Goal: Information Seeking & Learning: Learn about a topic

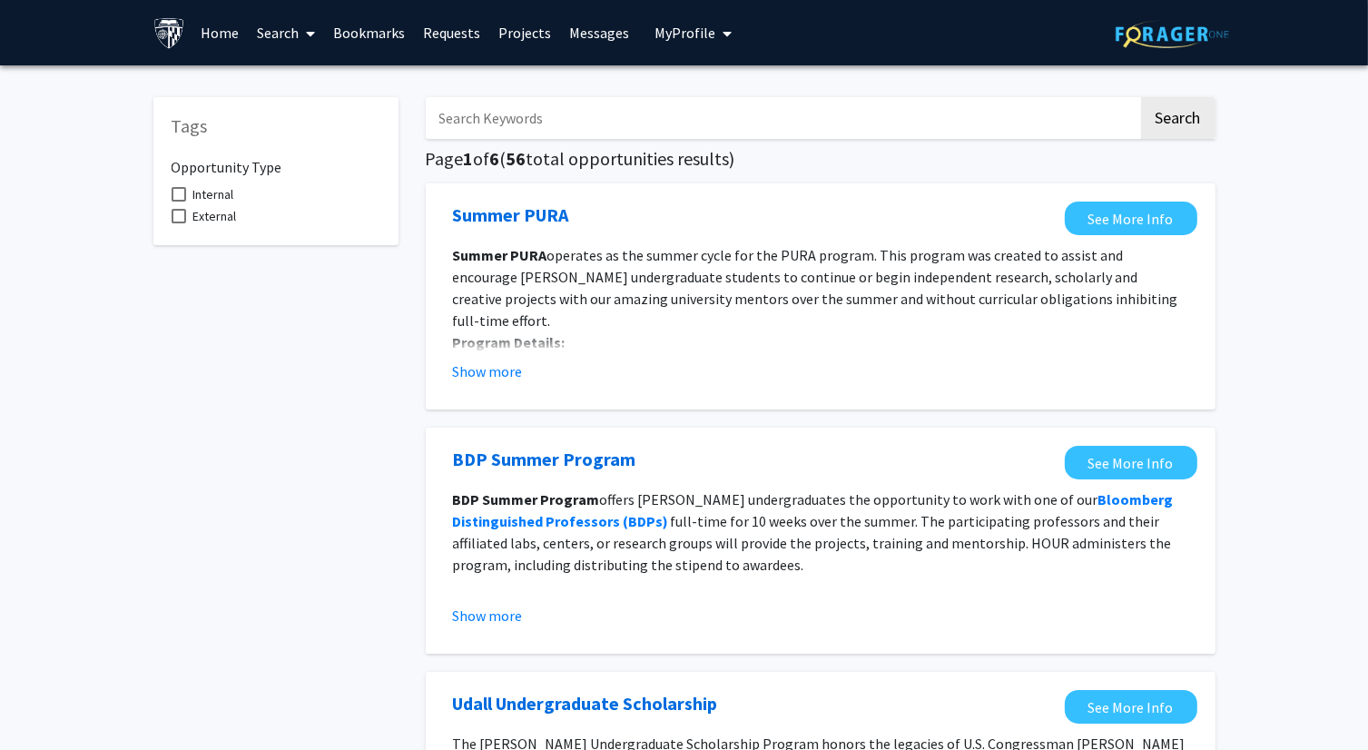
click at [296, 41] on link "Search" at bounding box center [286, 33] width 76 height 64
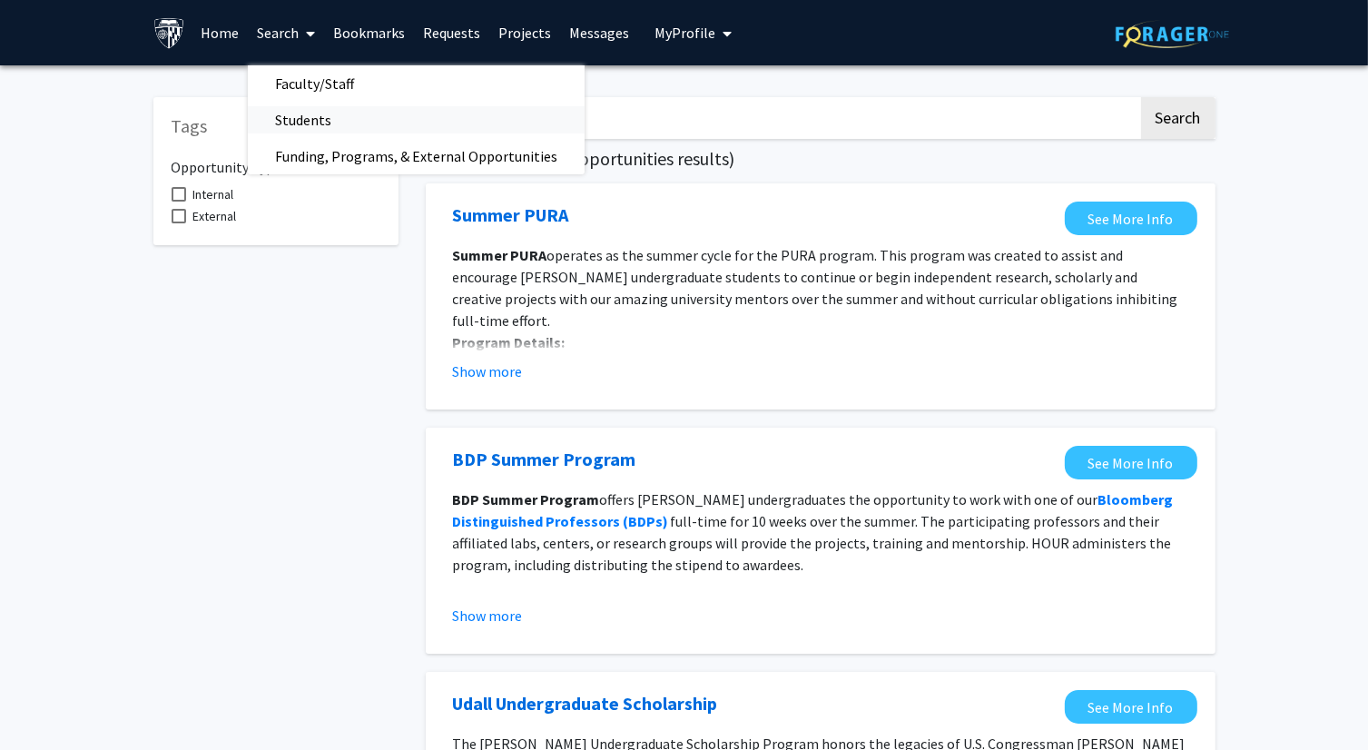
click at [305, 128] on span "Students" at bounding box center [303, 120] width 111 height 36
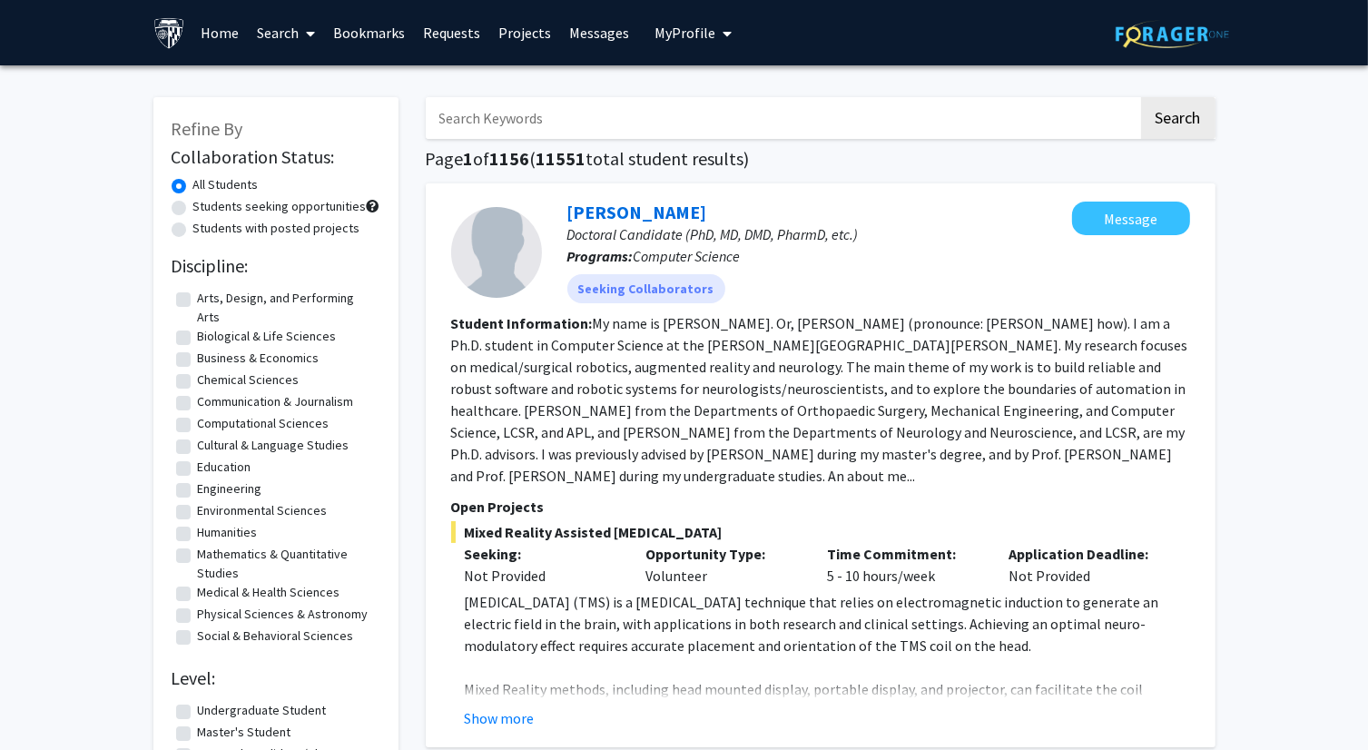
scroll to position [91, 0]
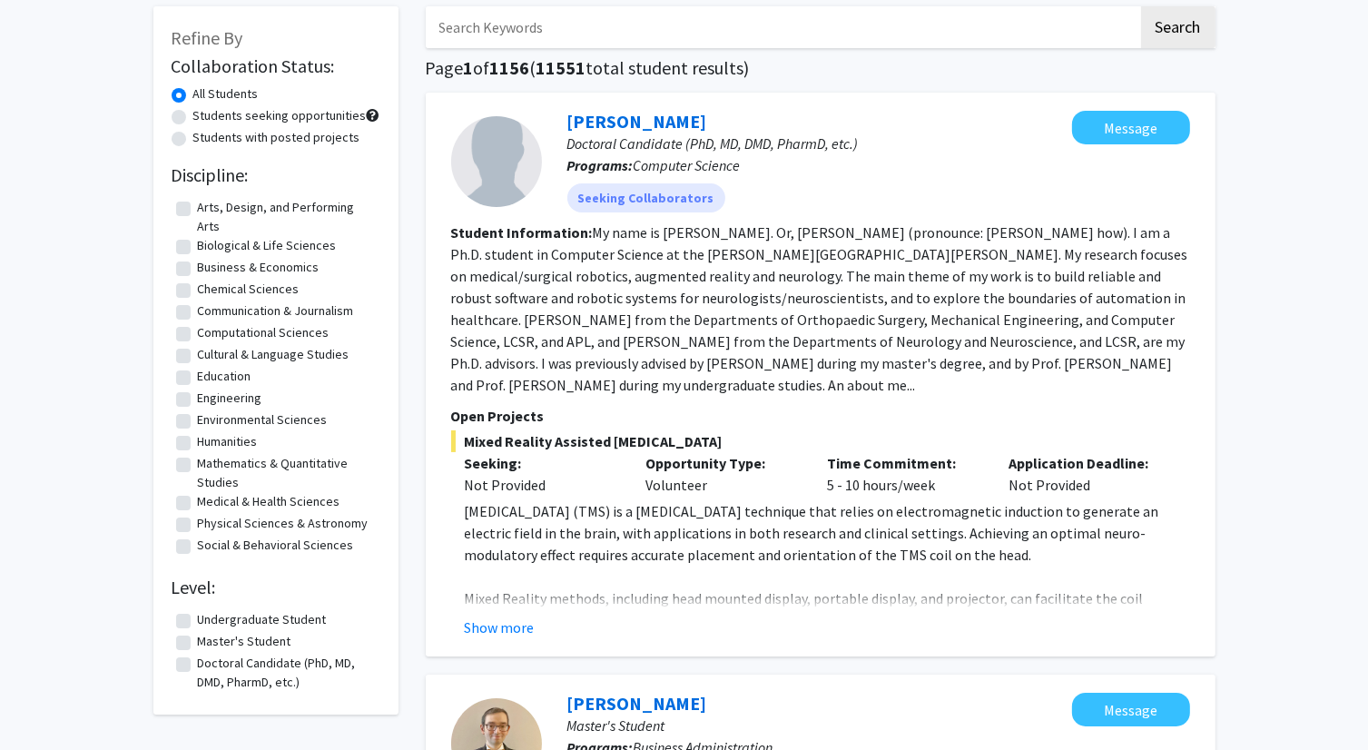
click at [246, 543] on label "Social & Behavioral Sciences" at bounding box center [276, 545] width 156 height 19
click at [210, 543] on input "Social & Behavioral Sciences" at bounding box center [204, 542] width 12 height 12
checkbox input "true"
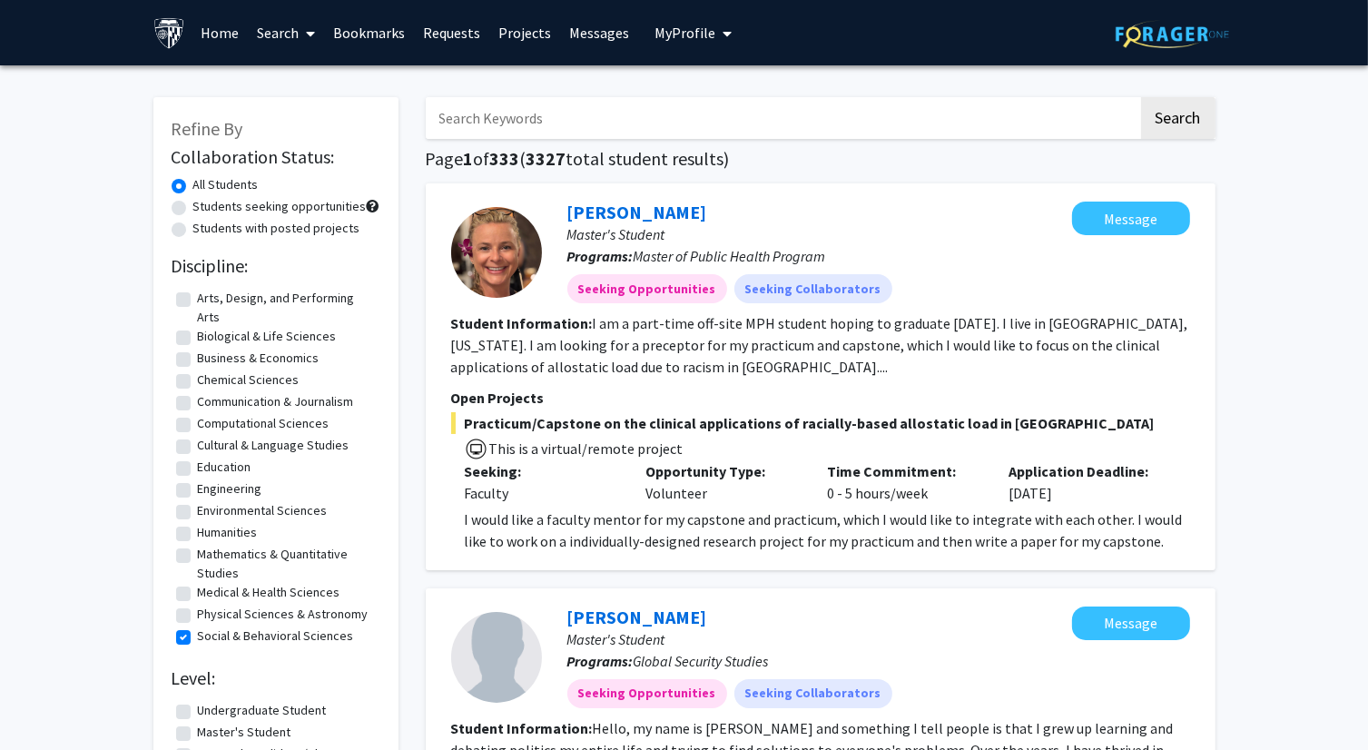
click at [265, 405] on label "Communication & Journalism" at bounding box center [276, 401] width 156 height 19
click at [210, 404] on input "Communication & Journalism" at bounding box center [204, 398] width 12 height 12
checkbox input "true"
click at [222, 629] on label "Social & Behavioral Sciences" at bounding box center [276, 635] width 156 height 19
click at [210, 629] on input "Social & Behavioral Sciences" at bounding box center [204, 632] width 12 height 12
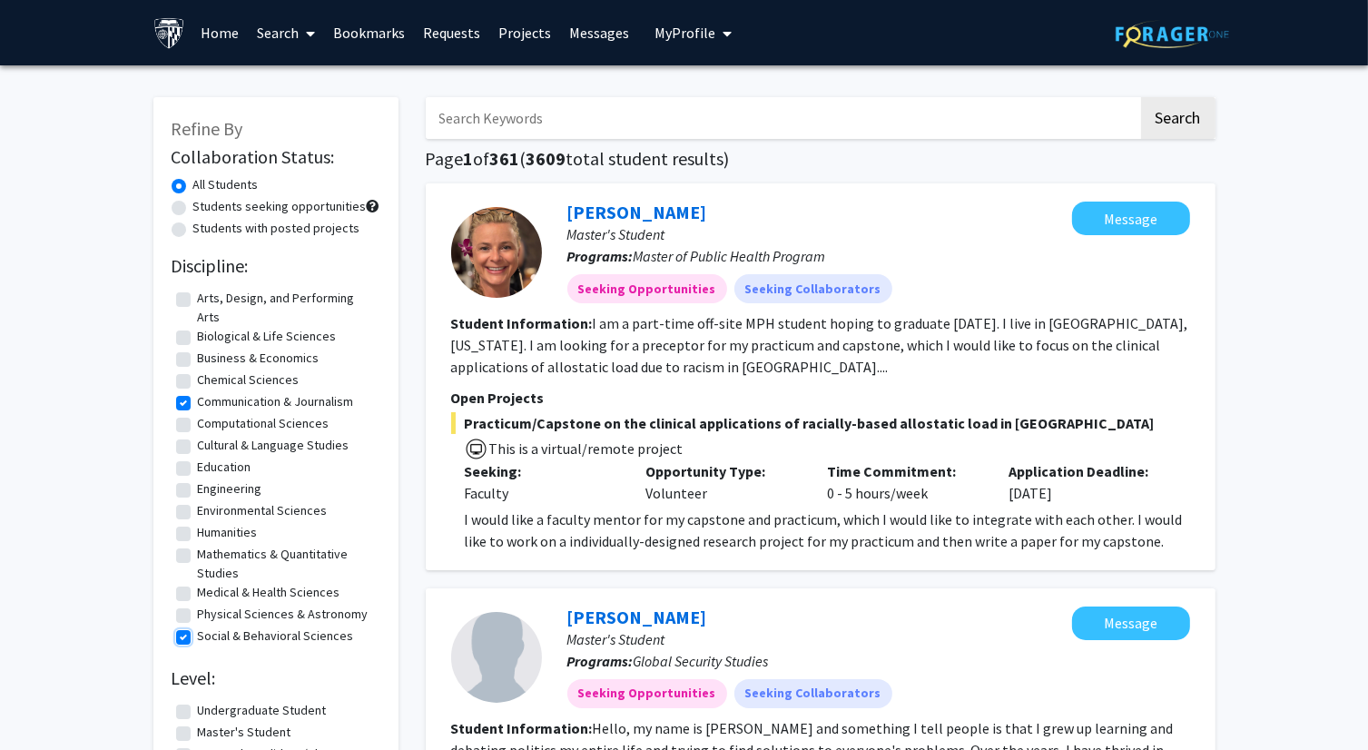
checkbox input "false"
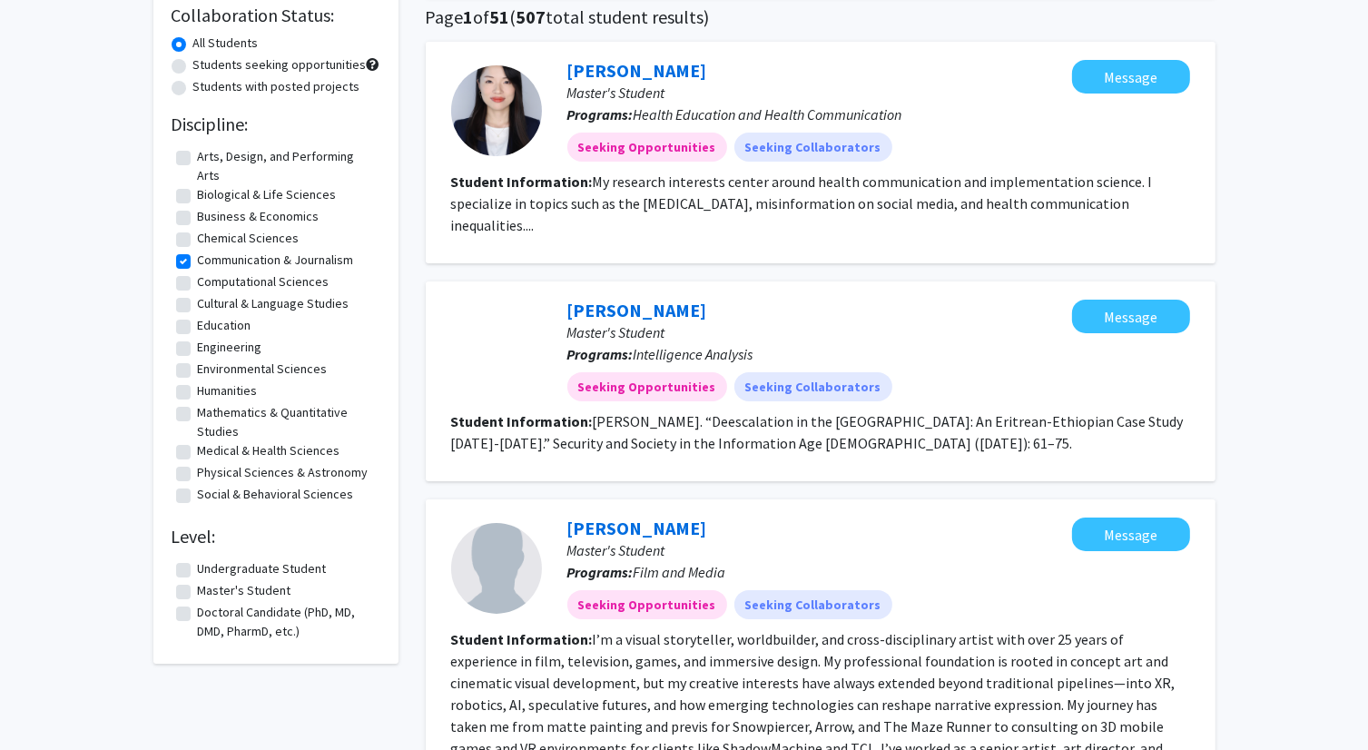
scroll to position [272, 0]
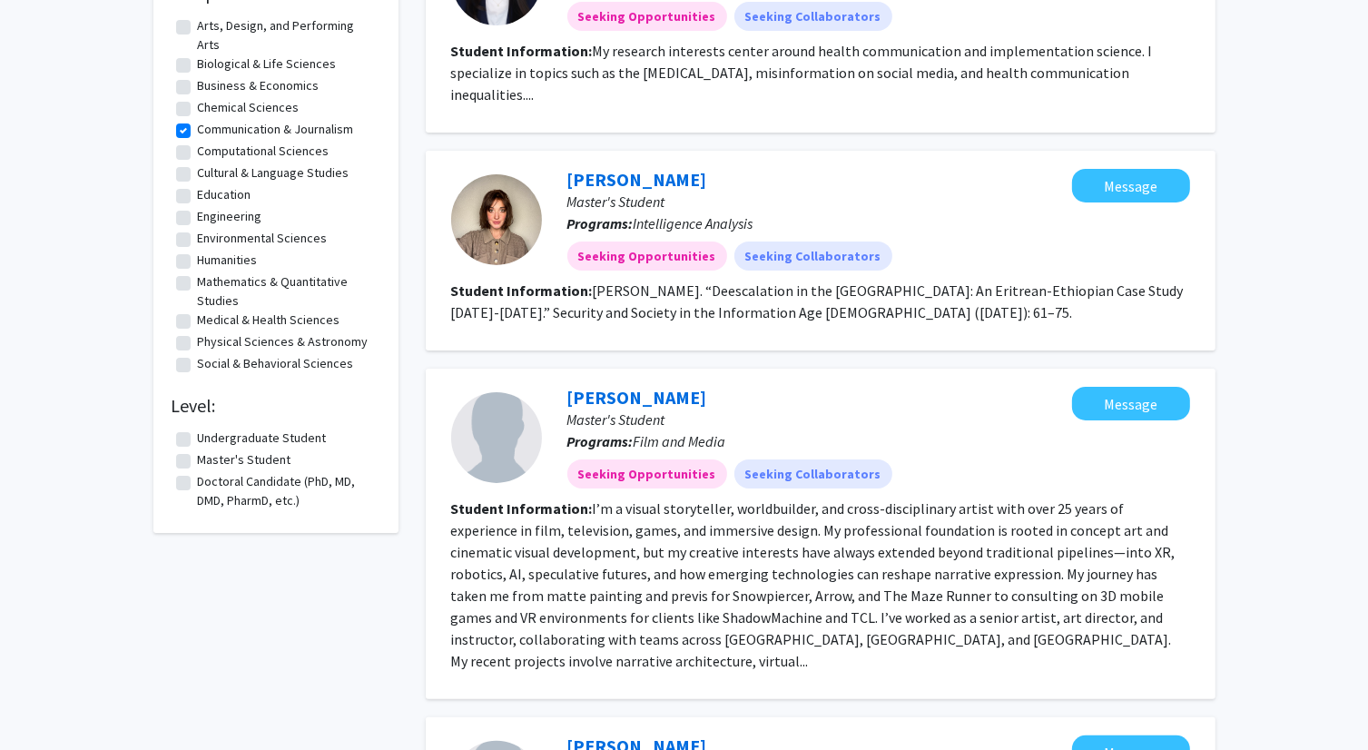
click at [257, 463] on label "Master's Student" at bounding box center [245, 459] width 94 height 19
click at [210, 462] on input "Master's Student" at bounding box center [204, 456] width 12 height 12
checkbox input "true"
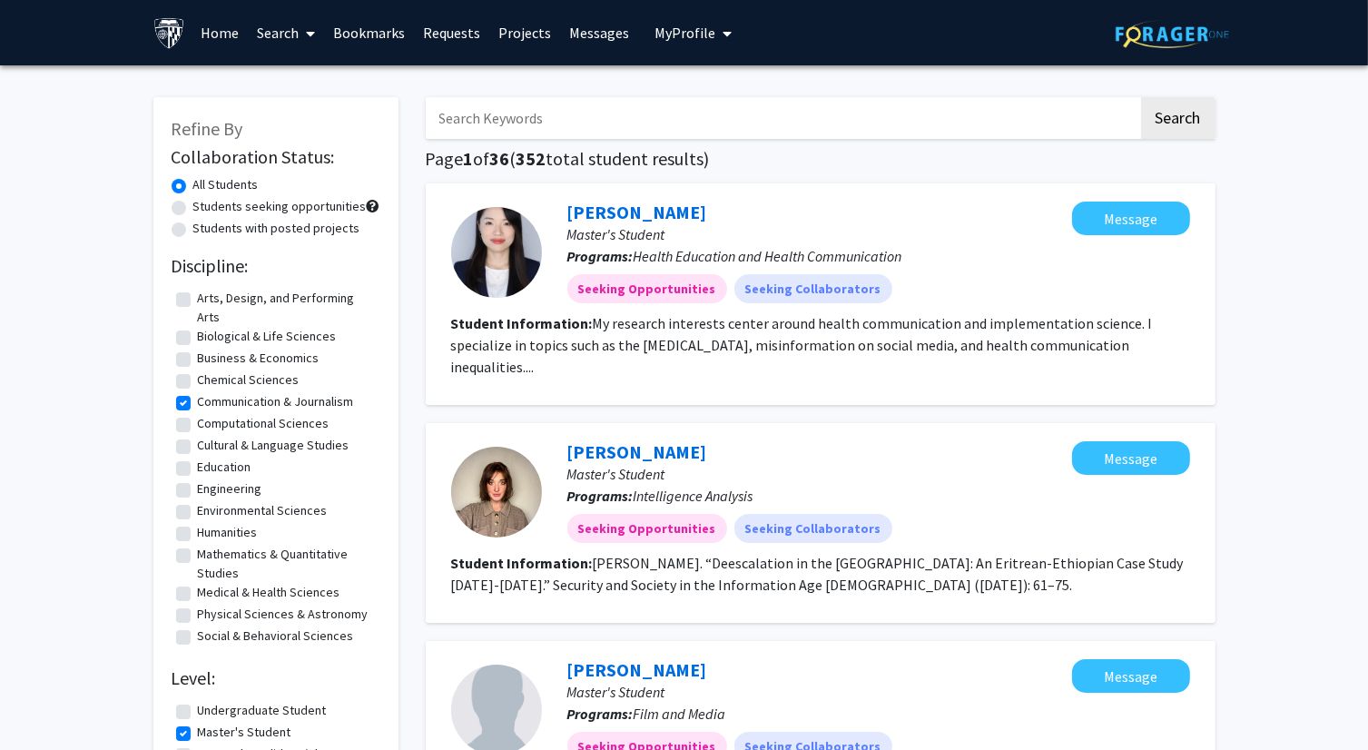
click at [240, 231] on label "Students with posted projects" at bounding box center [276, 228] width 167 height 19
click at [205, 231] on input "Students with posted projects" at bounding box center [199, 225] width 12 height 12
radio input "true"
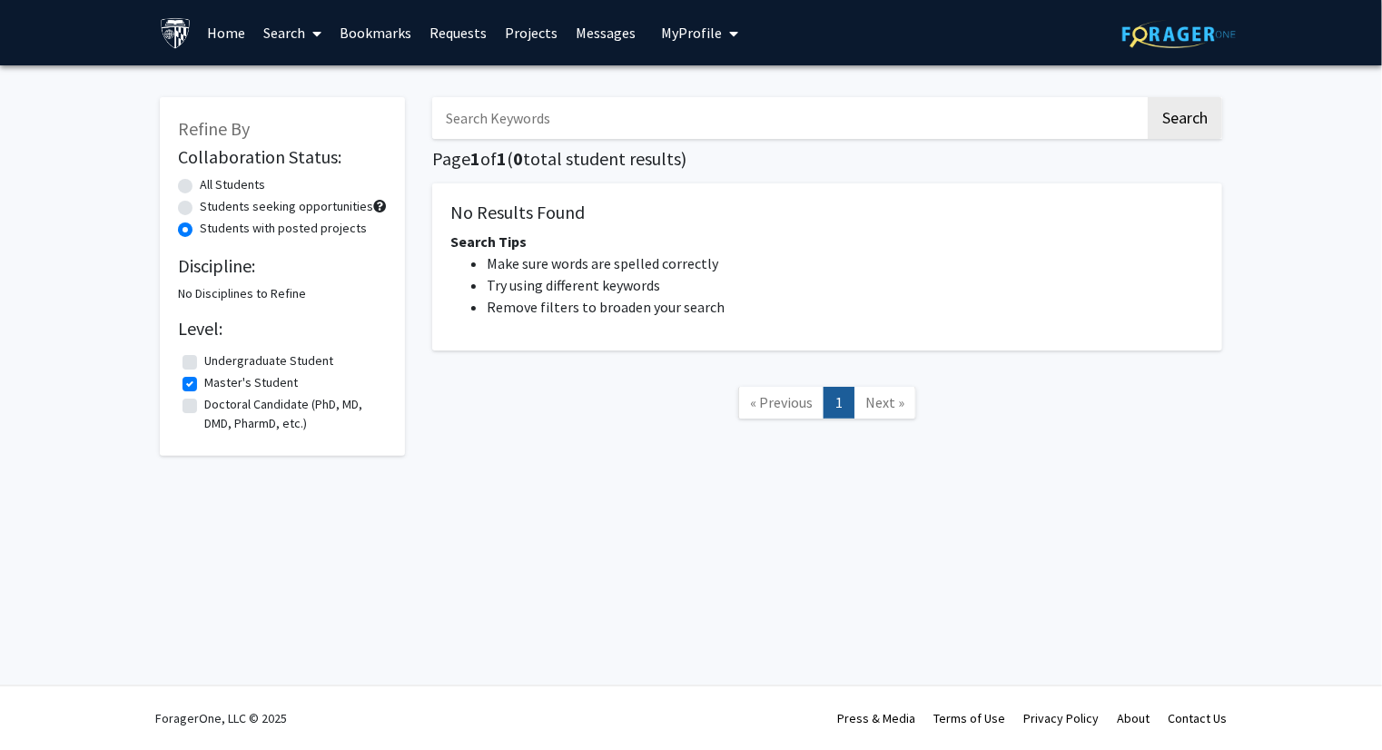
click at [223, 207] on label "Students seeking opportunities" at bounding box center [286, 206] width 173 height 19
click at [212, 207] on input "Students seeking opportunities" at bounding box center [206, 203] width 12 height 12
radio input "true"
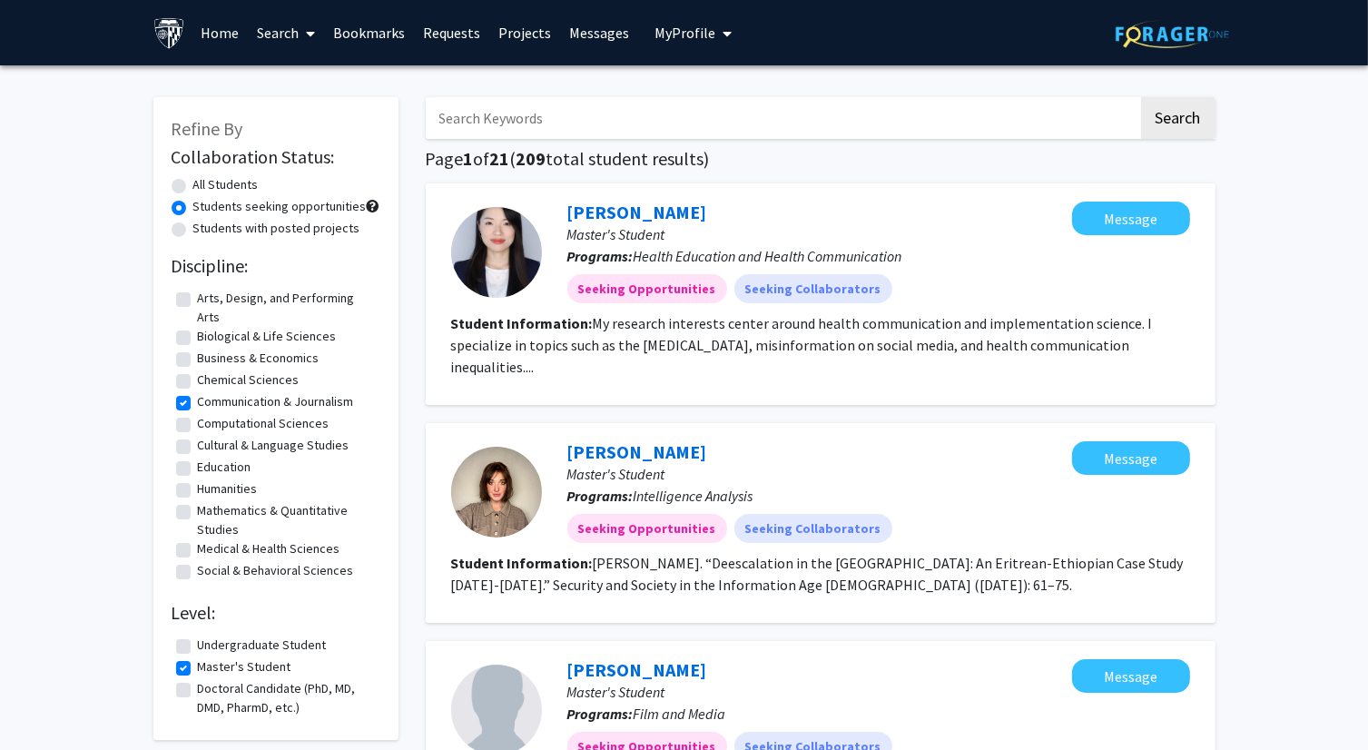
click at [231, 179] on label "All Students" at bounding box center [225, 184] width 65 height 19
click at [205, 179] on input "All Students" at bounding box center [199, 181] width 12 height 12
radio input "true"
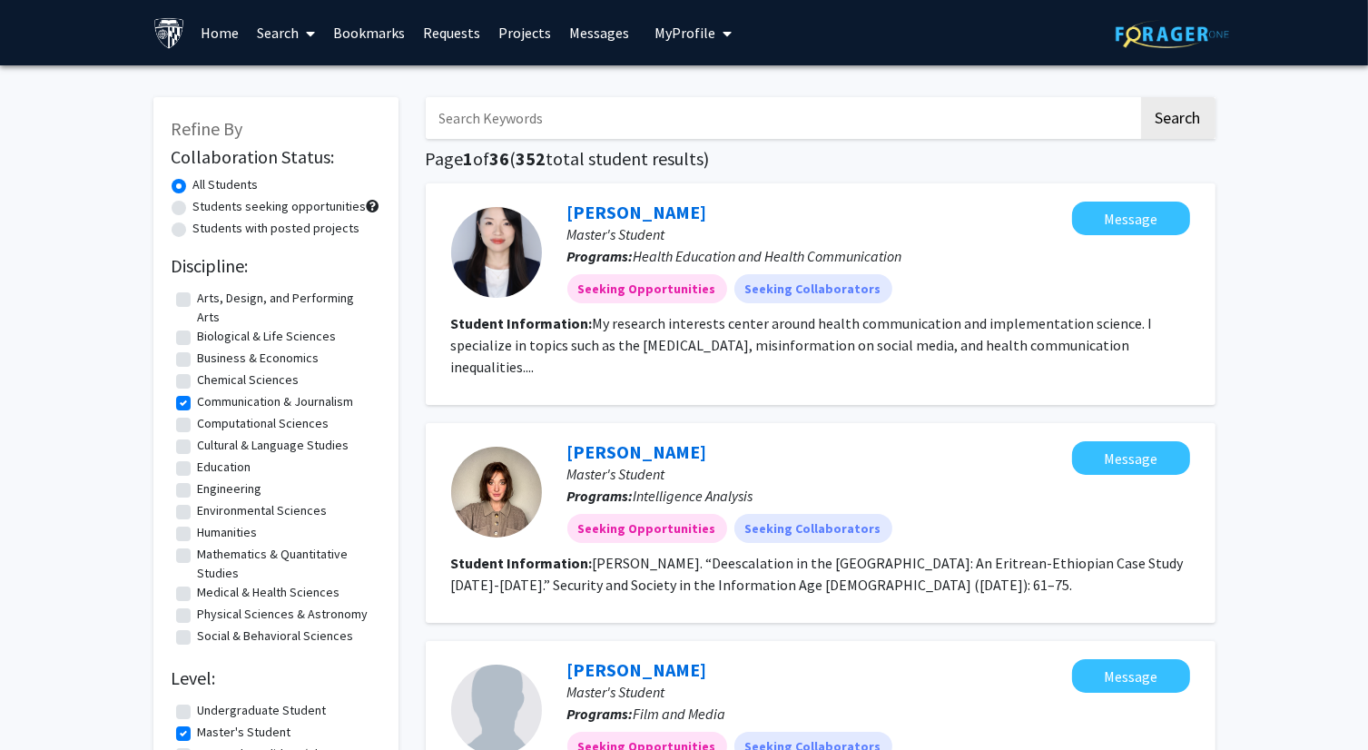
click at [228, 207] on label "Students seeking opportunities" at bounding box center [279, 206] width 173 height 19
click at [205, 207] on input "Students seeking opportunities" at bounding box center [199, 203] width 12 height 12
radio input "true"
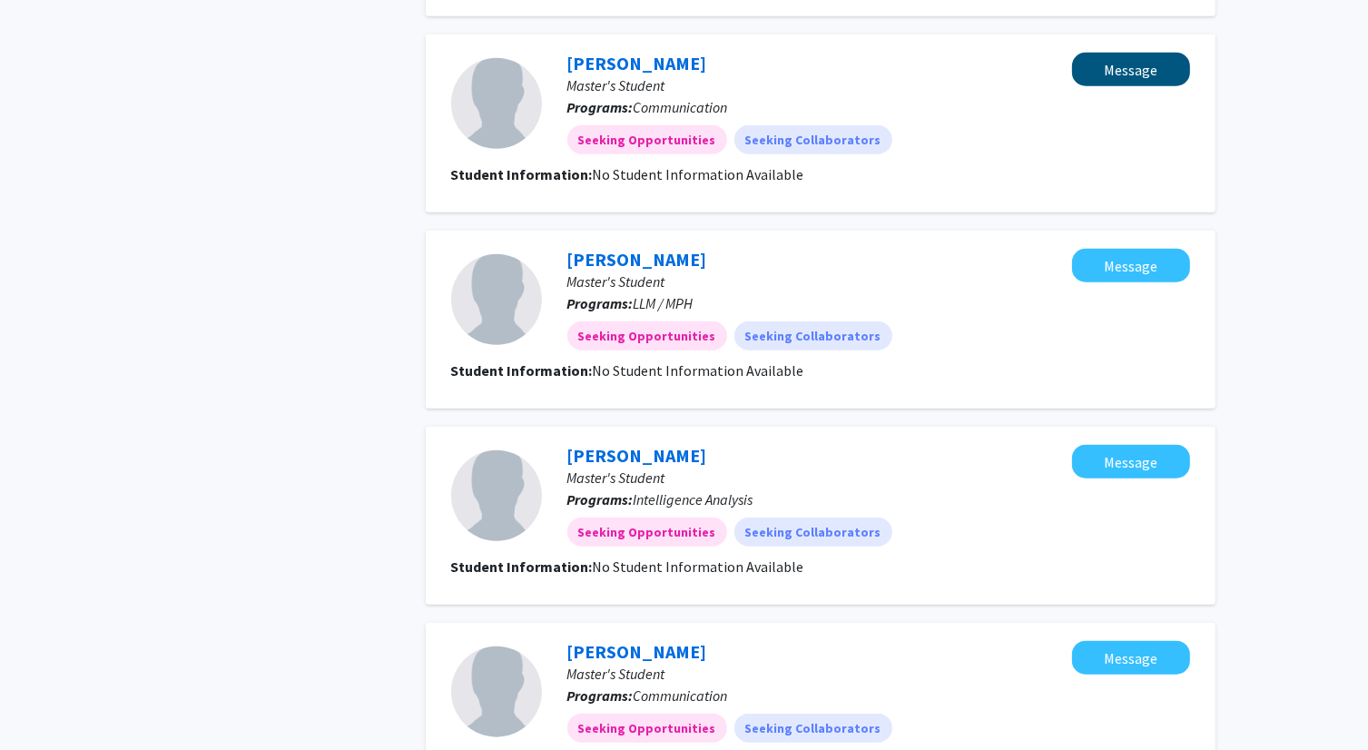
scroll to position [1772, 0]
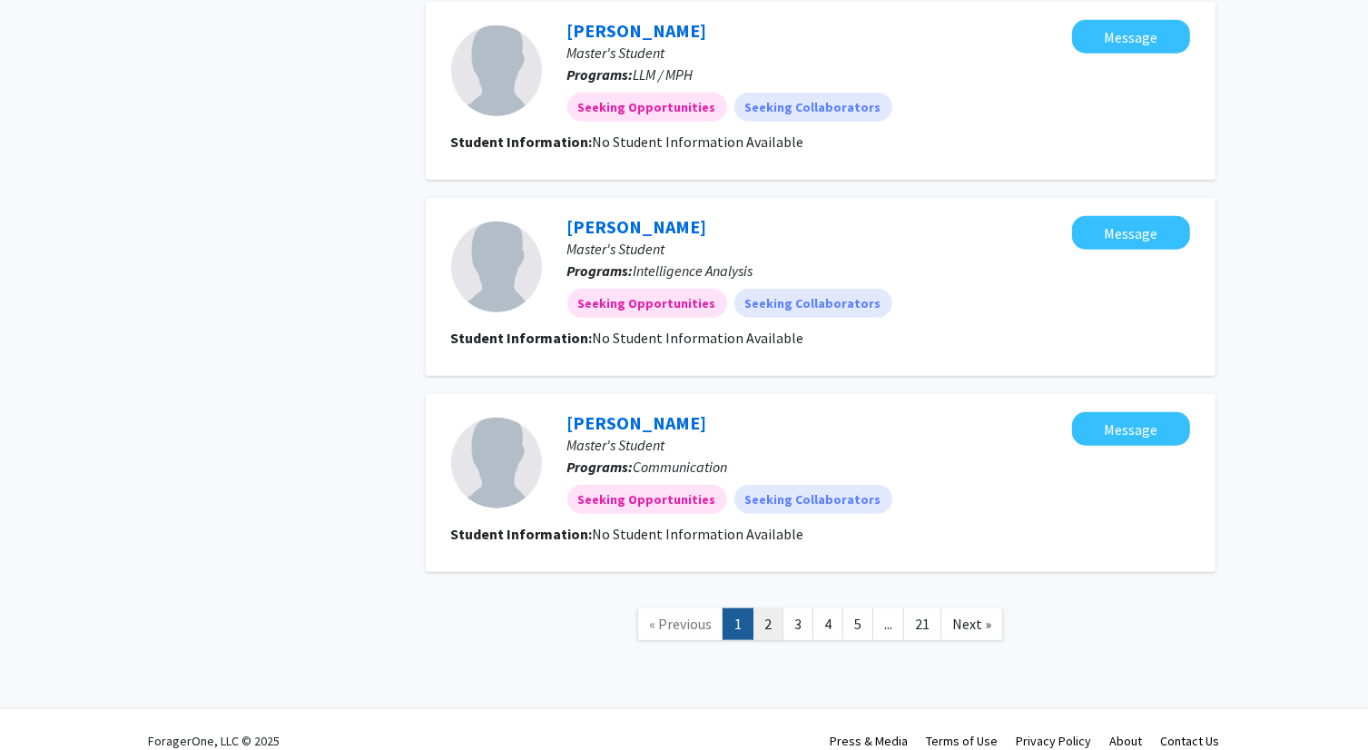
click at [763, 608] on link "2" at bounding box center [768, 624] width 31 height 32
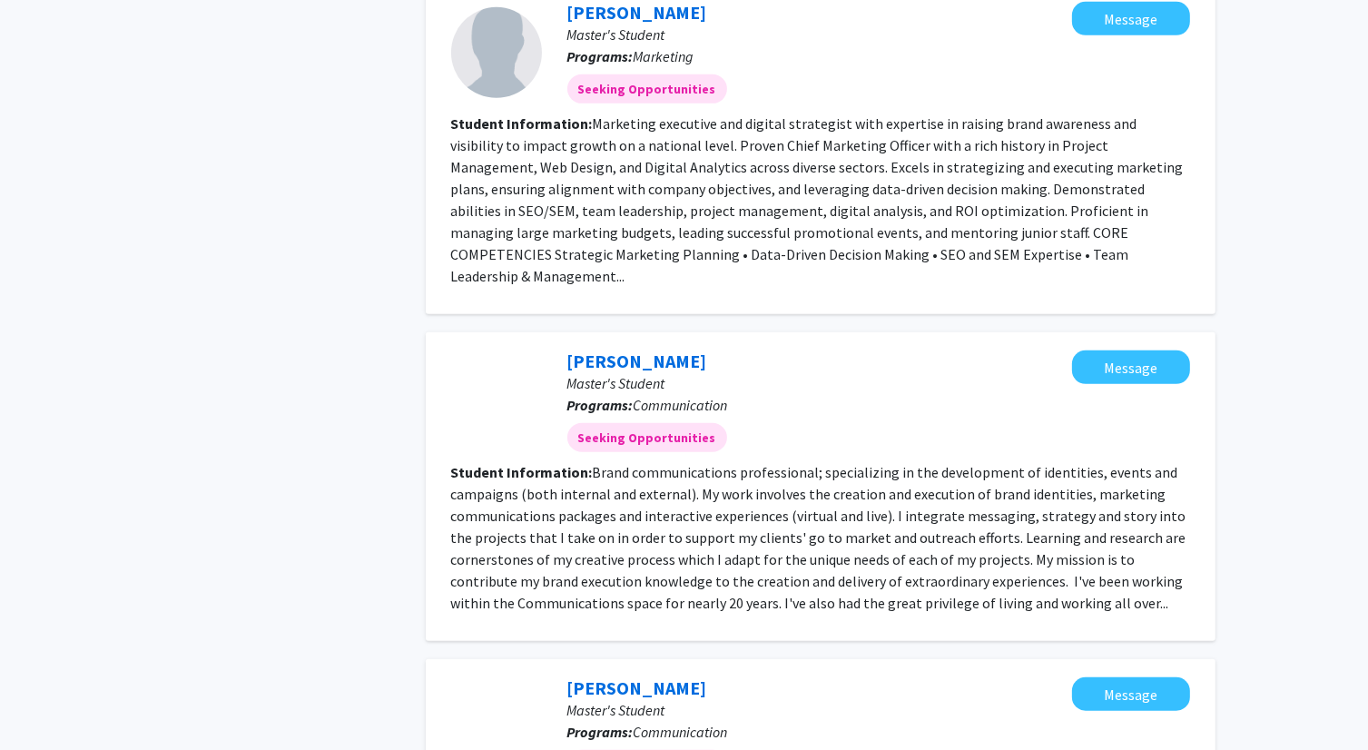
scroll to position [1180, 0]
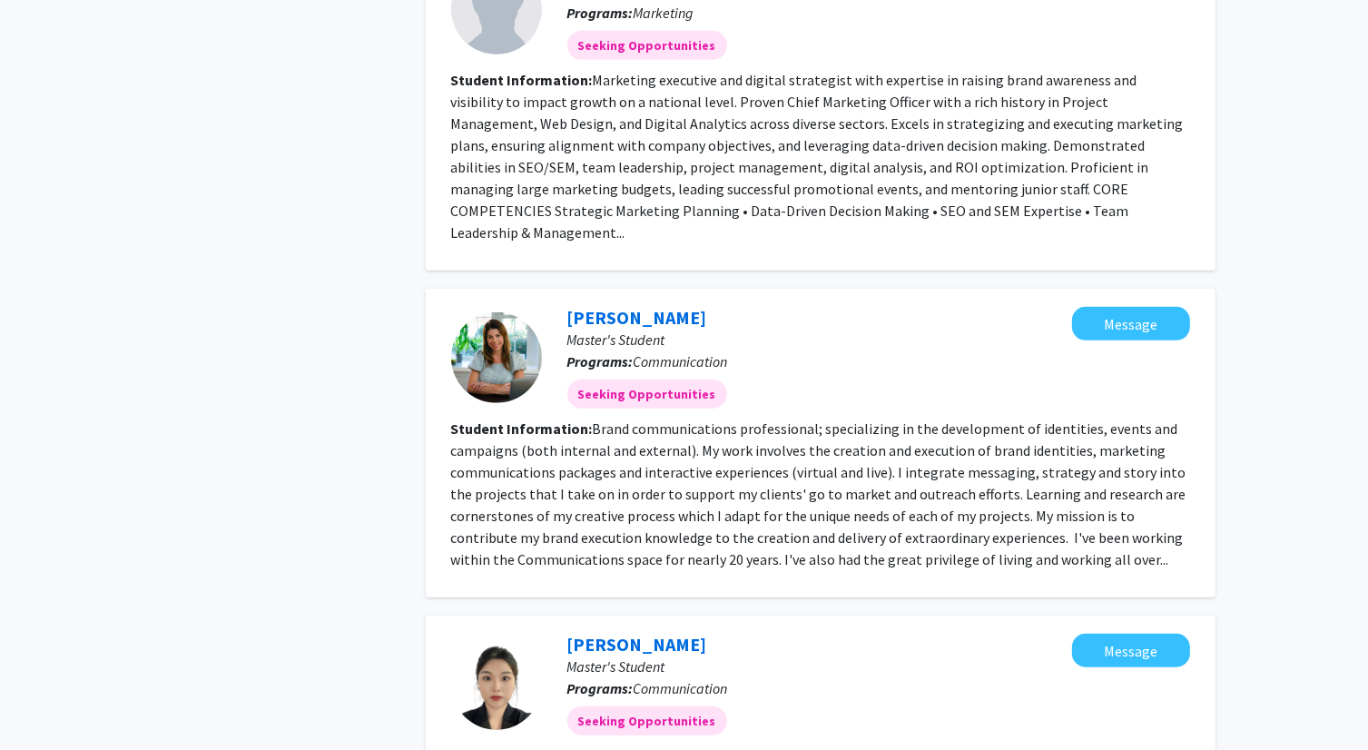
click at [679, 491] on fg-read-more "Brand communications professional; specializing in the development of identitie…" at bounding box center [818, 493] width 735 height 149
click at [632, 306] on link "Jennifer Beatty" at bounding box center [637, 317] width 140 height 23
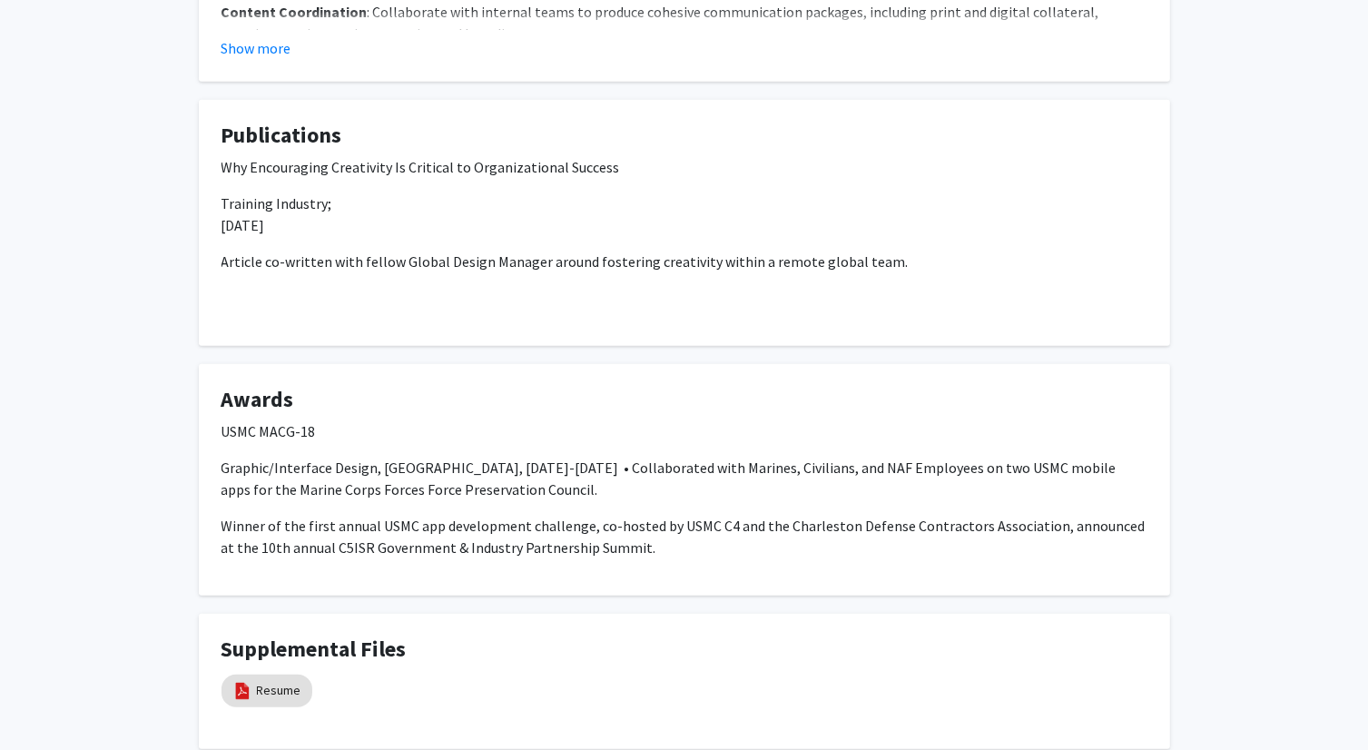
scroll to position [1125, 0]
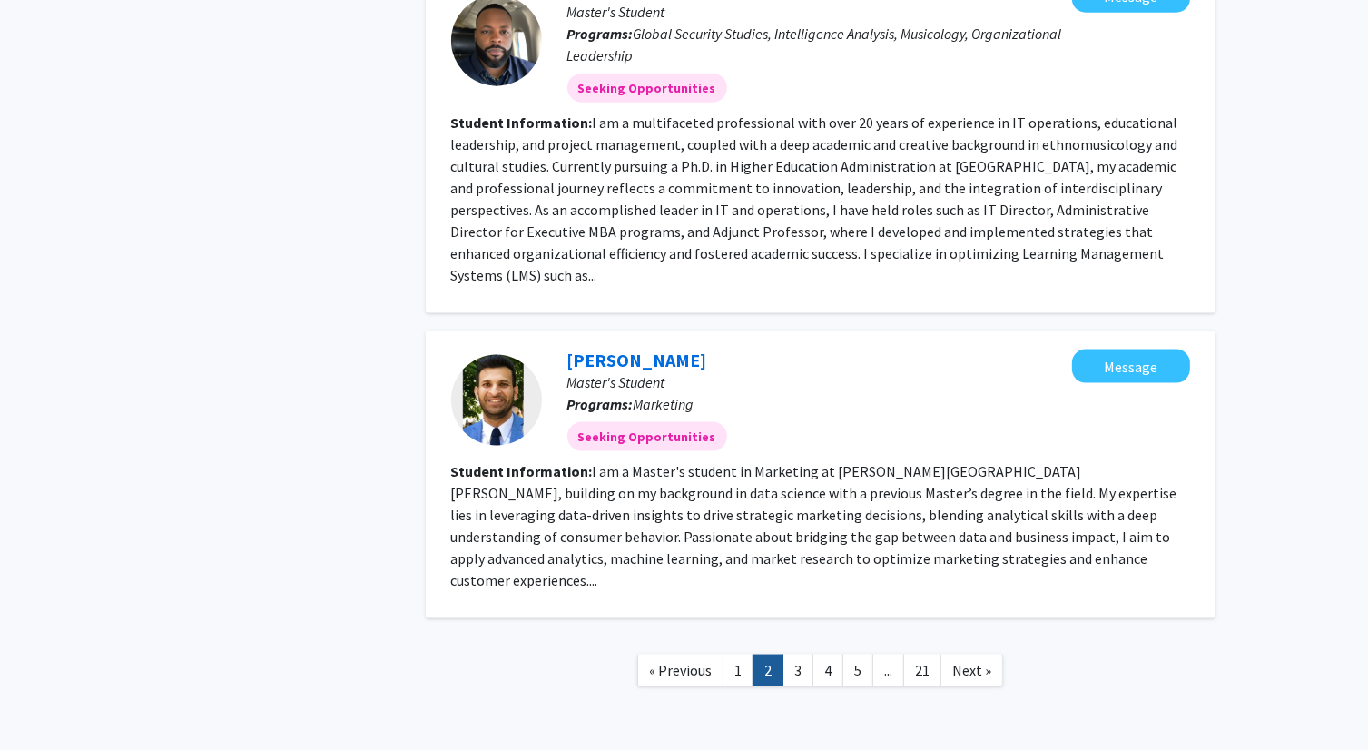
scroll to position [2447, 0]
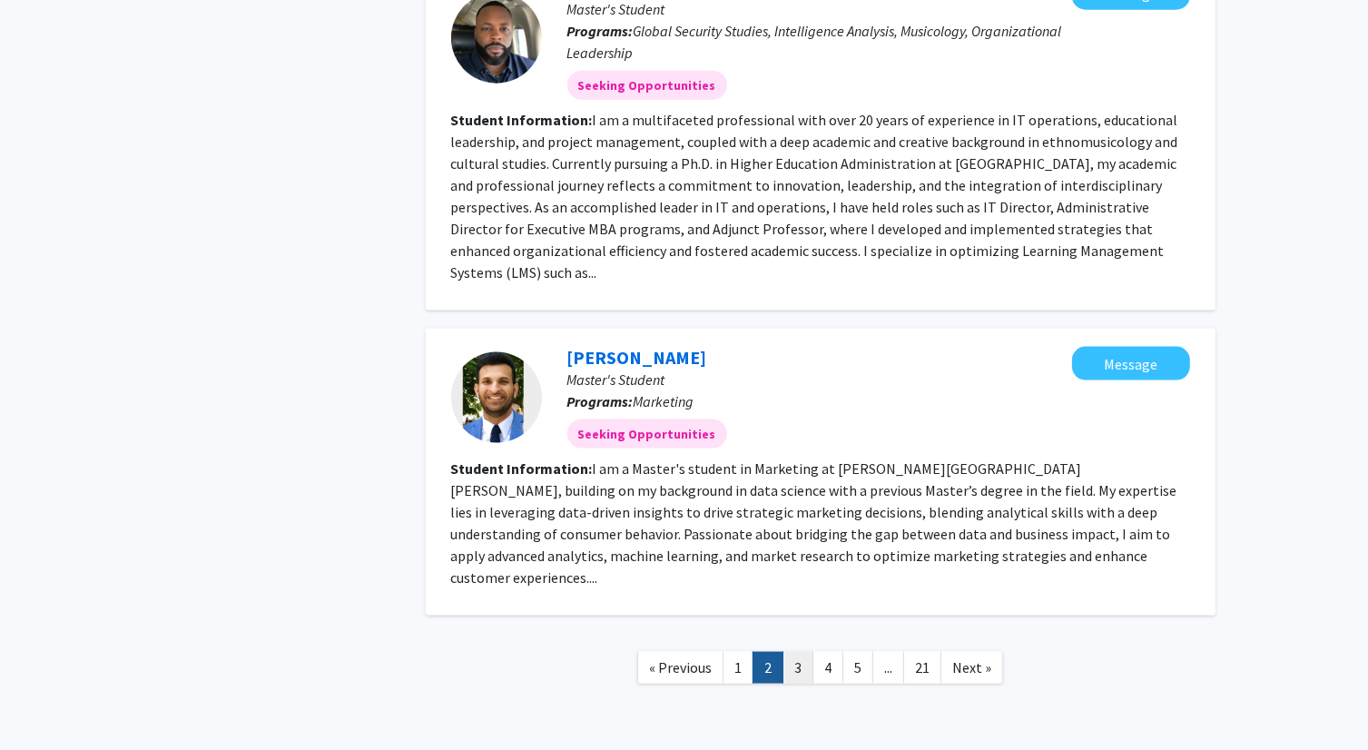
click at [806, 652] on link "3" at bounding box center [798, 668] width 31 height 32
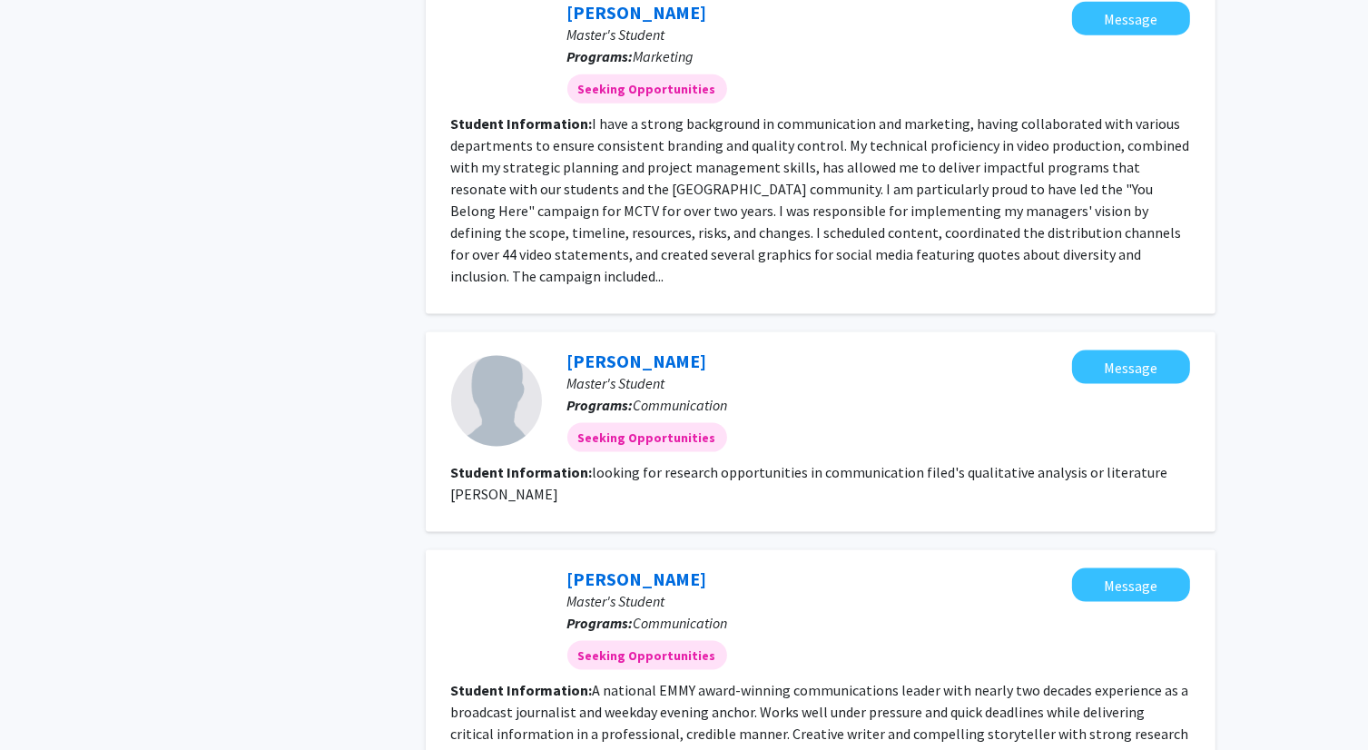
scroll to position [2451, 0]
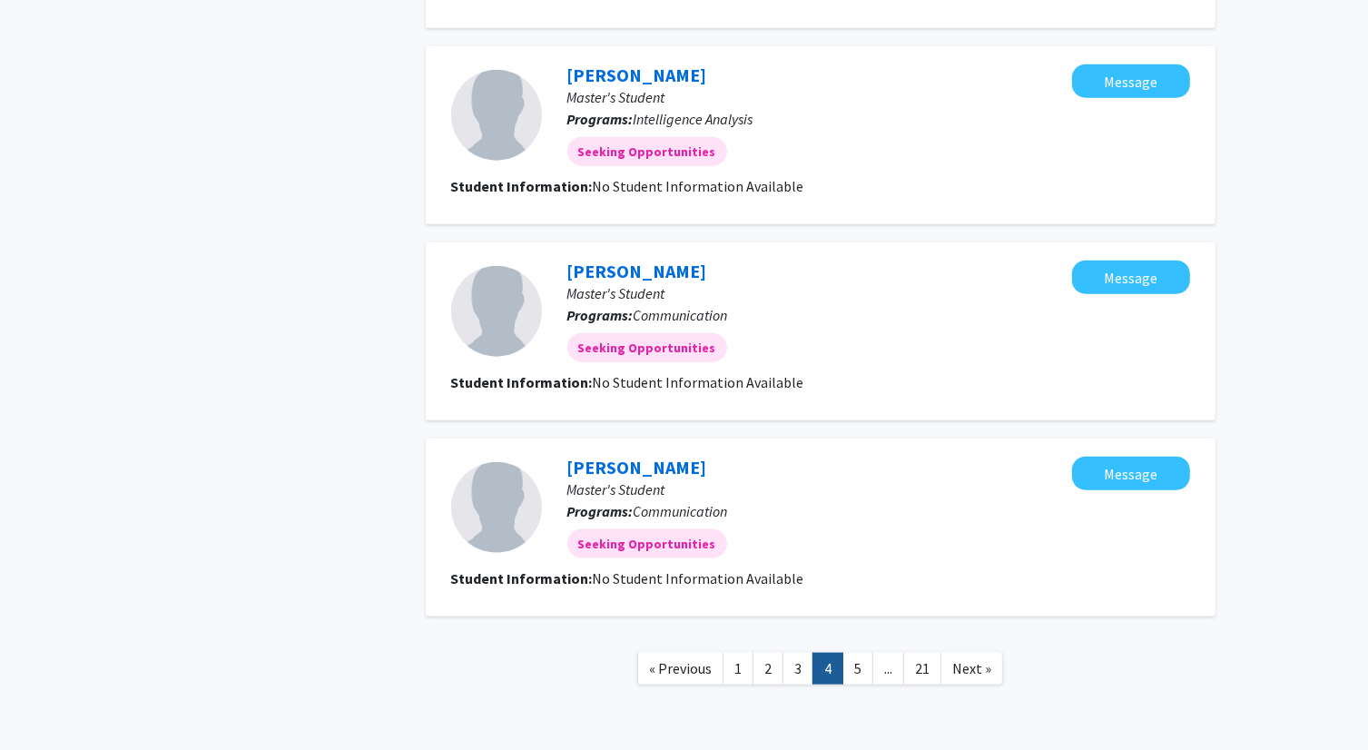
scroll to position [2055, 0]
click at [866, 652] on link "5" at bounding box center [857, 668] width 31 height 32
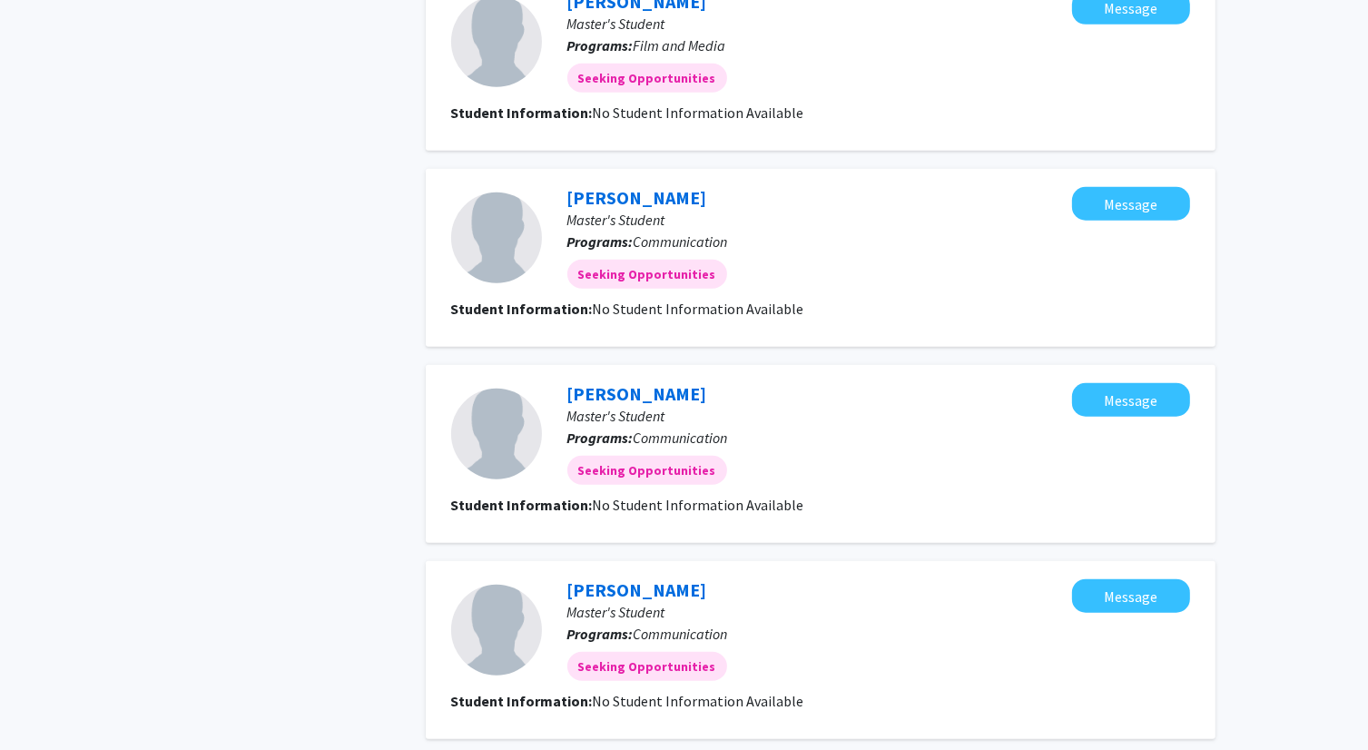
scroll to position [1543, 0]
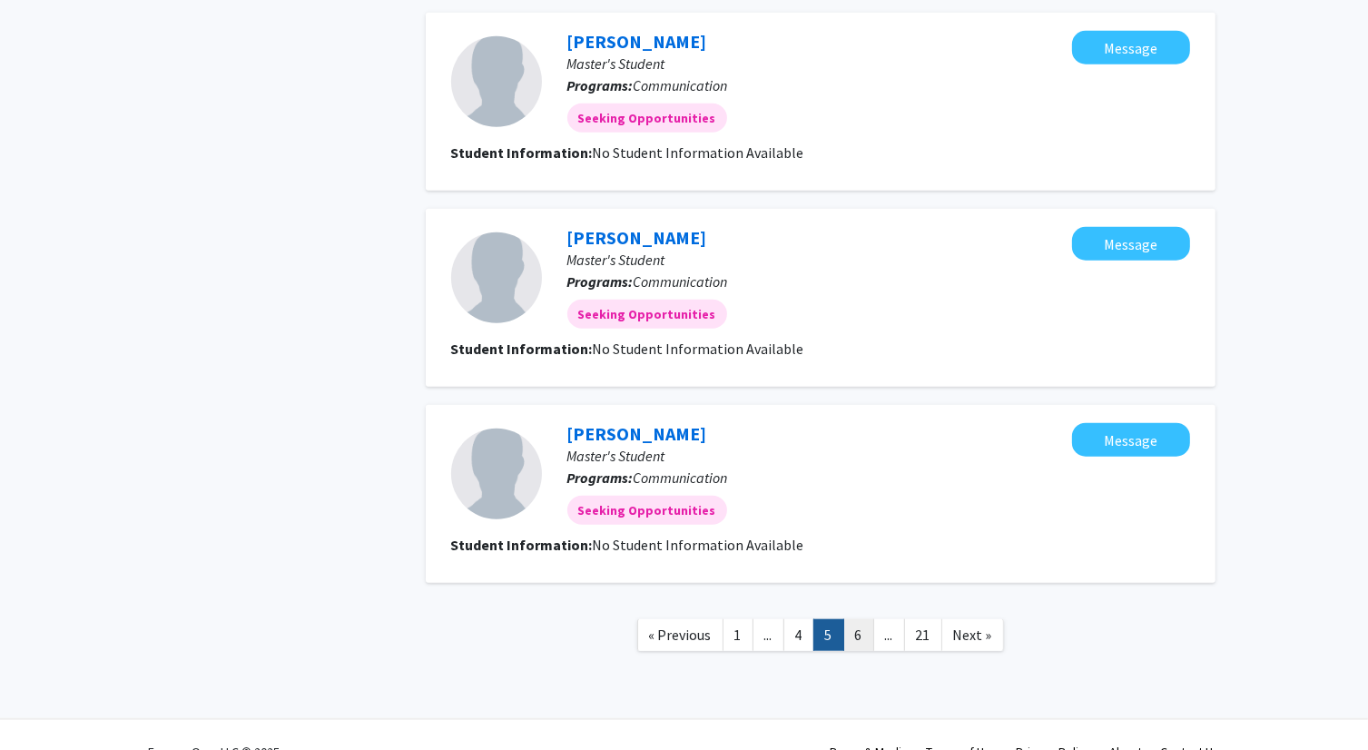
click at [863, 645] on link "6" at bounding box center [858, 635] width 31 height 32
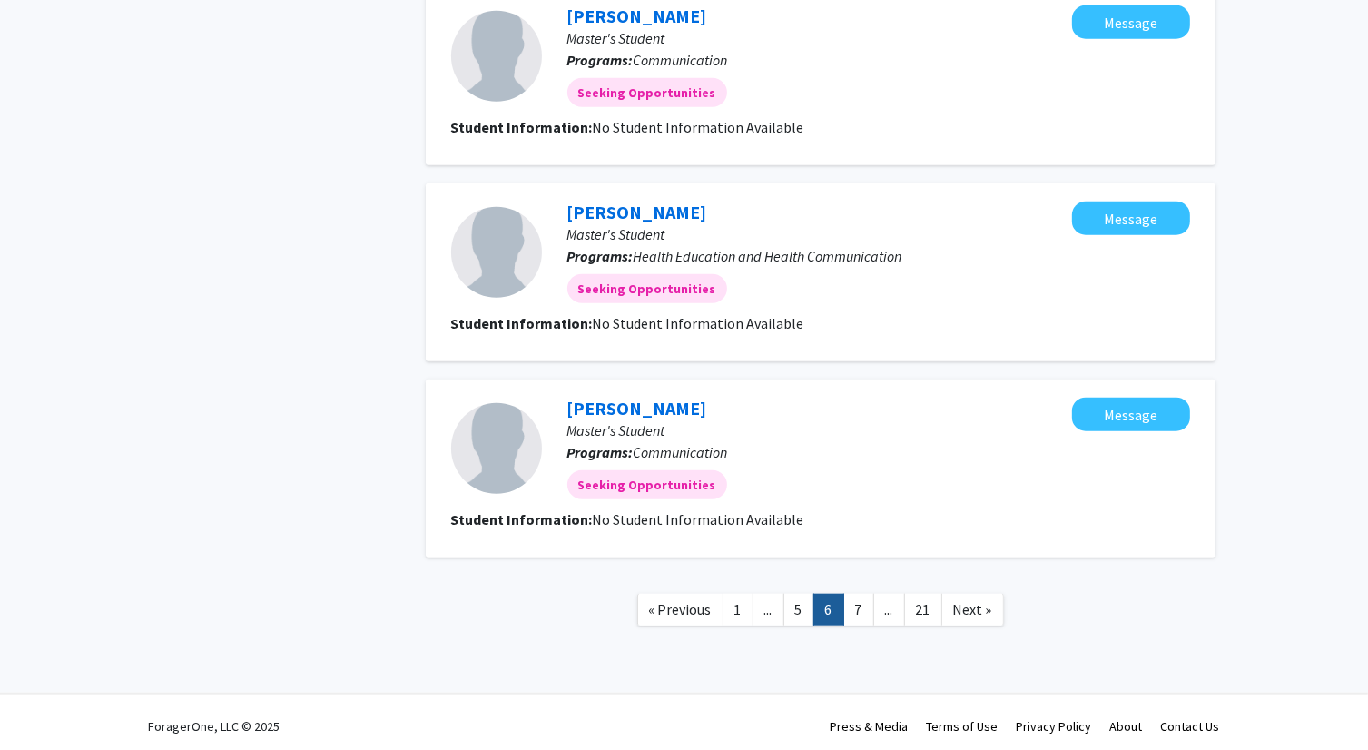
scroll to position [1576, 0]
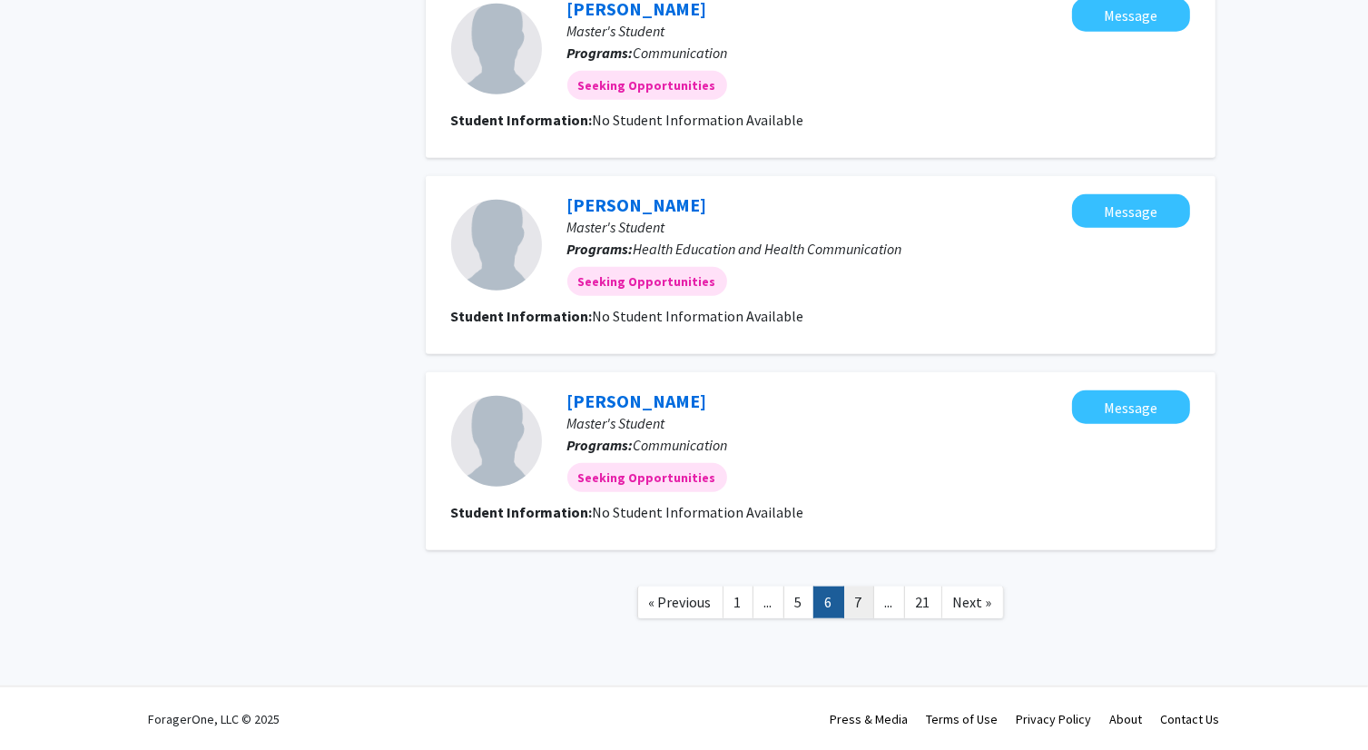
click at [861, 608] on link "7" at bounding box center [858, 602] width 31 height 32
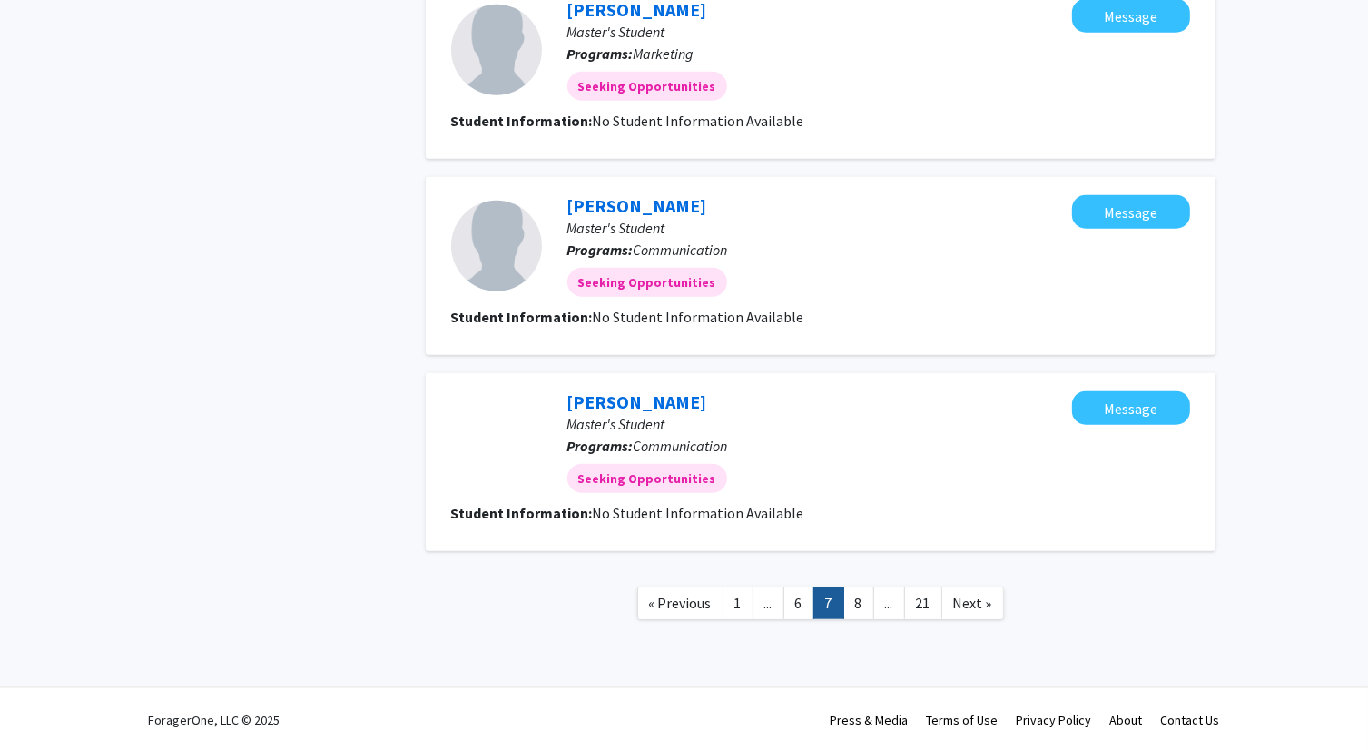
scroll to position [1576, 0]
click at [864, 605] on link "8" at bounding box center [858, 602] width 31 height 32
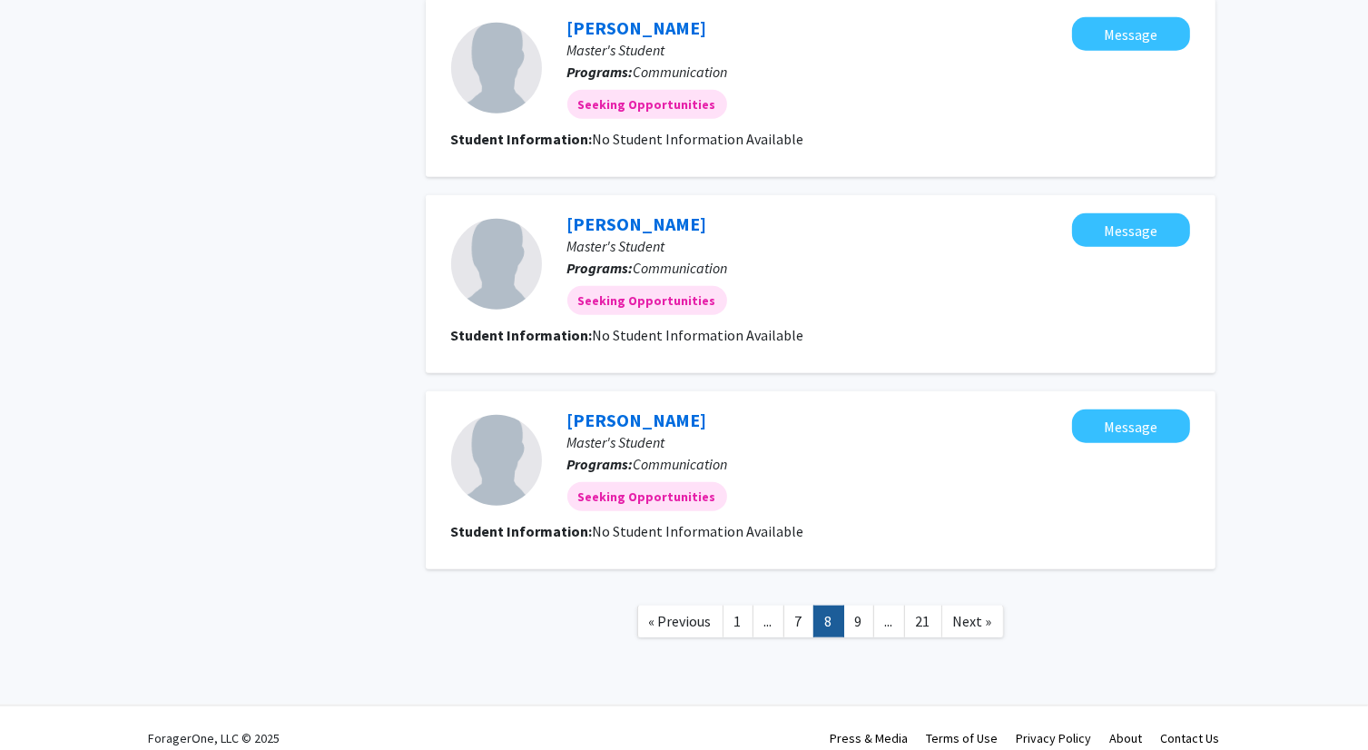
scroll to position [1576, 0]
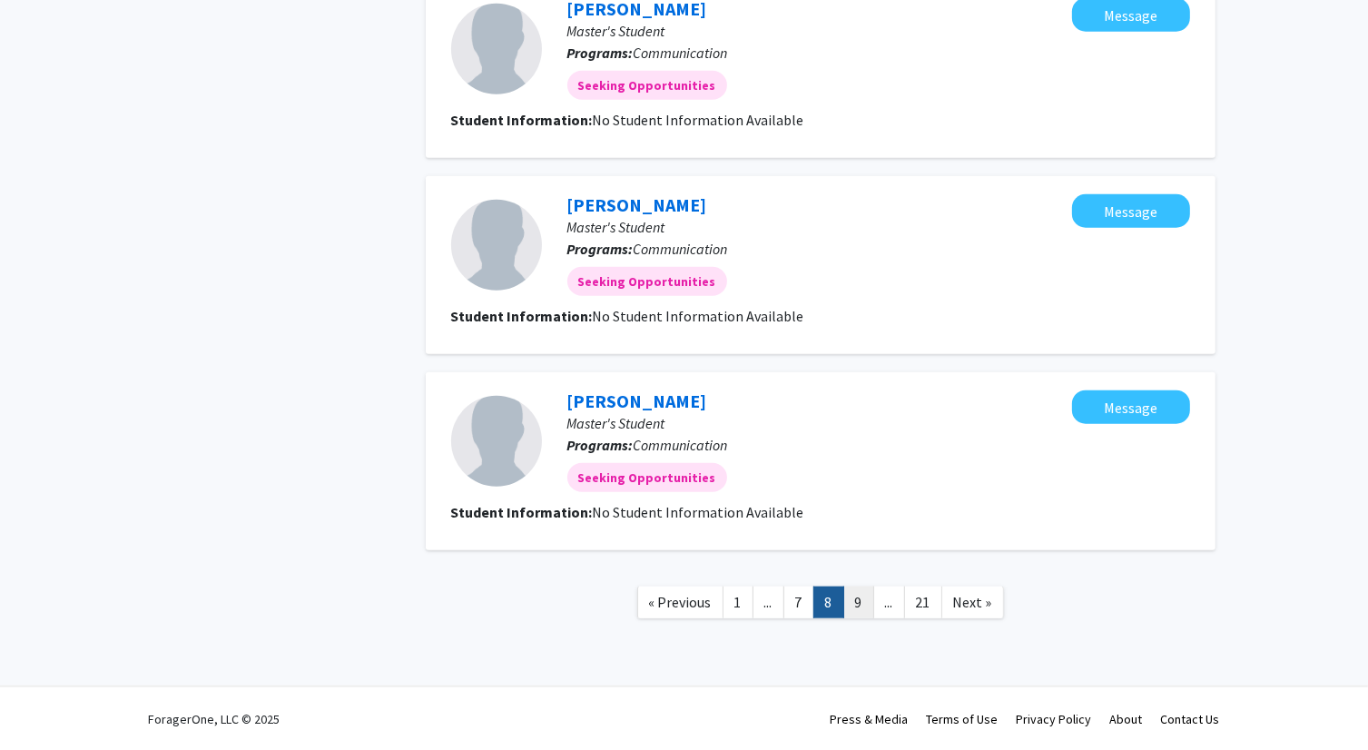
click at [868, 604] on link "9" at bounding box center [858, 602] width 31 height 32
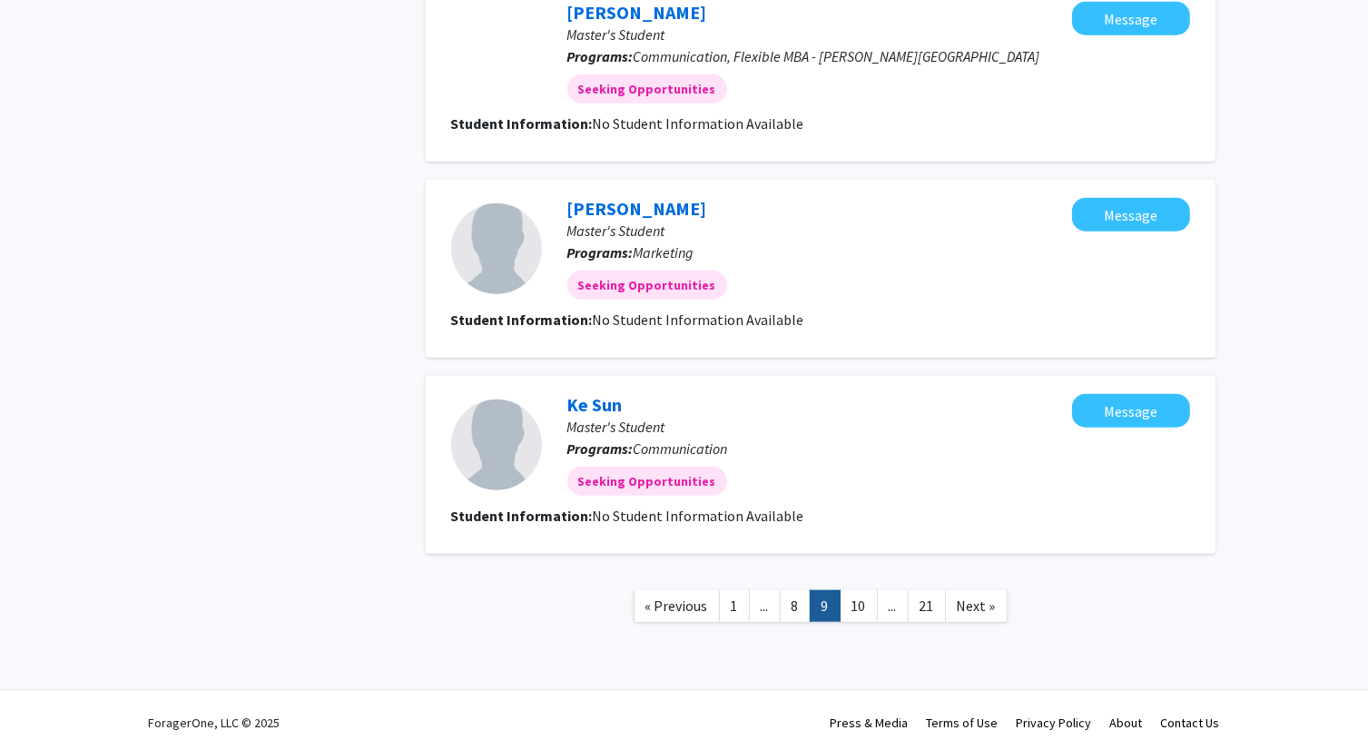
scroll to position [1576, 0]
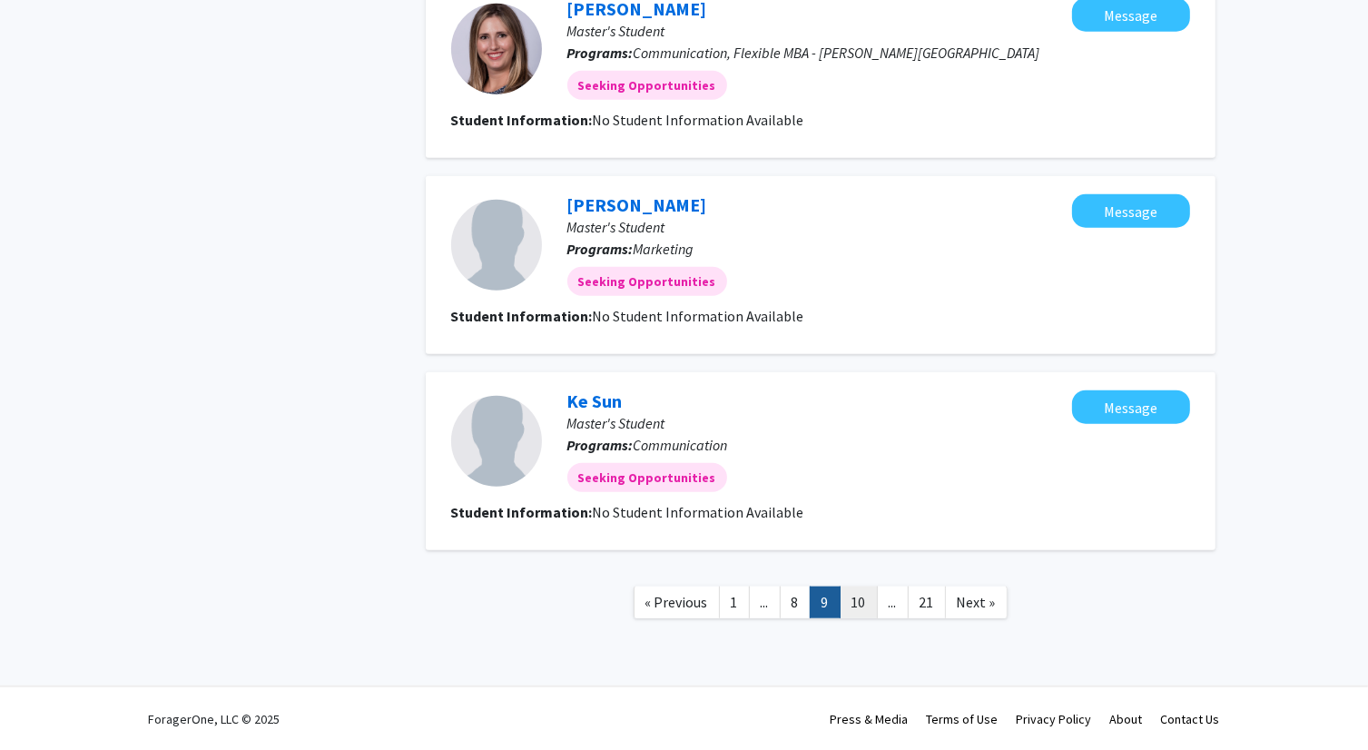
click at [870, 610] on link "10" at bounding box center [859, 602] width 38 height 32
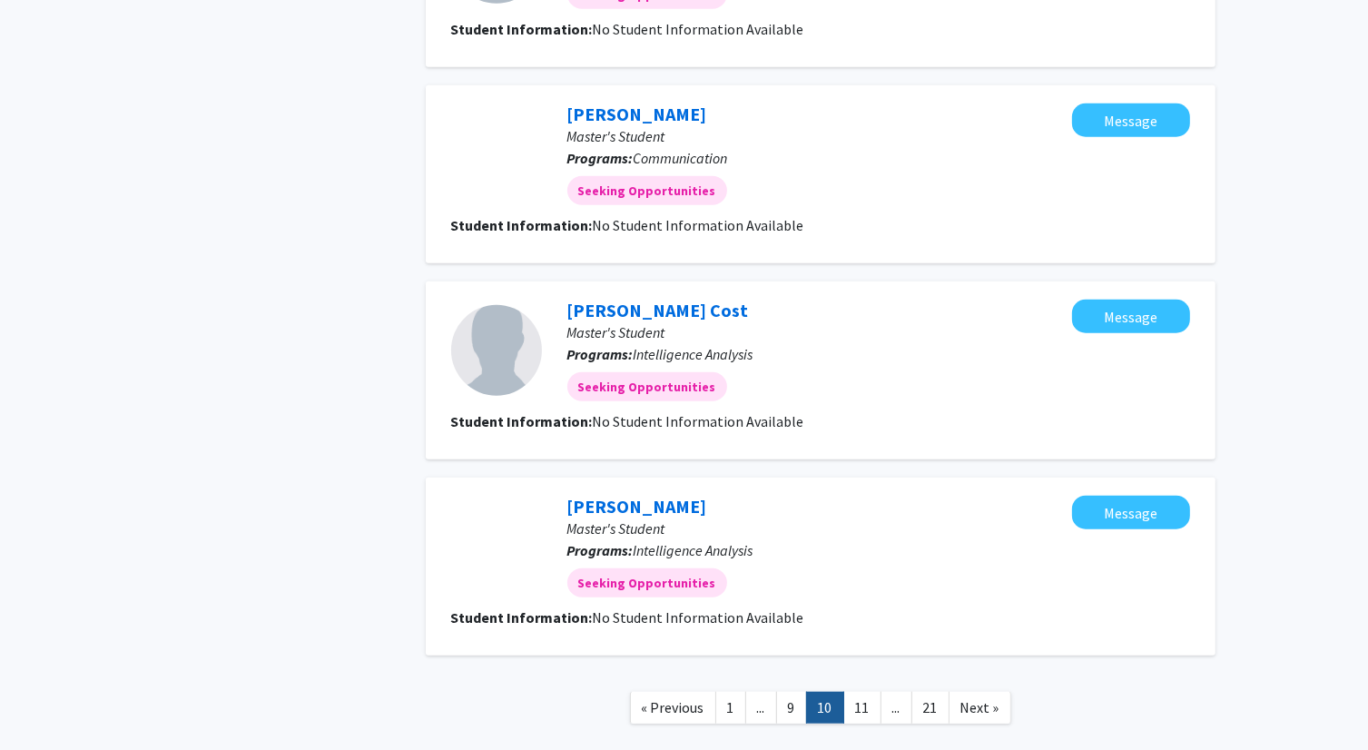
scroll to position [1576, 0]
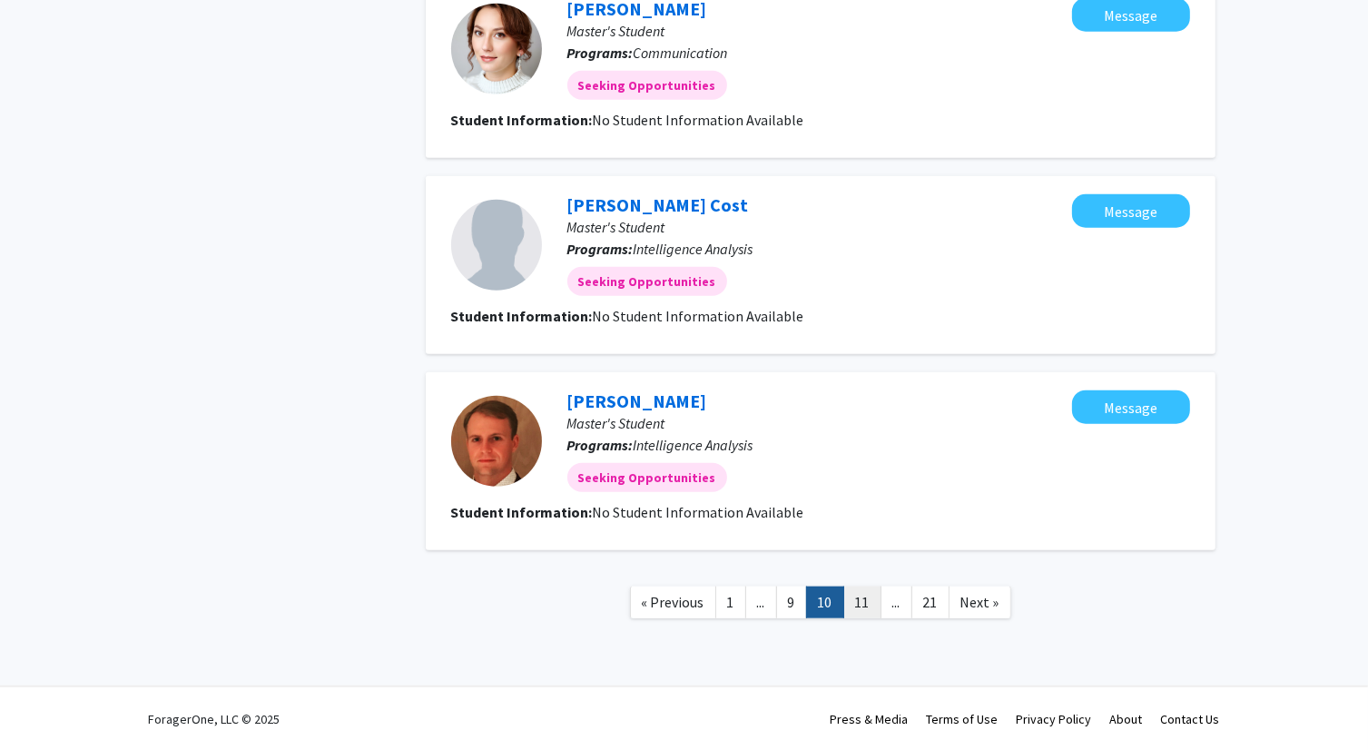
click at [869, 607] on link "11" at bounding box center [862, 602] width 38 height 32
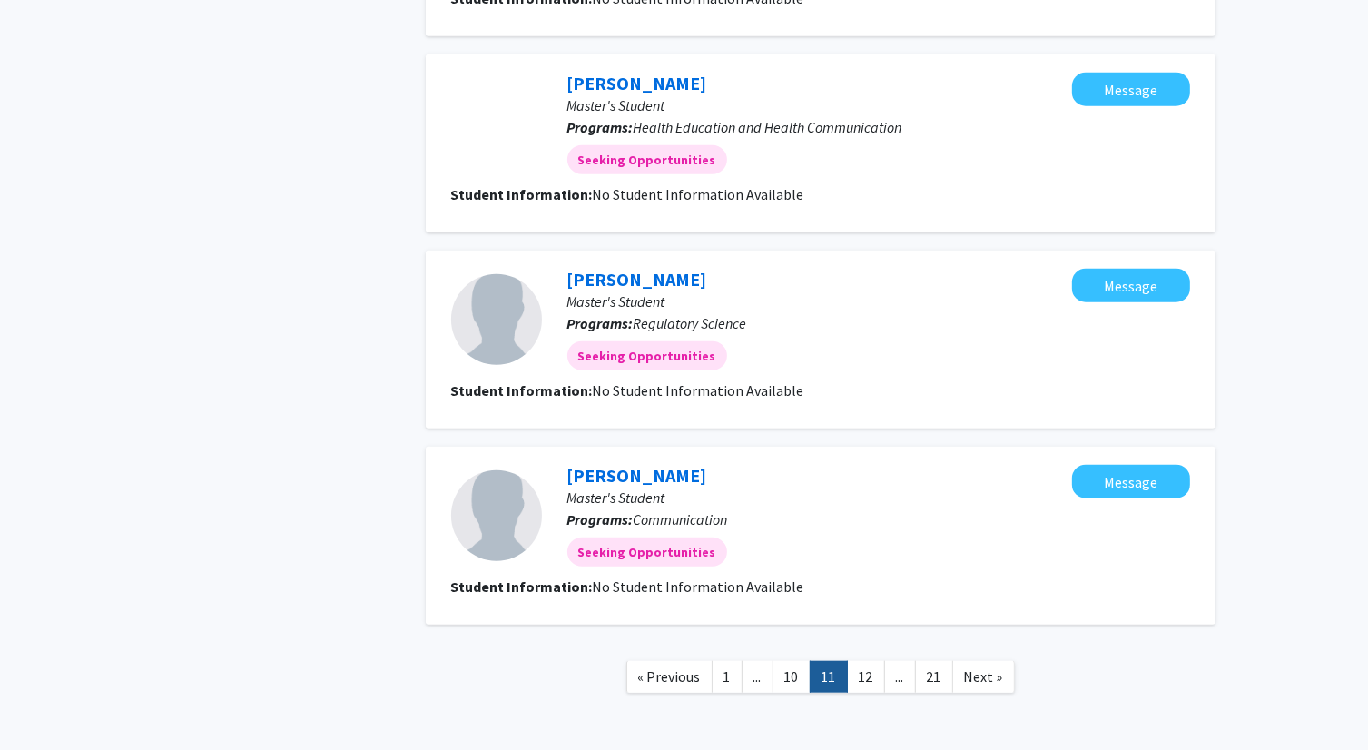
scroll to position [1576, 0]
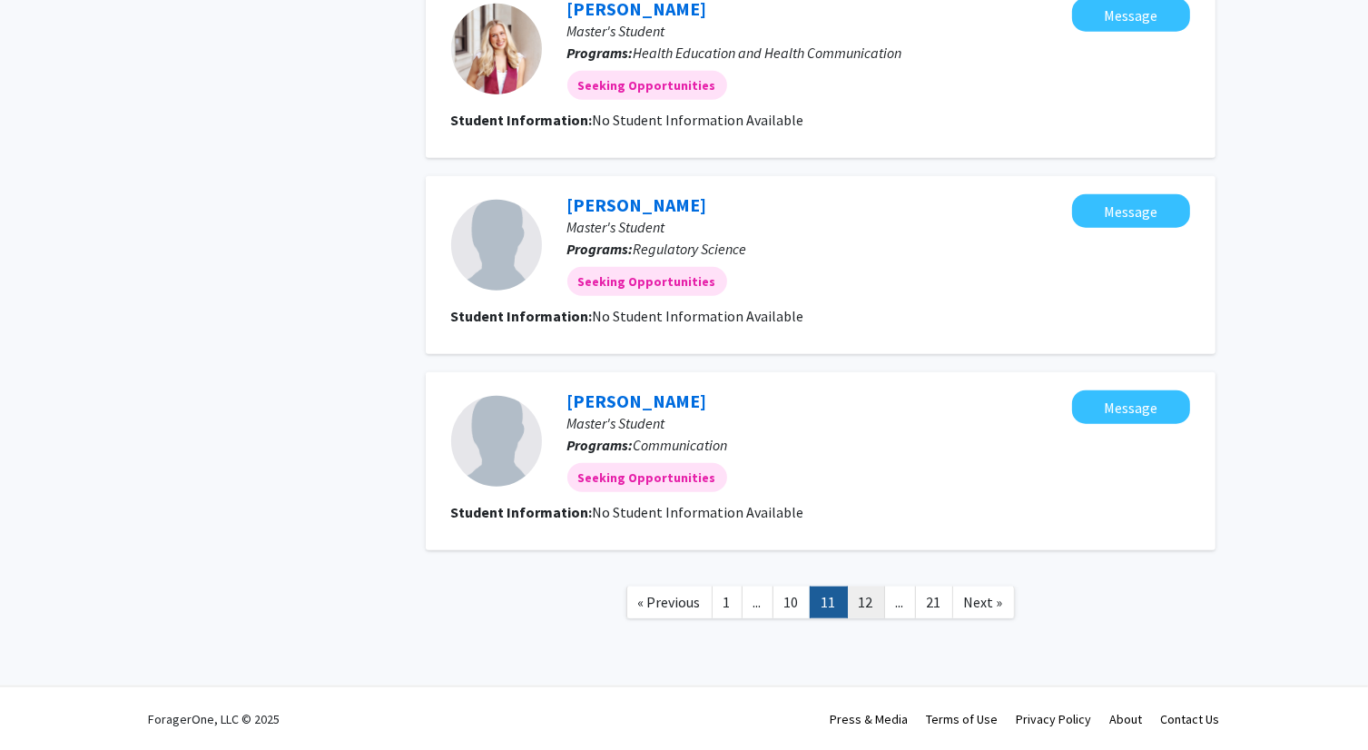
click at [873, 604] on link "12" at bounding box center [866, 602] width 38 height 32
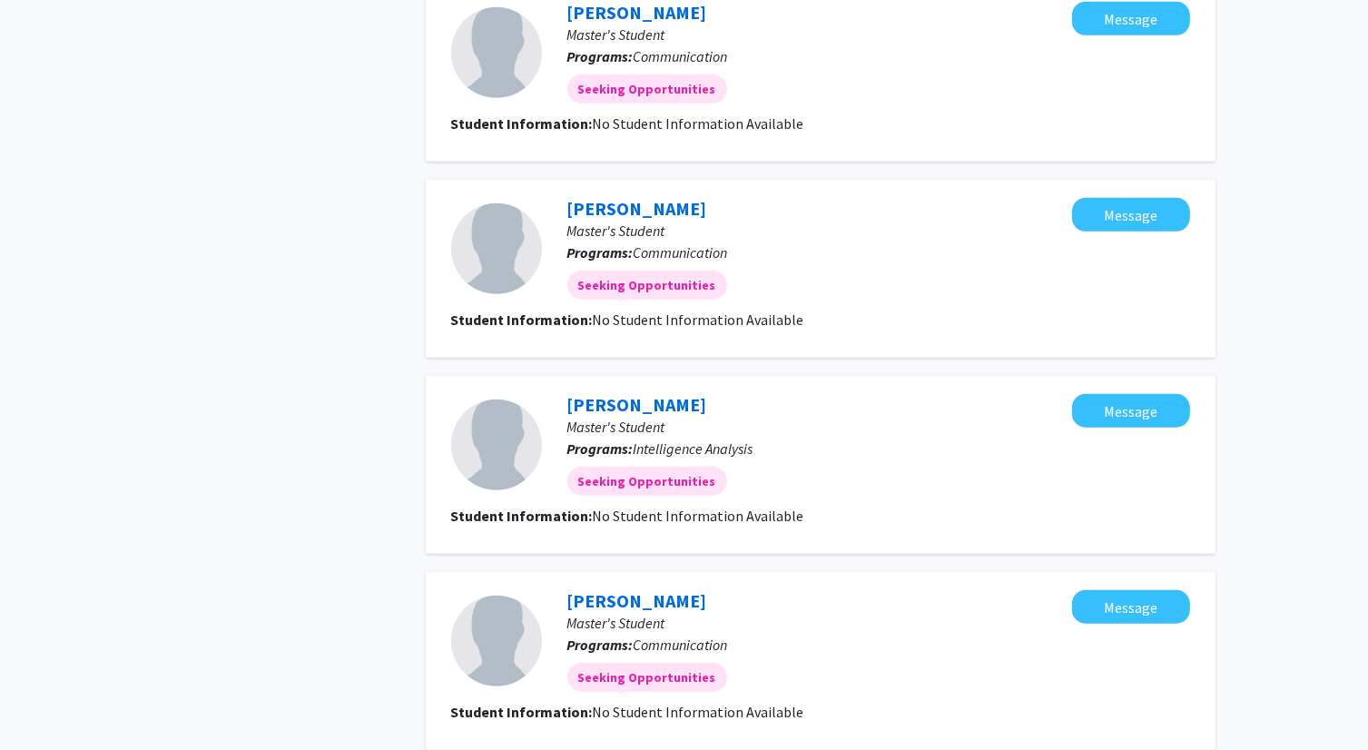
scroll to position [1576, 0]
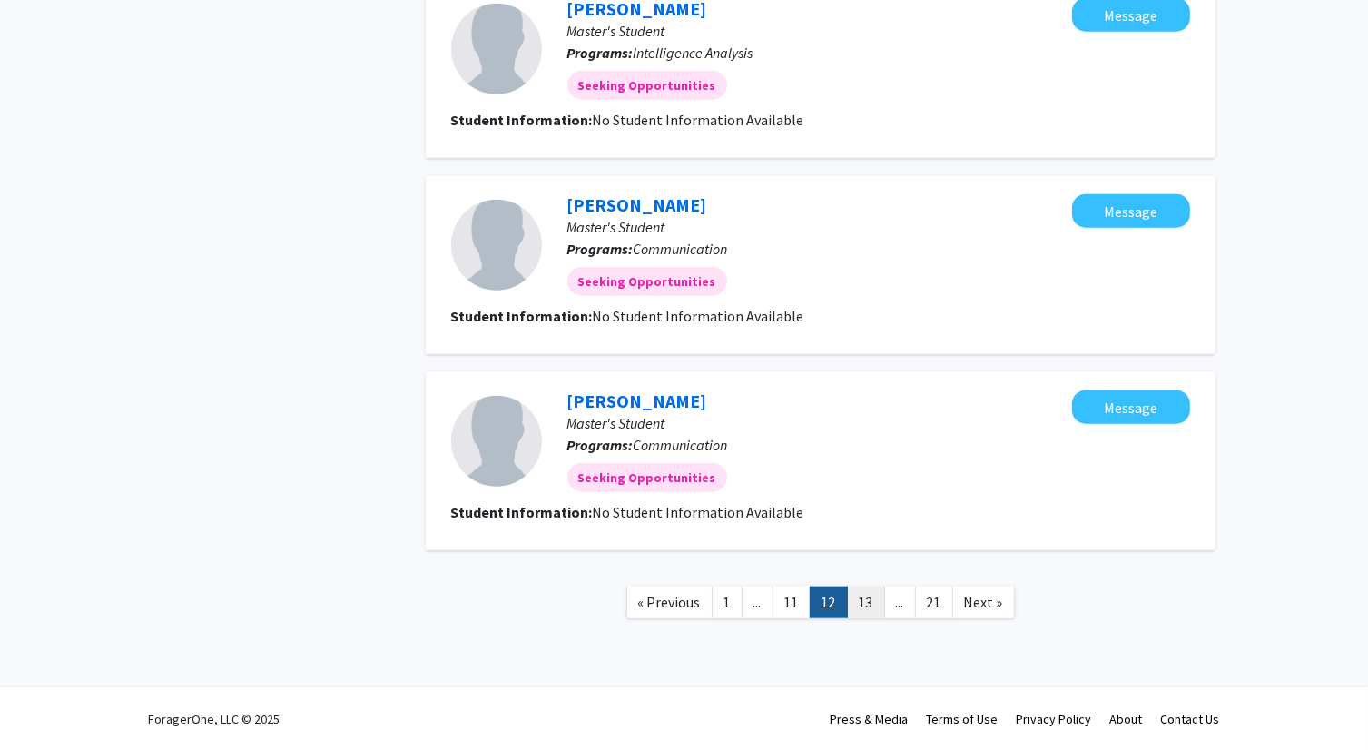
click at [874, 609] on link "13" at bounding box center [866, 602] width 38 height 32
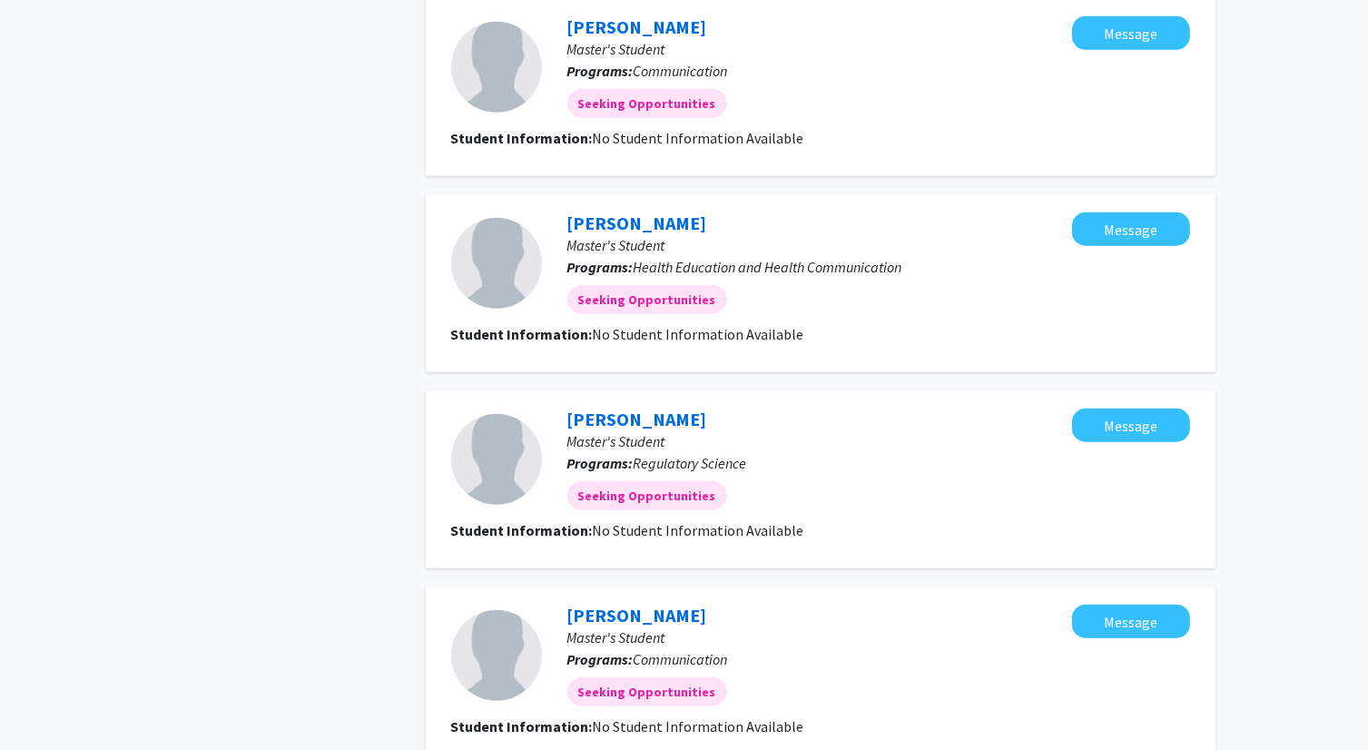
scroll to position [1576, 0]
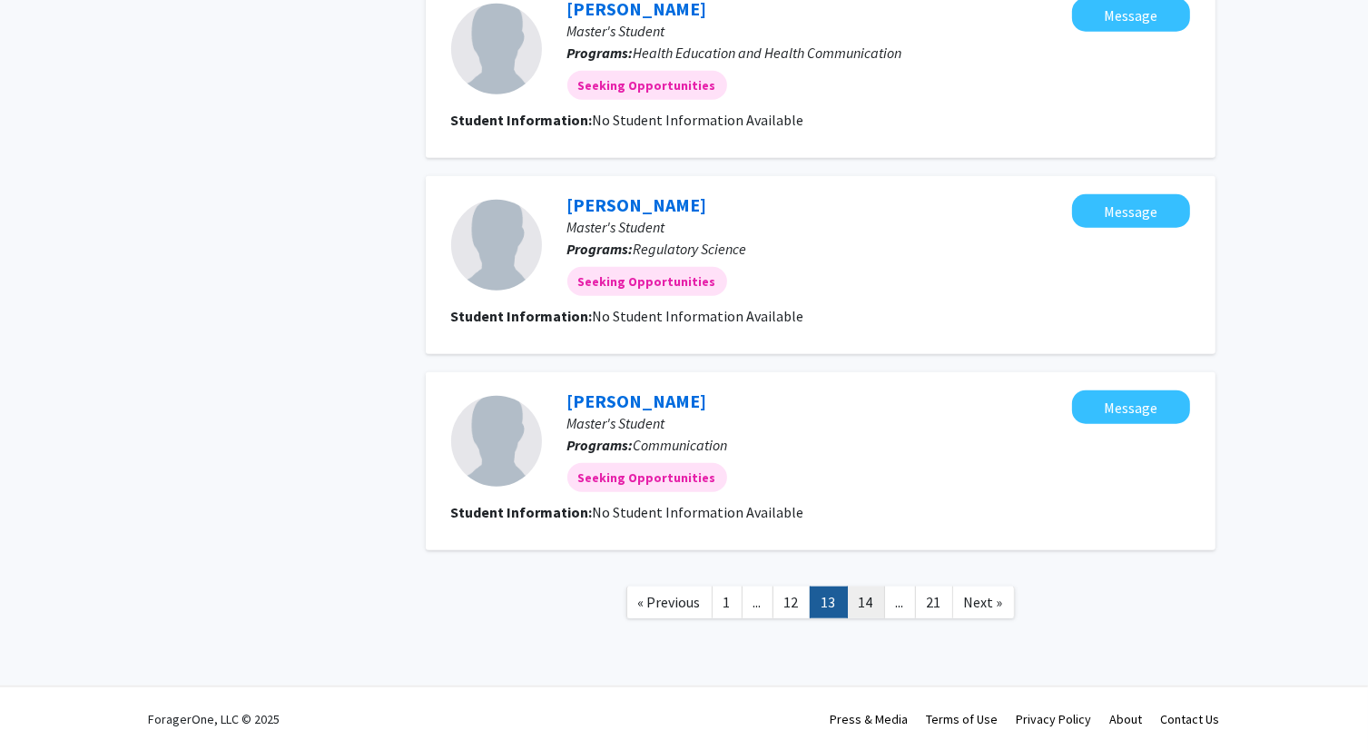
click at [869, 611] on link "14" at bounding box center [866, 602] width 38 height 32
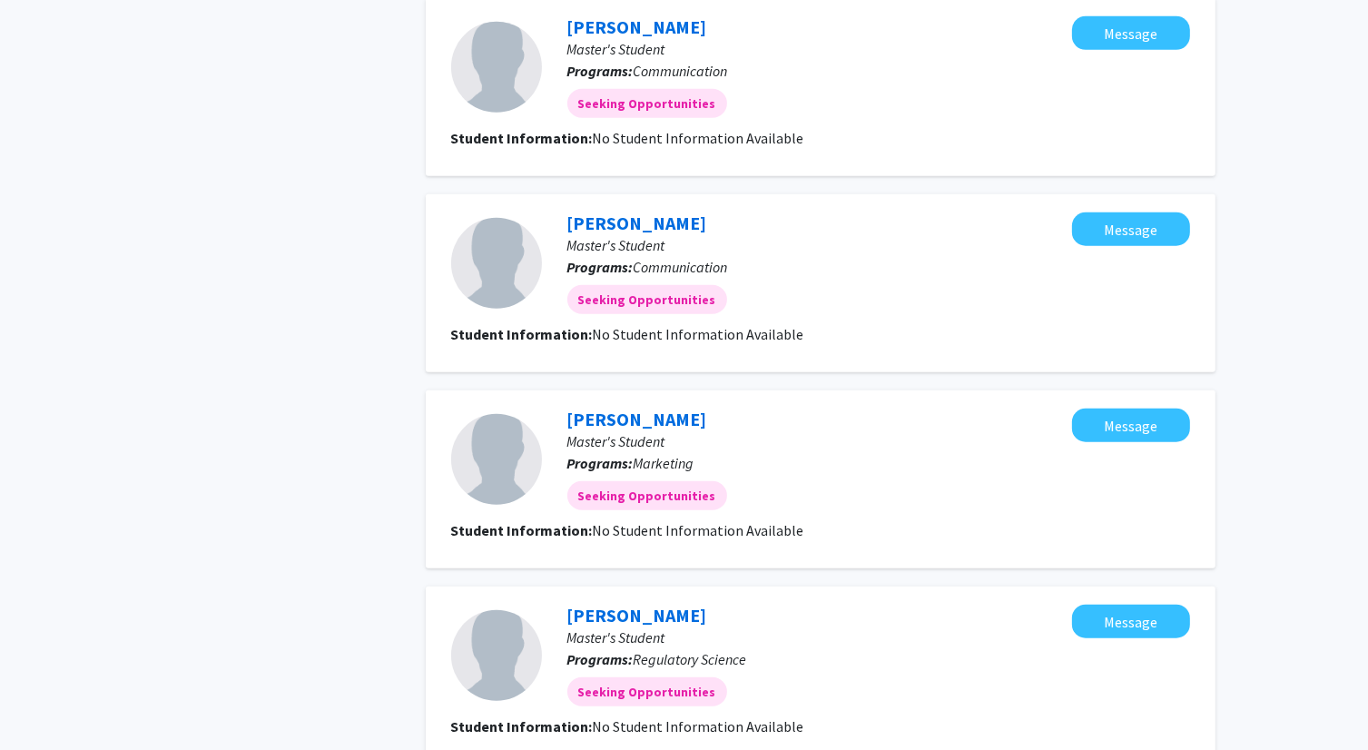
scroll to position [1576, 0]
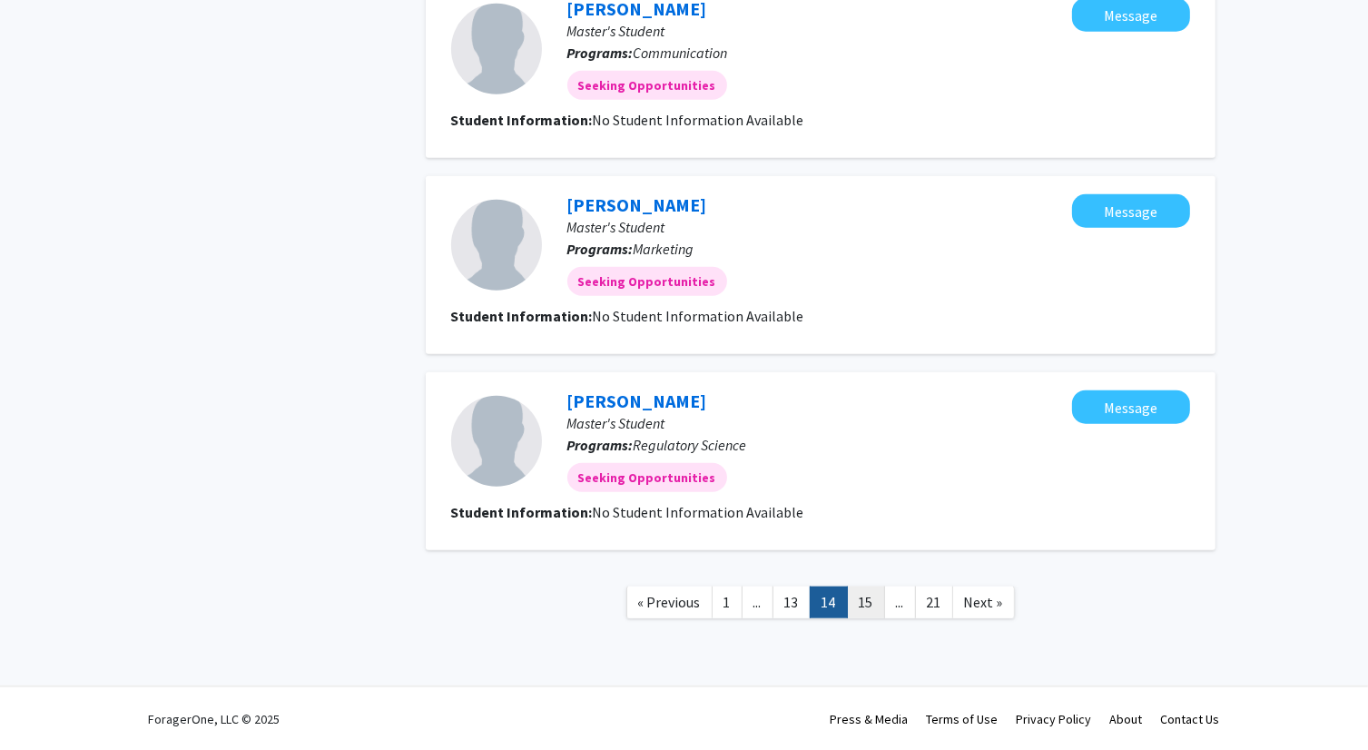
click at [875, 608] on link "15" at bounding box center [866, 602] width 38 height 32
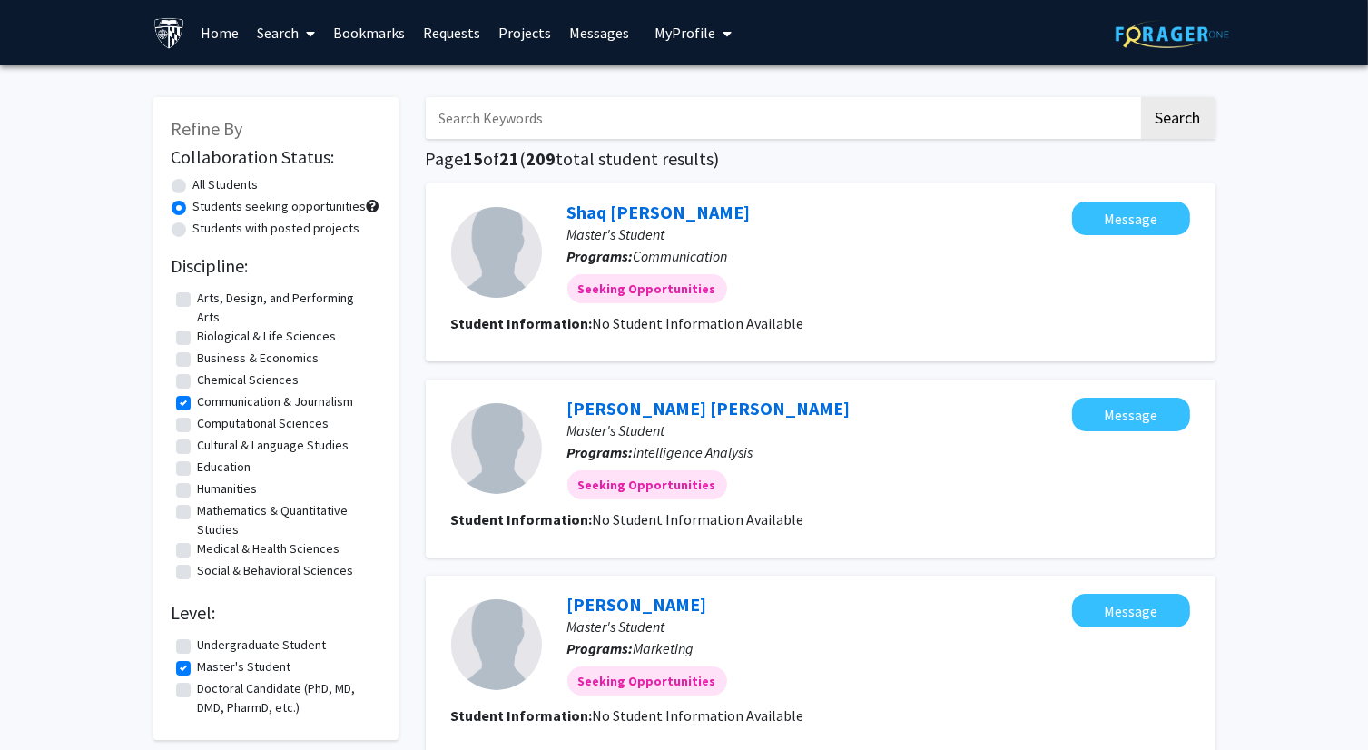
click at [294, 42] on link "Search" at bounding box center [286, 33] width 76 height 64
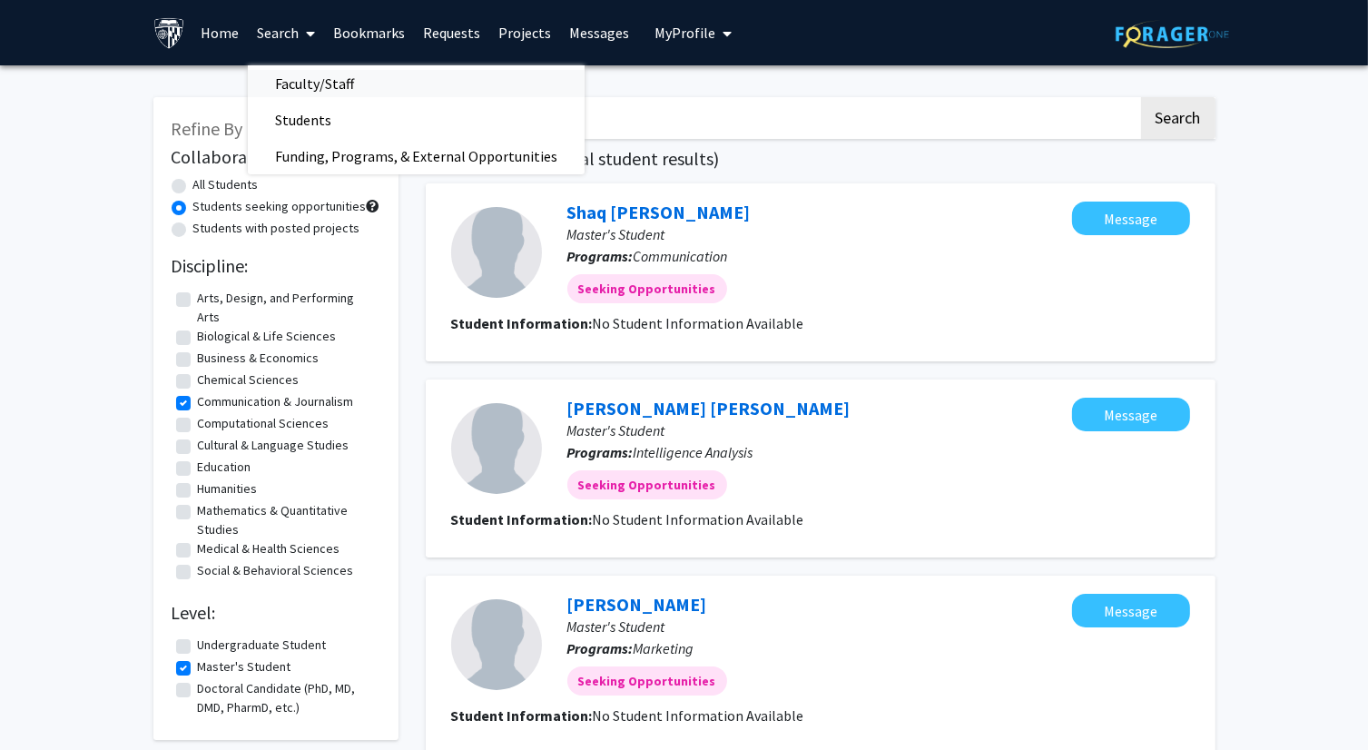
click at [304, 88] on span "Faculty/Staff" at bounding box center [314, 83] width 133 height 36
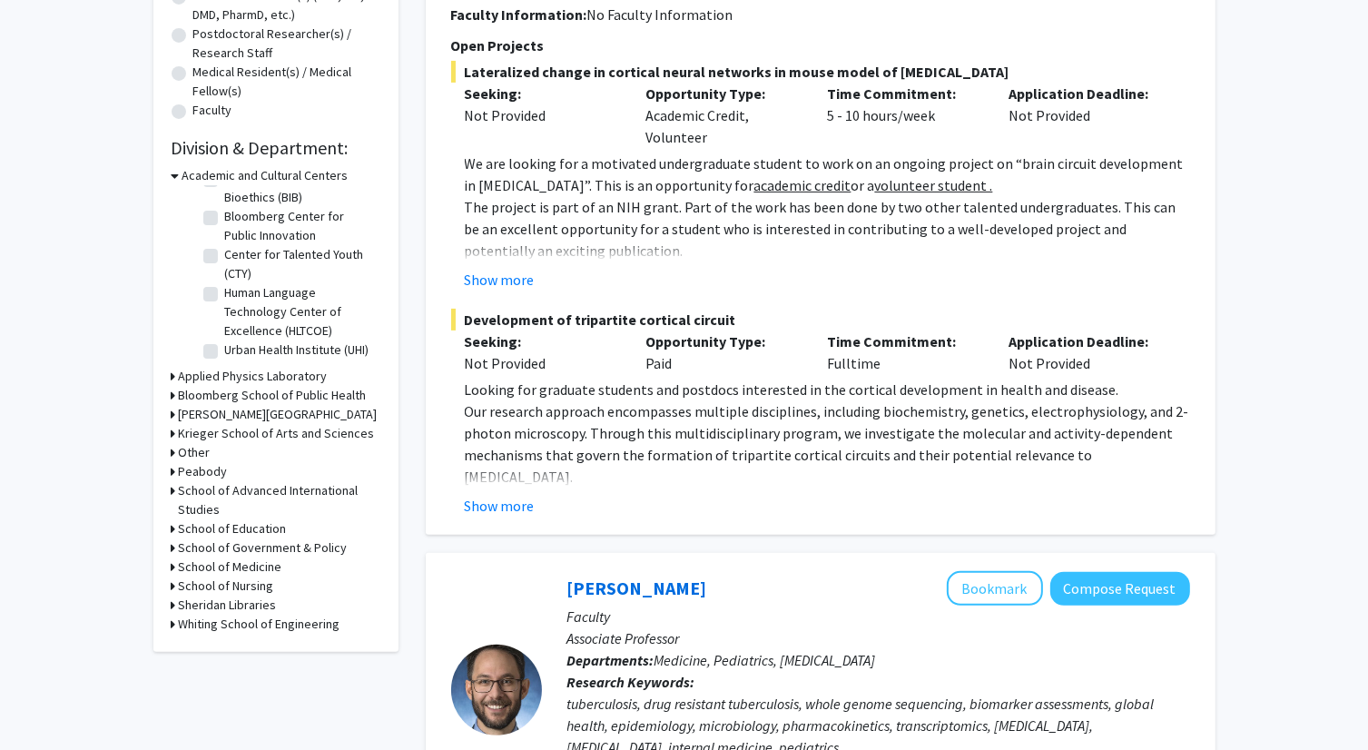
scroll to position [454, 0]
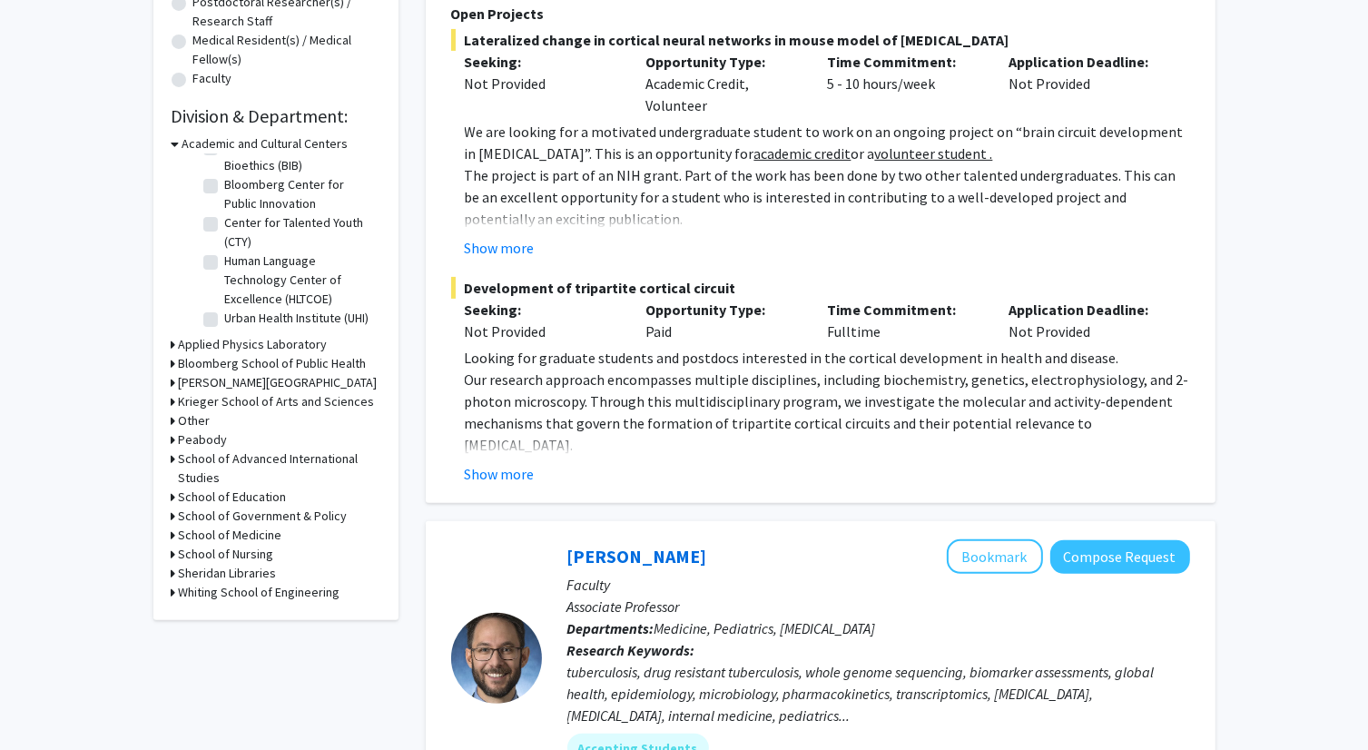
click at [277, 340] on h3 "Applied Physics Laboratory" at bounding box center [253, 344] width 149 height 19
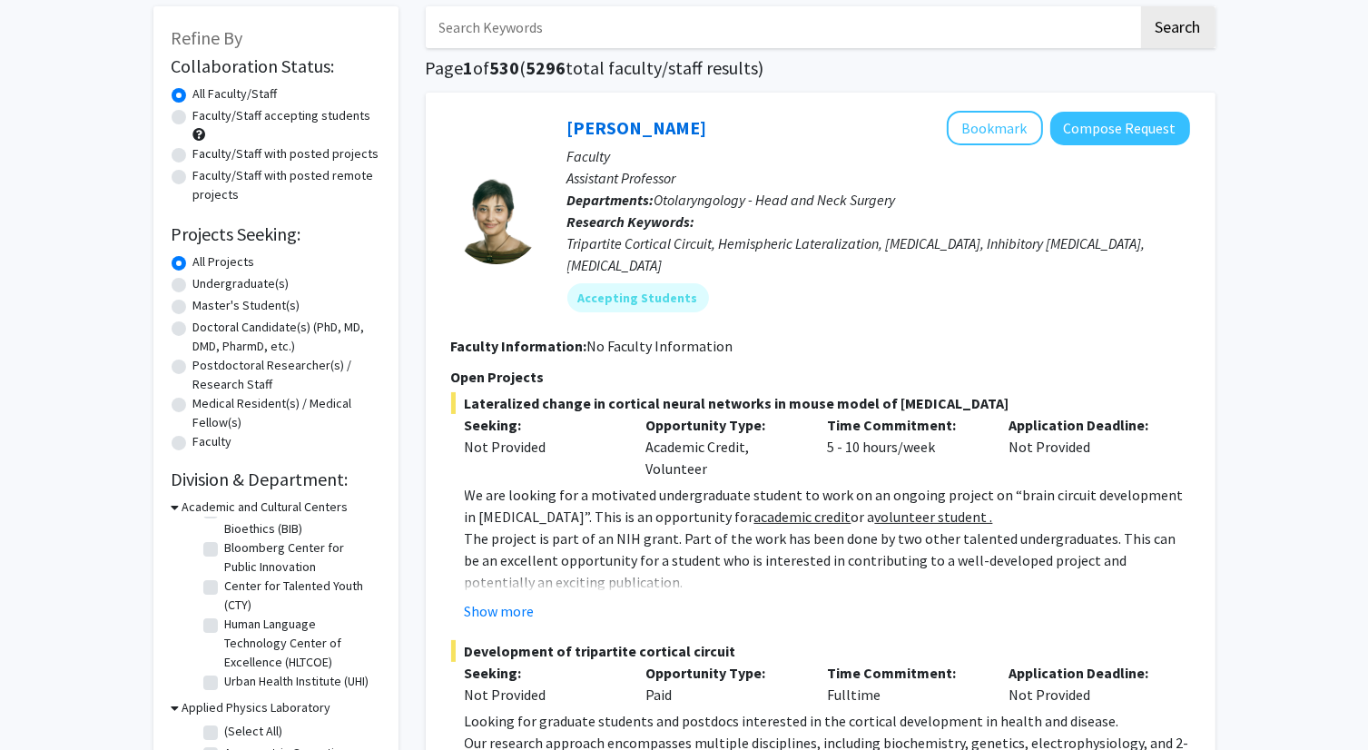
scroll to position [0, 0]
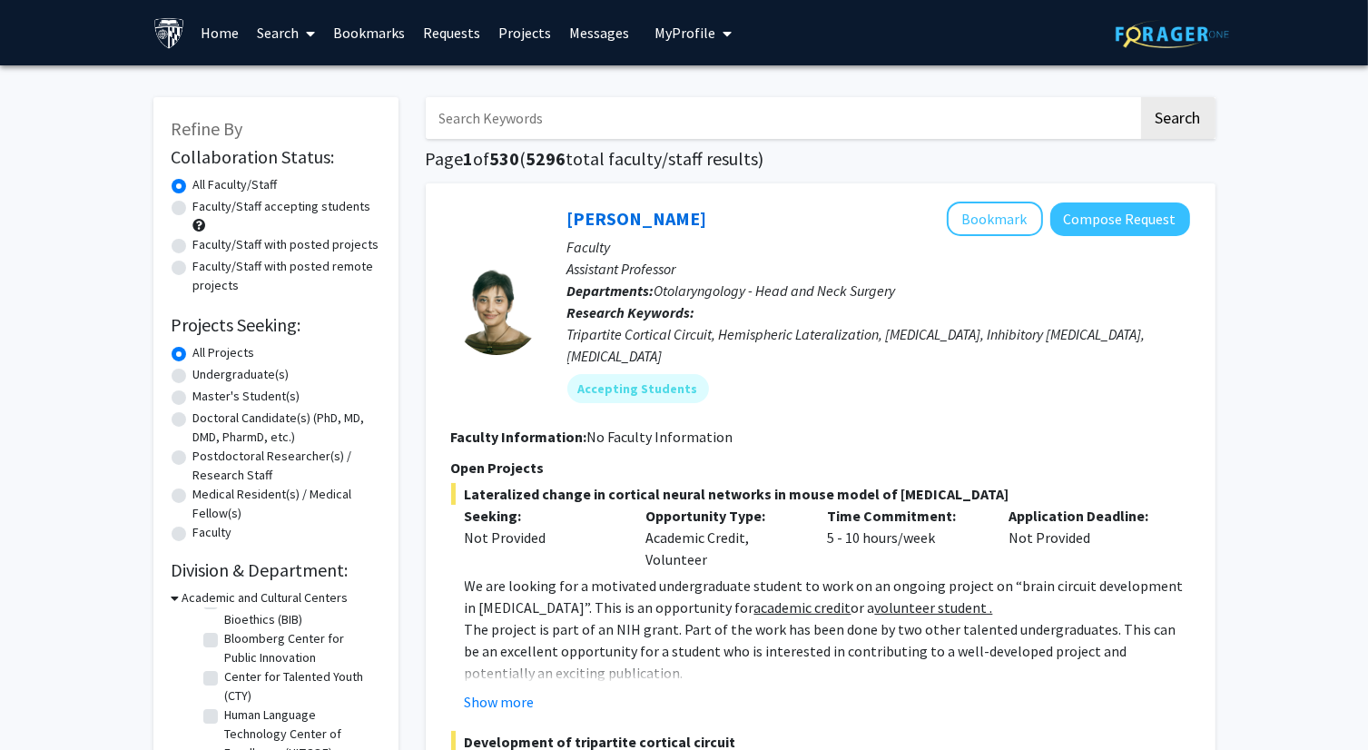
click at [517, 110] on input "Search Keywords" at bounding box center [782, 118] width 713 height 42
type input "communication"
click at [1141, 97] on button "Search" at bounding box center [1178, 118] width 74 height 42
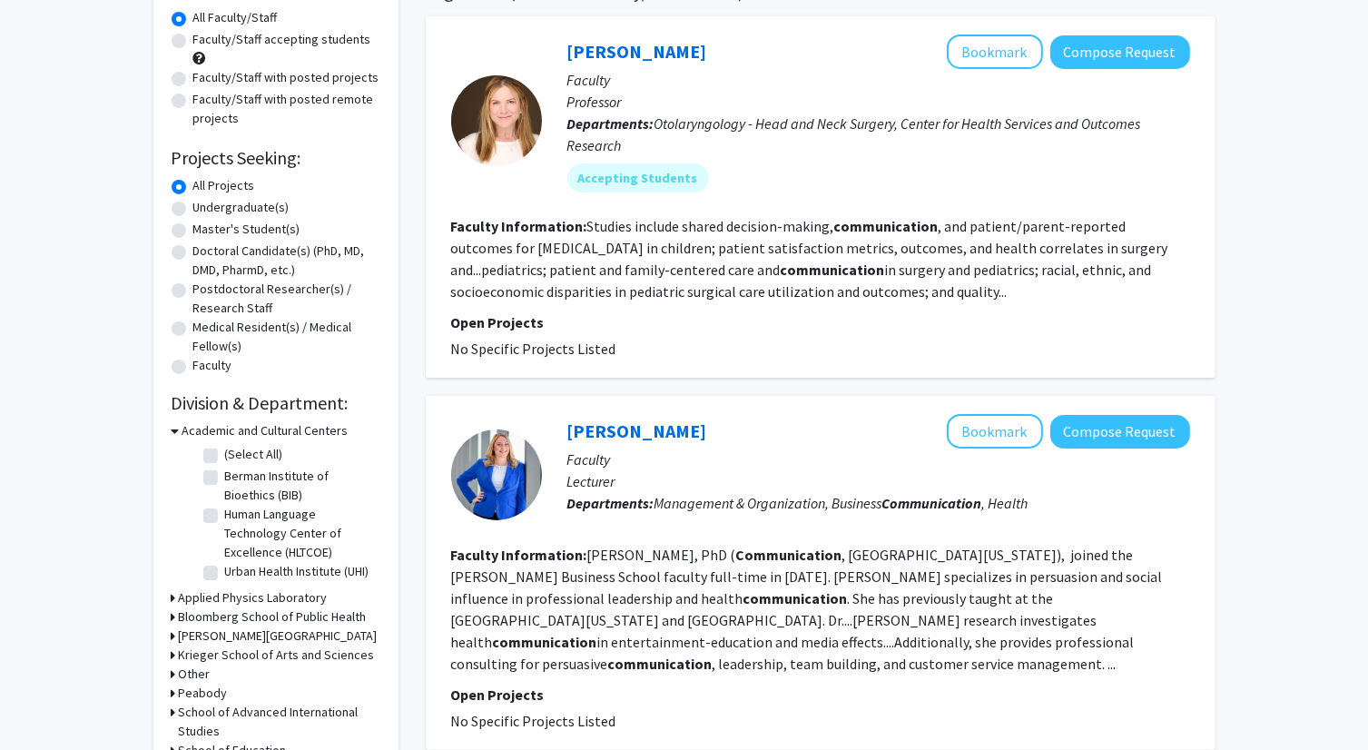
scroll to position [91, 0]
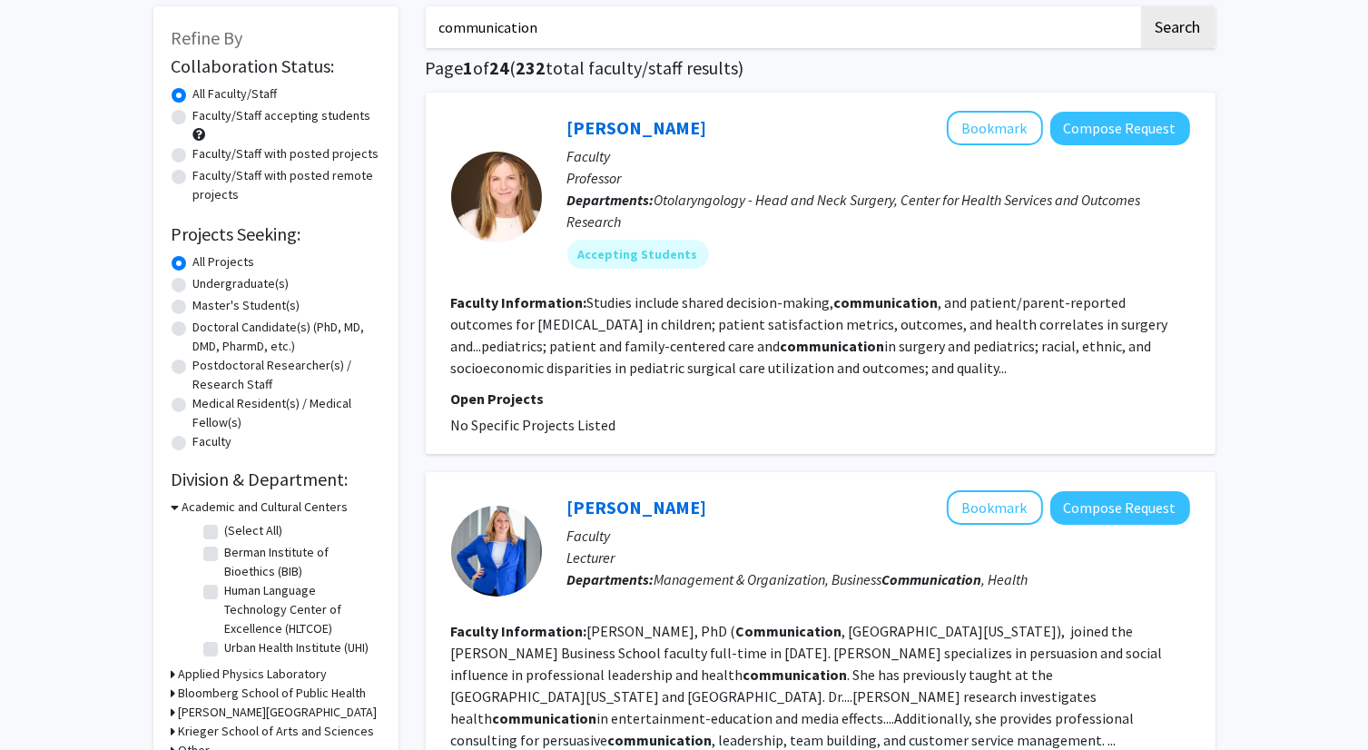
click at [225, 118] on label "Faculty/Staff accepting students" at bounding box center [282, 115] width 178 height 19
click at [205, 118] on input "Faculty/Staff accepting students" at bounding box center [199, 112] width 12 height 12
radio input "true"
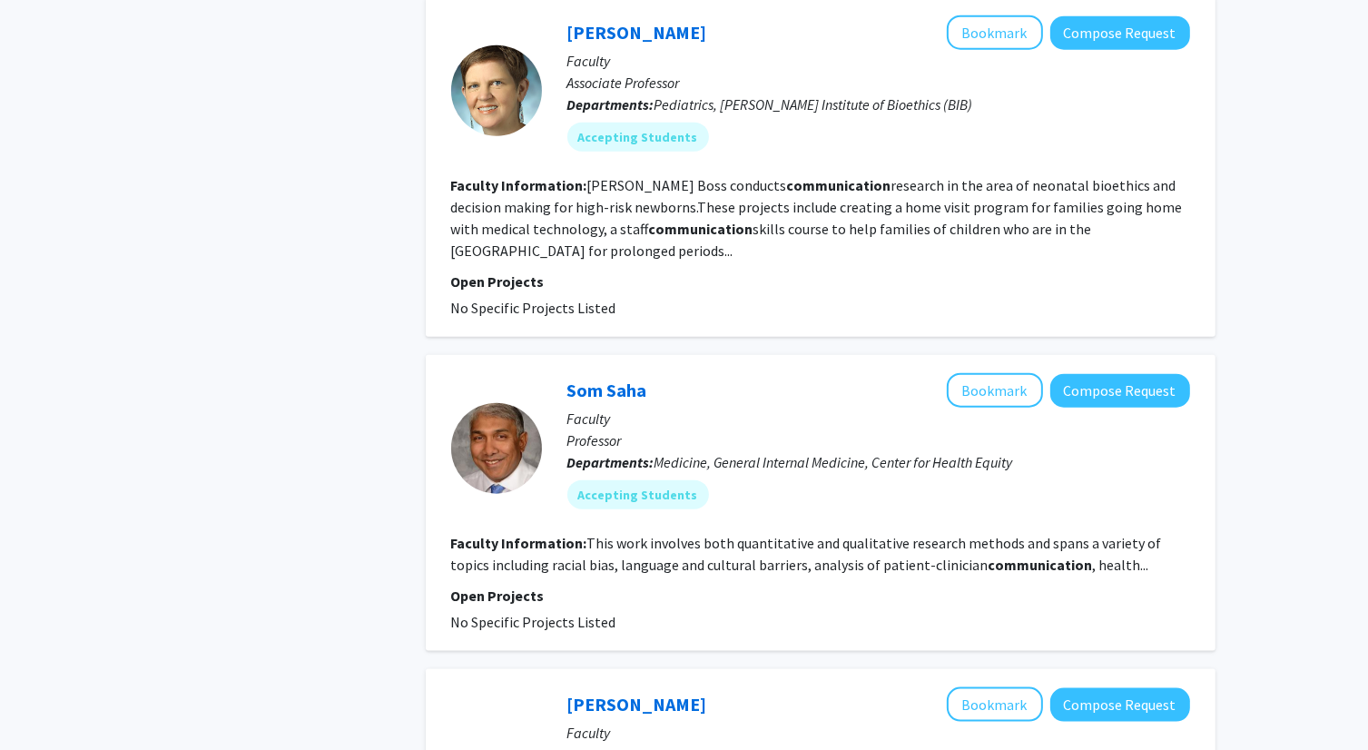
scroll to position [2088, 0]
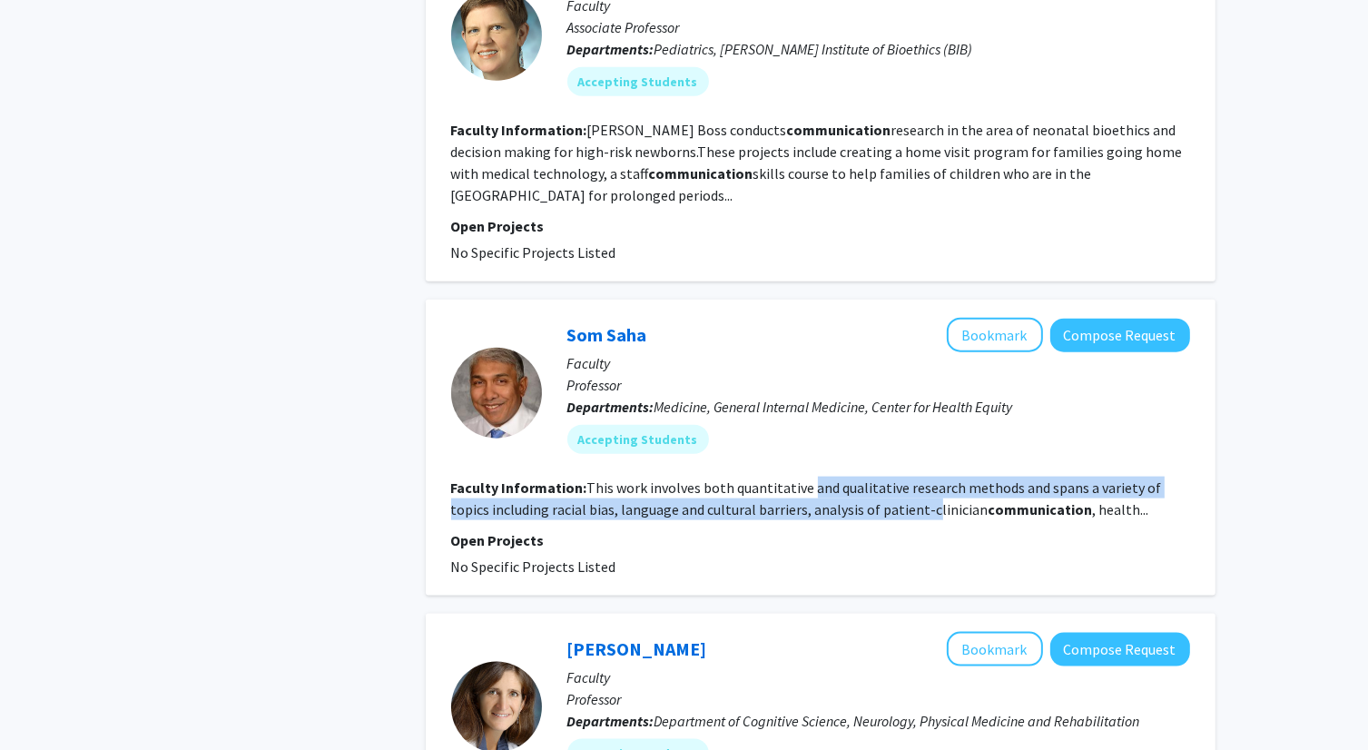
drag, startPoint x: 886, startPoint y: 474, endPoint x: 806, endPoint y: 436, distance: 88.5
click at [806, 436] on fg-search-faculty "Som Saha Bookmark Compose Request Faculty Professor Departments: Medicine, Gene…" at bounding box center [820, 448] width 739 height 260
click at [729, 478] on fg-read-more "This work involves both quantitative and qualitative research methods and spans…" at bounding box center [806, 498] width 711 height 40
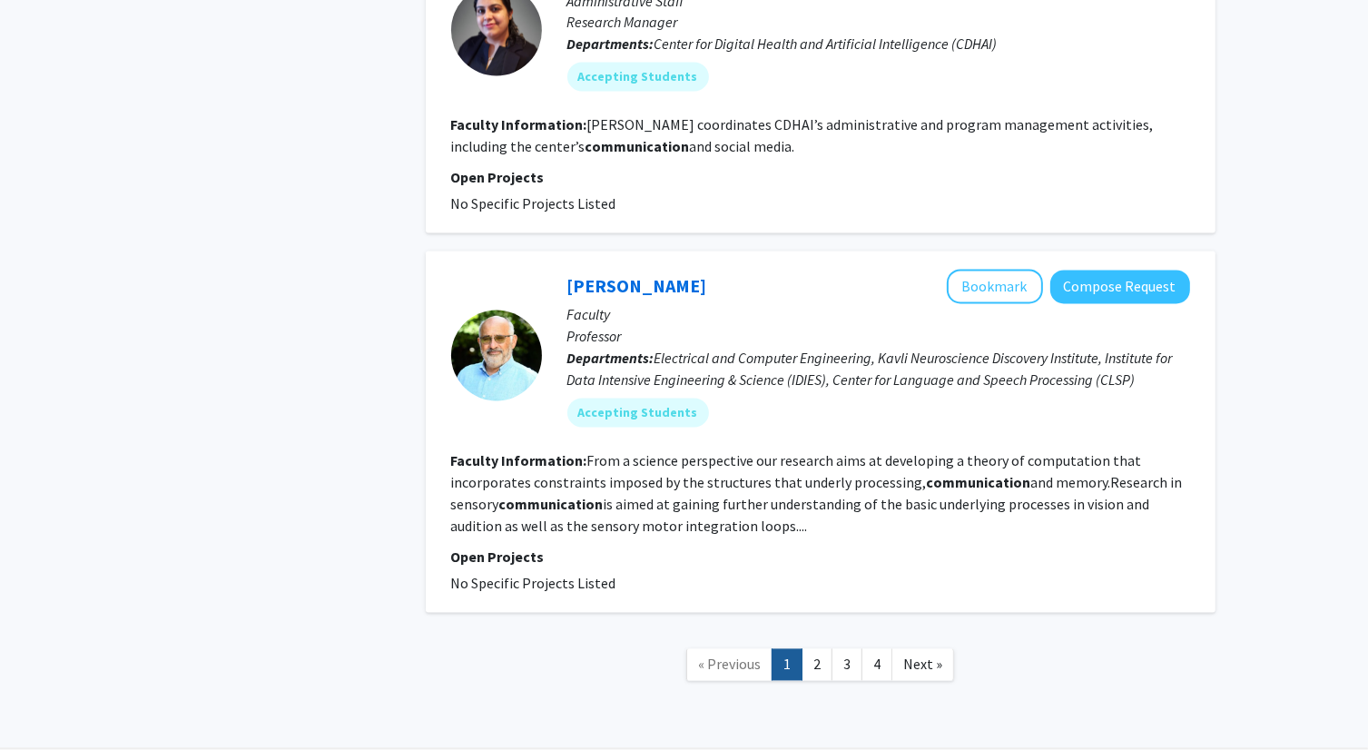
scroll to position [3427, 0]
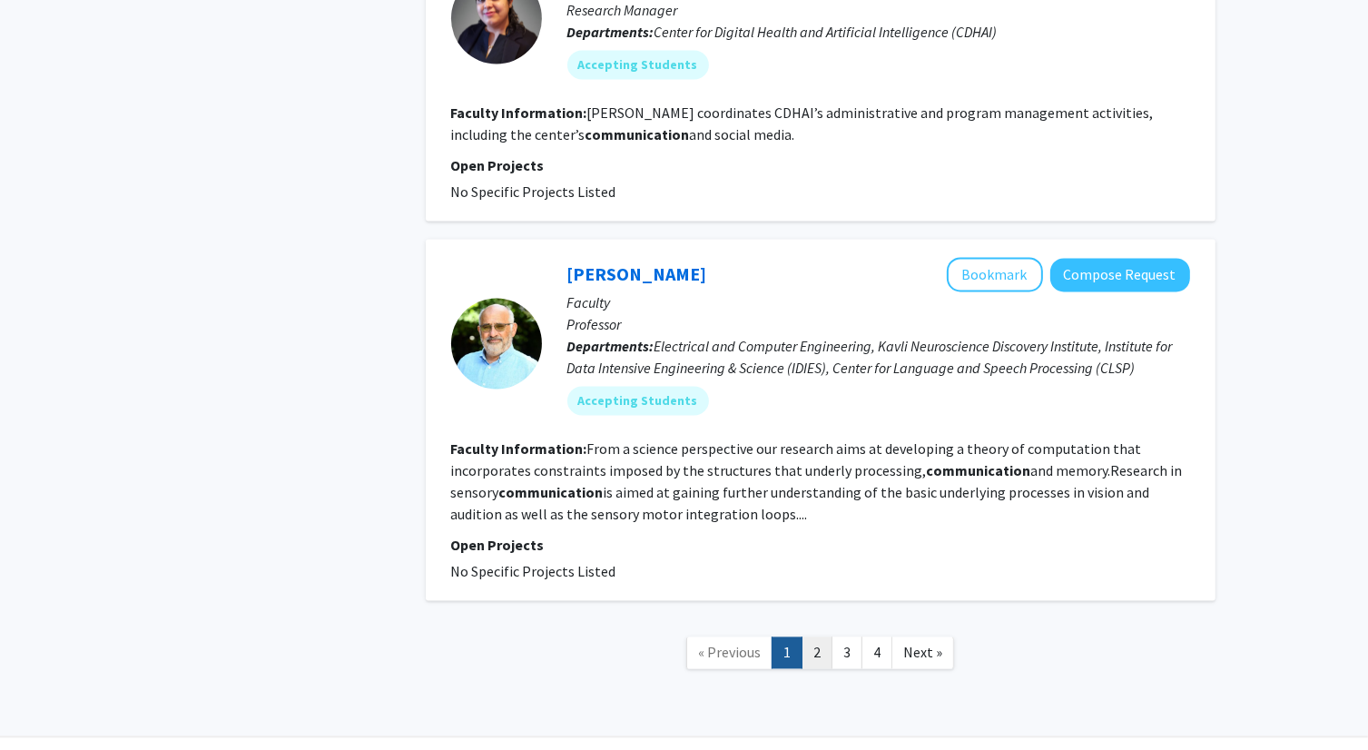
click at [816, 636] on link "2" at bounding box center [817, 652] width 31 height 32
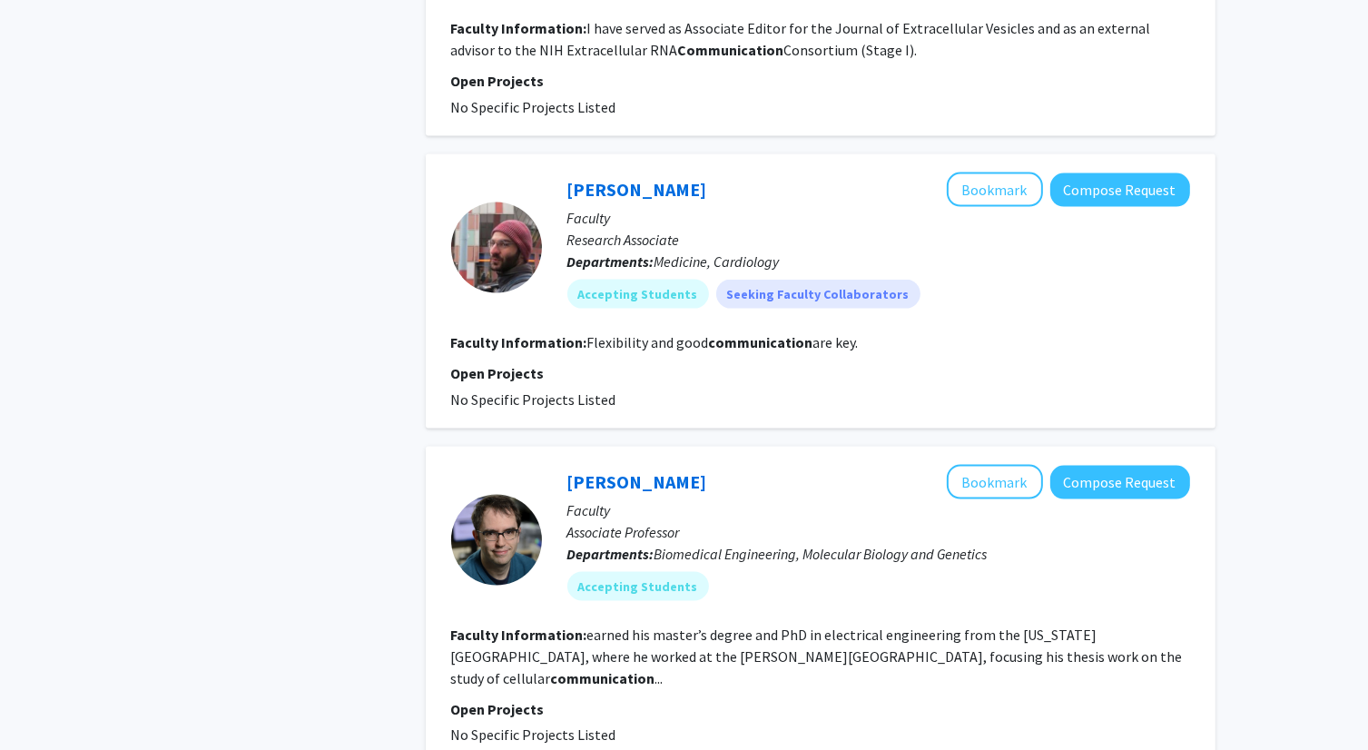
scroll to position [2858, 0]
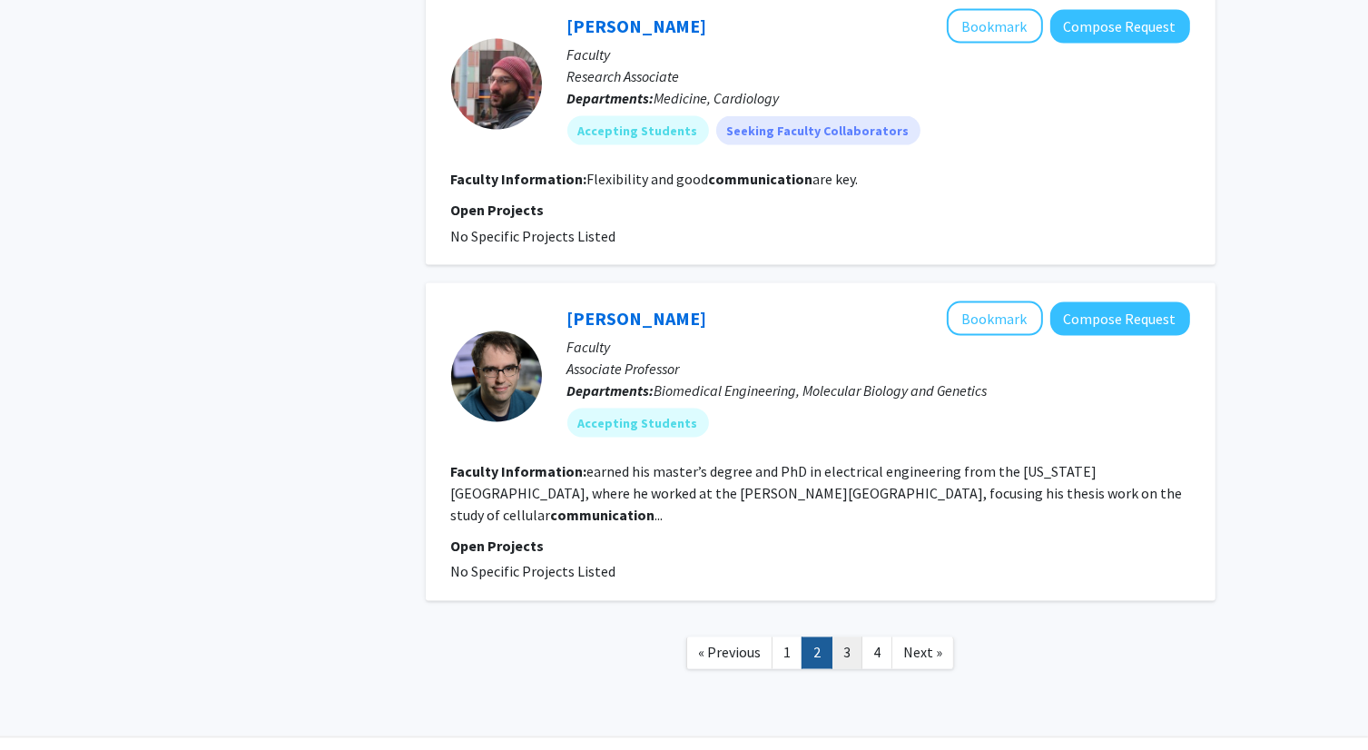
click at [852, 637] on link "3" at bounding box center [847, 653] width 31 height 32
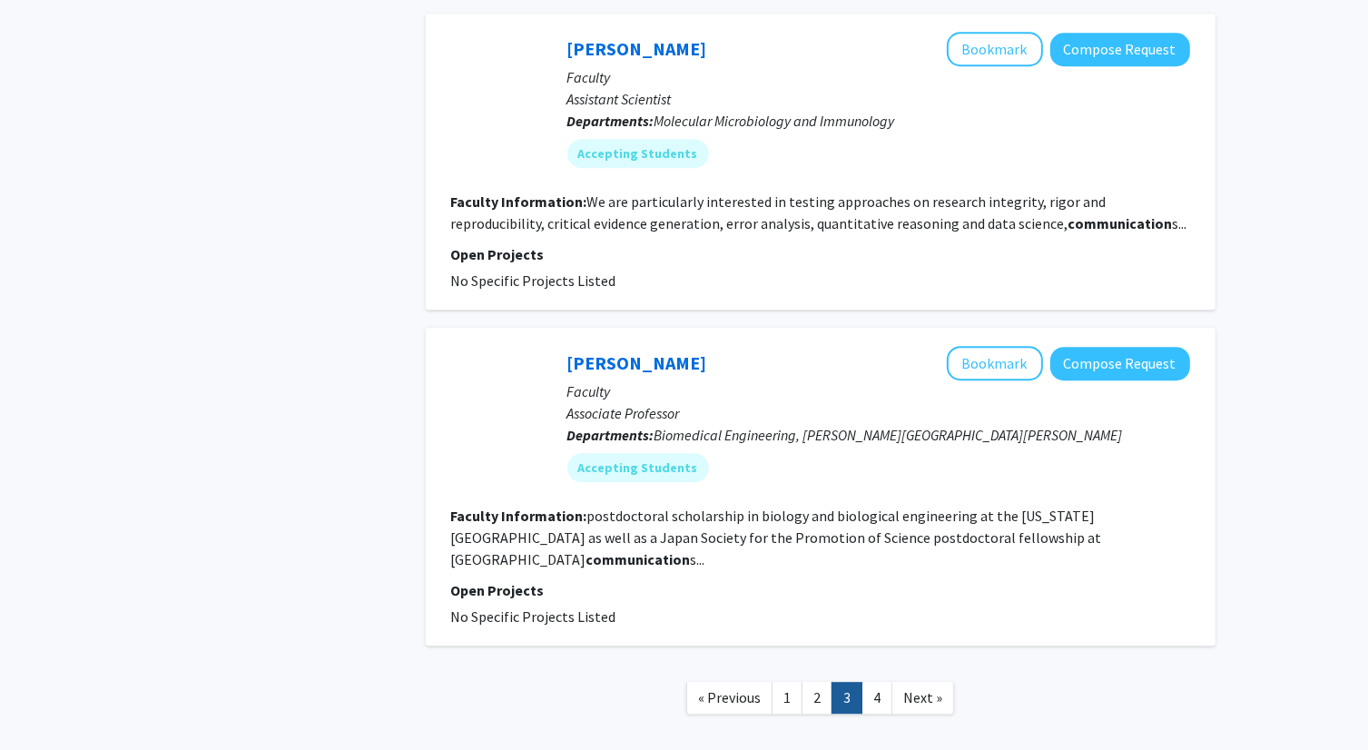
scroll to position [5003, 0]
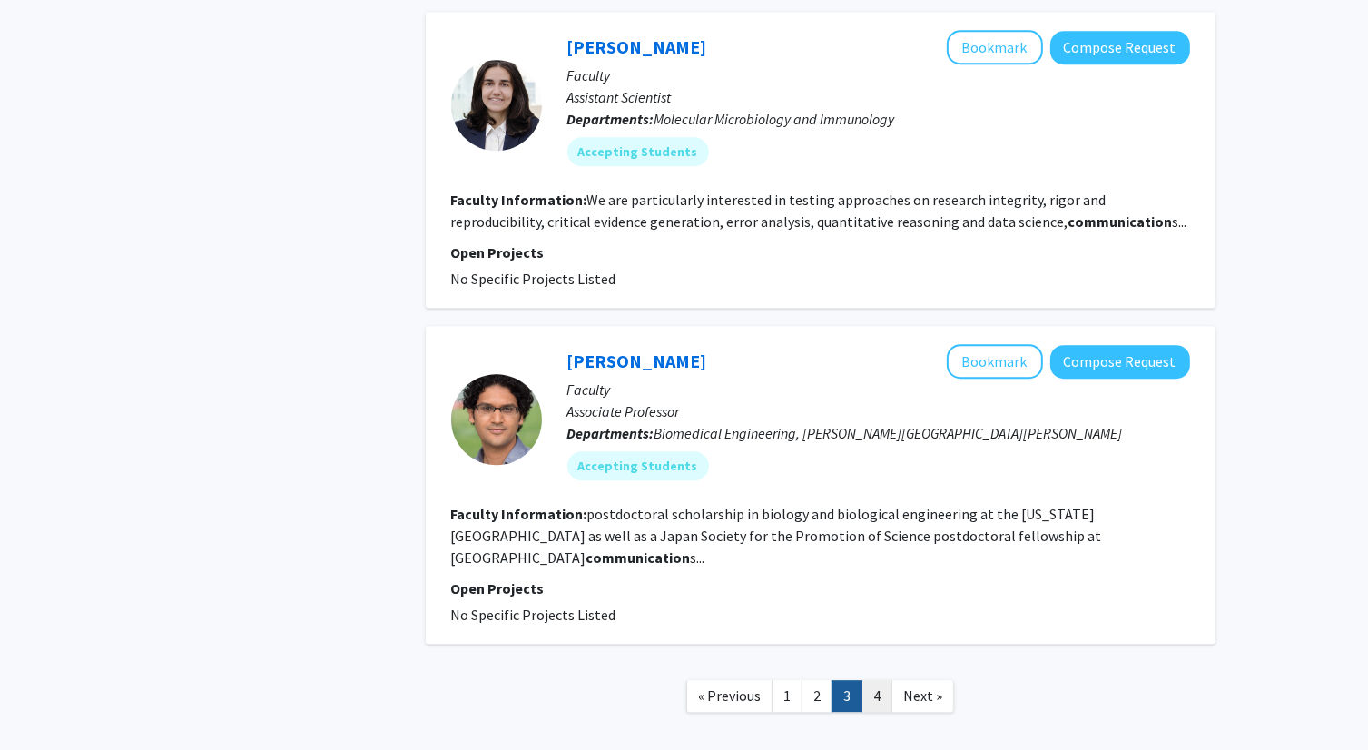
click at [874, 680] on link "4" at bounding box center [876, 696] width 31 height 32
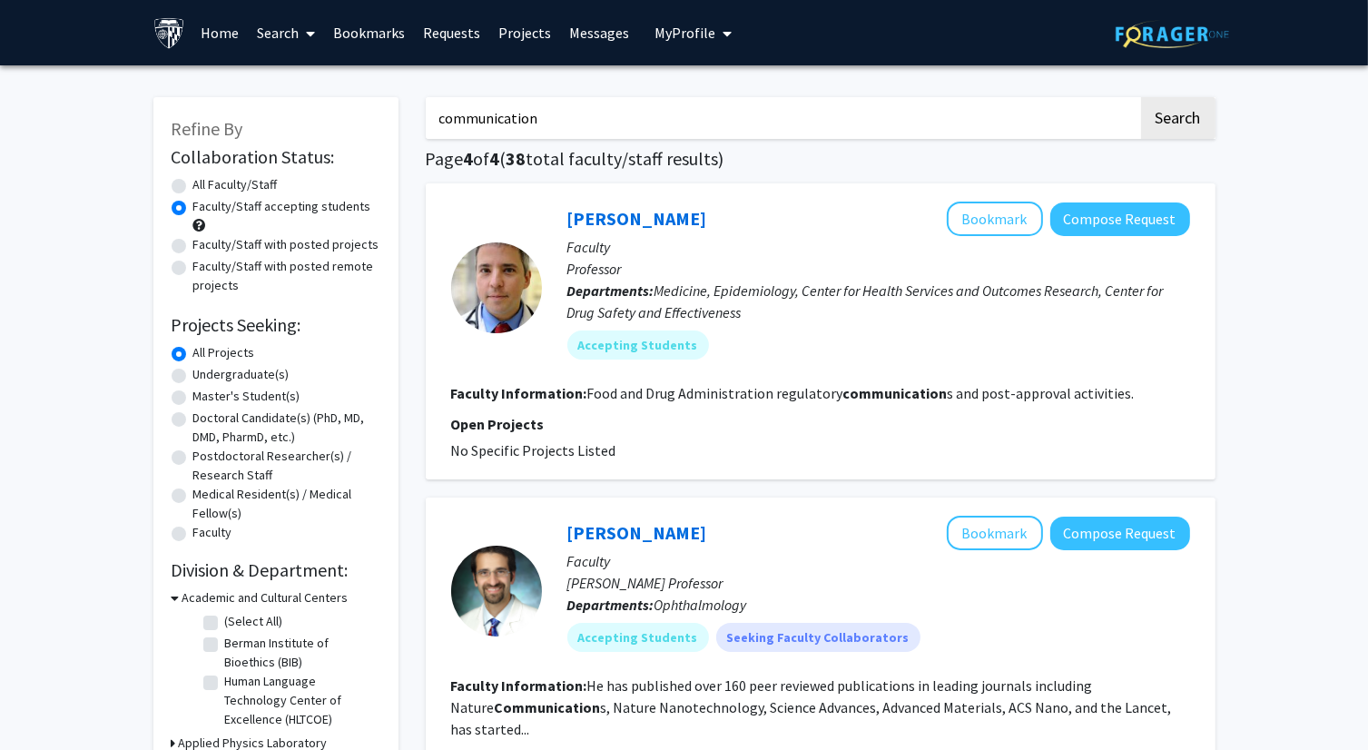
click at [518, 106] on input "communication" at bounding box center [782, 118] width 713 height 42
click at [518, 105] on input "communication" at bounding box center [782, 118] width 713 height 42
type input "marketing"
click at [1141, 97] on button "Search" at bounding box center [1178, 118] width 74 height 42
radio input "true"
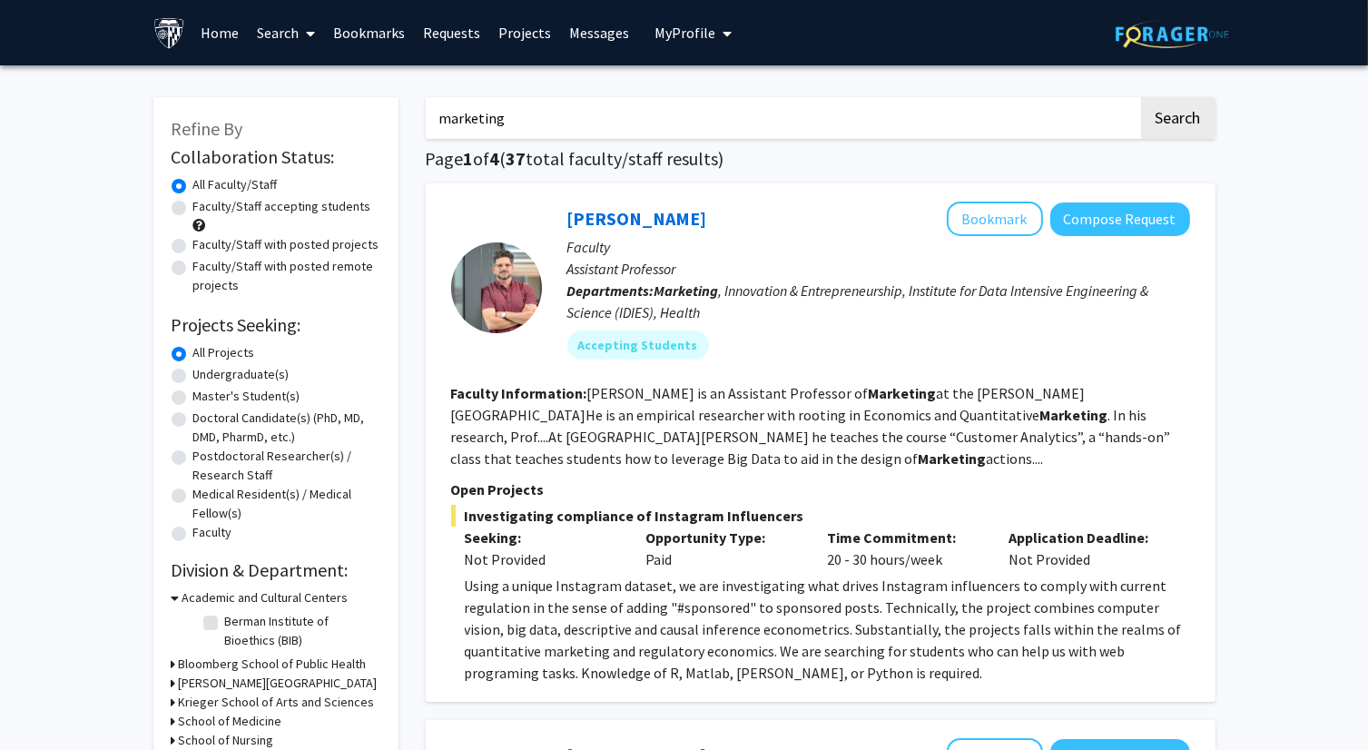
scroll to position [91, 0]
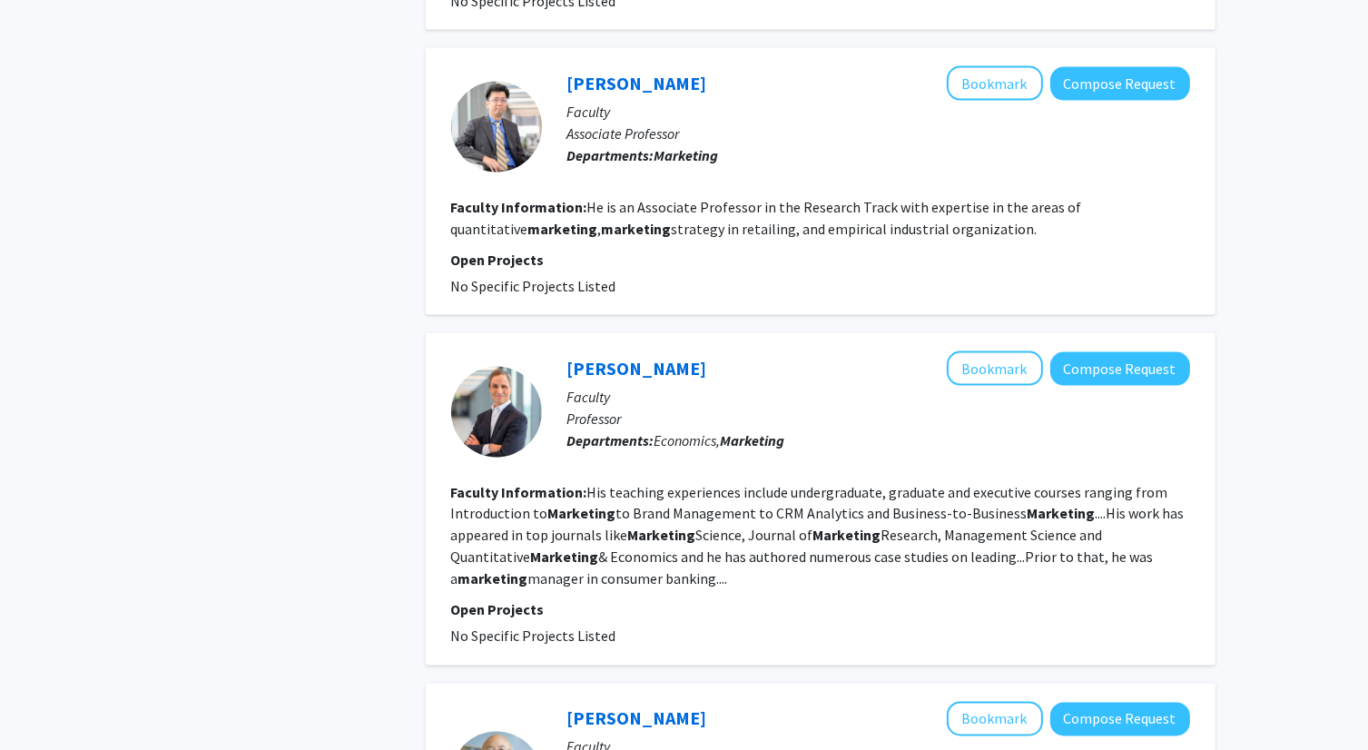
scroll to position [3359, 0]
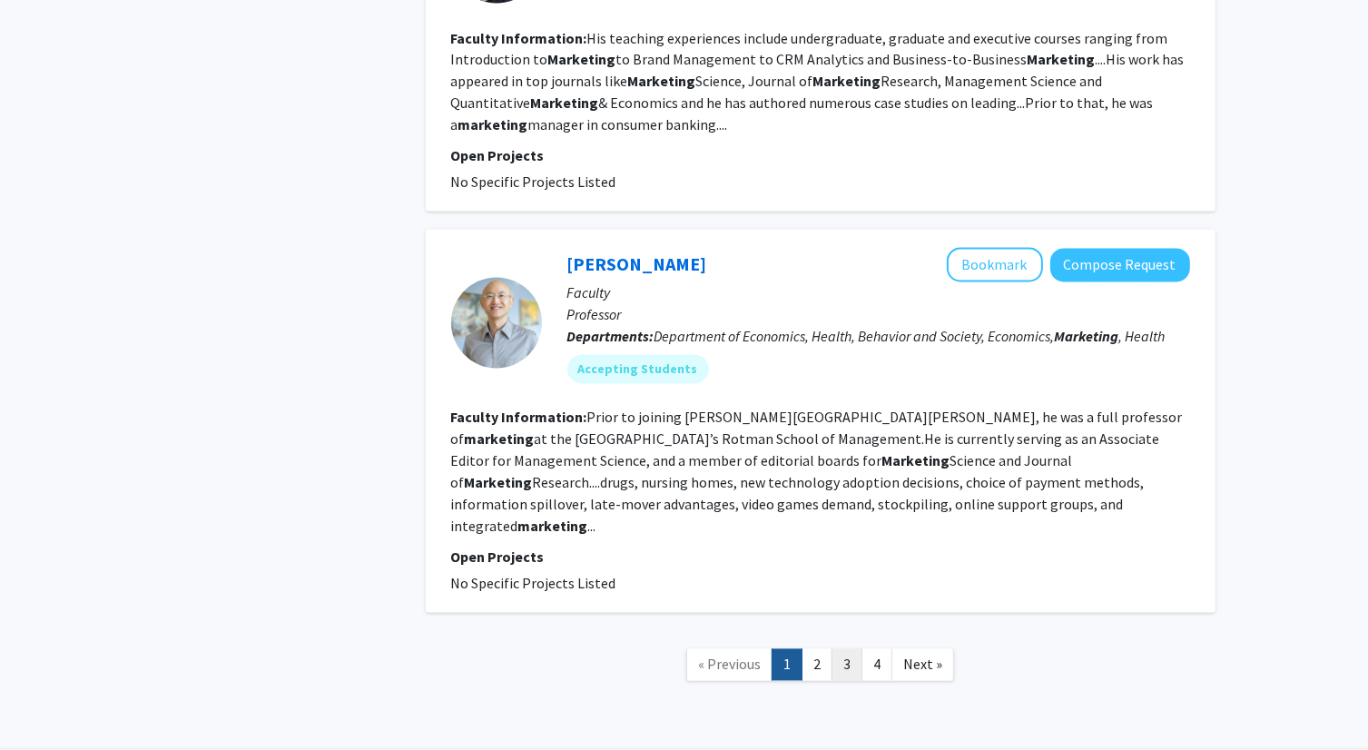
click at [842, 649] on link "3" at bounding box center [847, 665] width 31 height 32
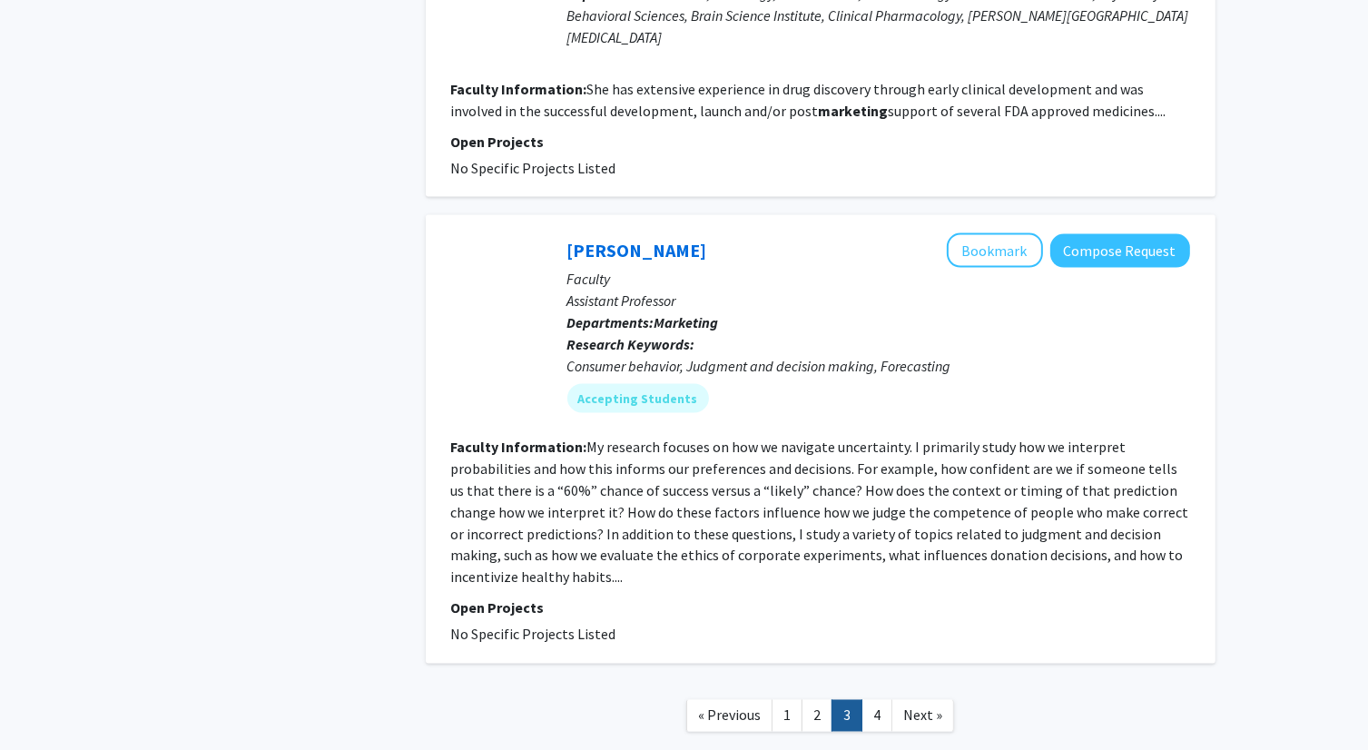
scroll to position [2905, 0]
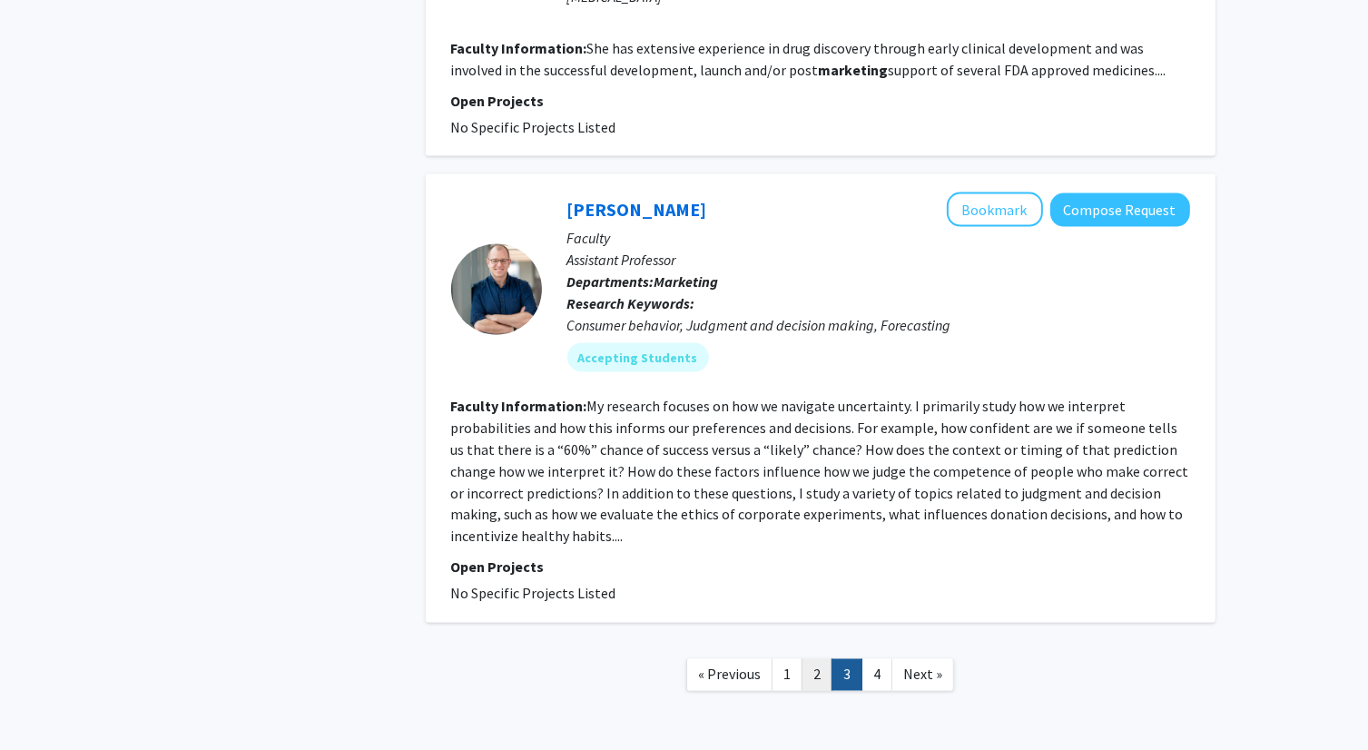
click at [823, 659] on link "2" at bounding box center [817, 675] width 31 height 32
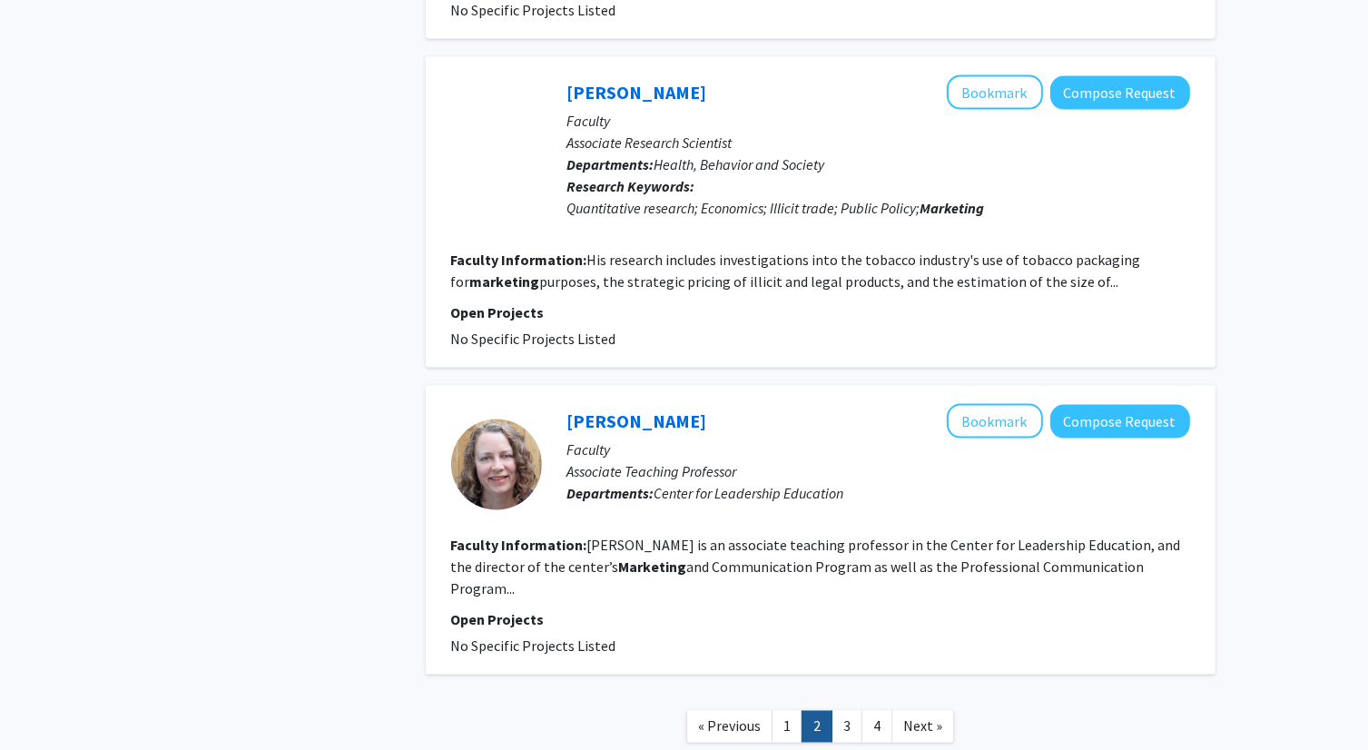
scroll to position [2773, 0]
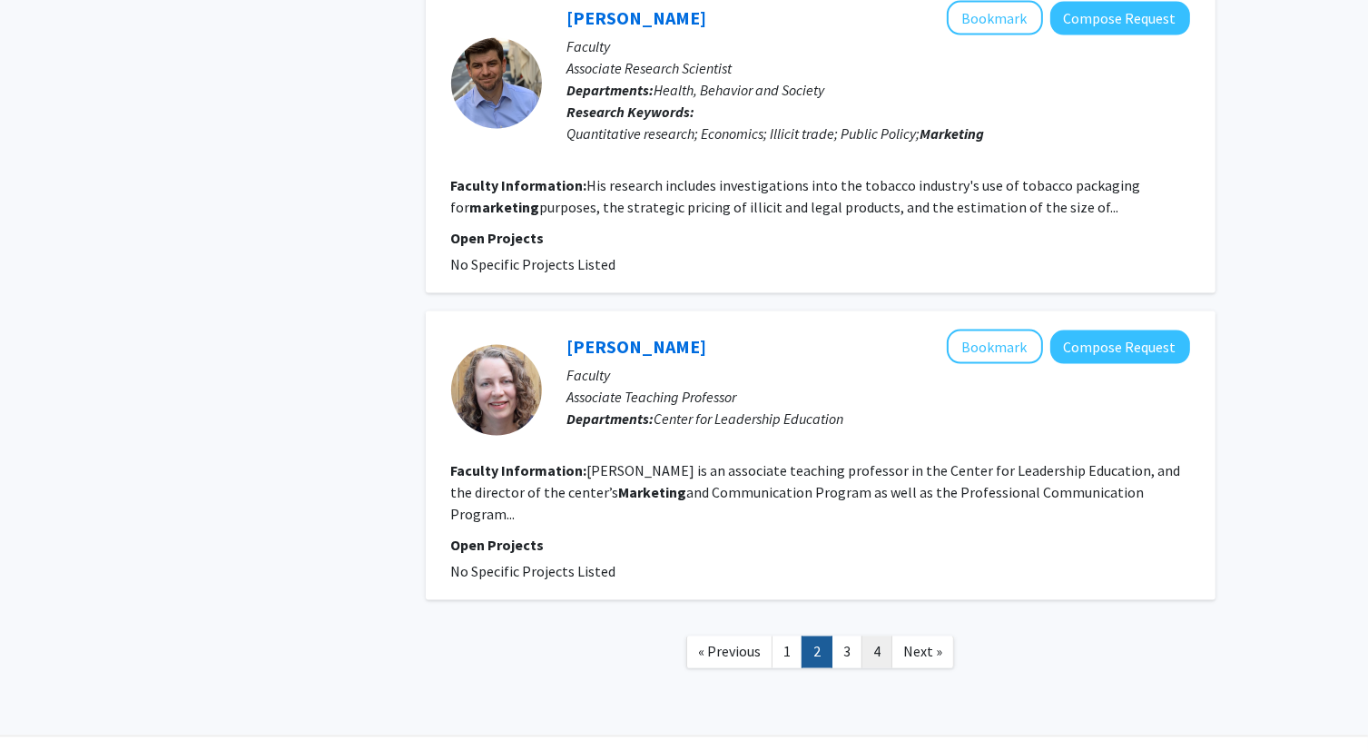
click at [871, 636] on link "4" at bounding box center [876, 652] width 31 height 32
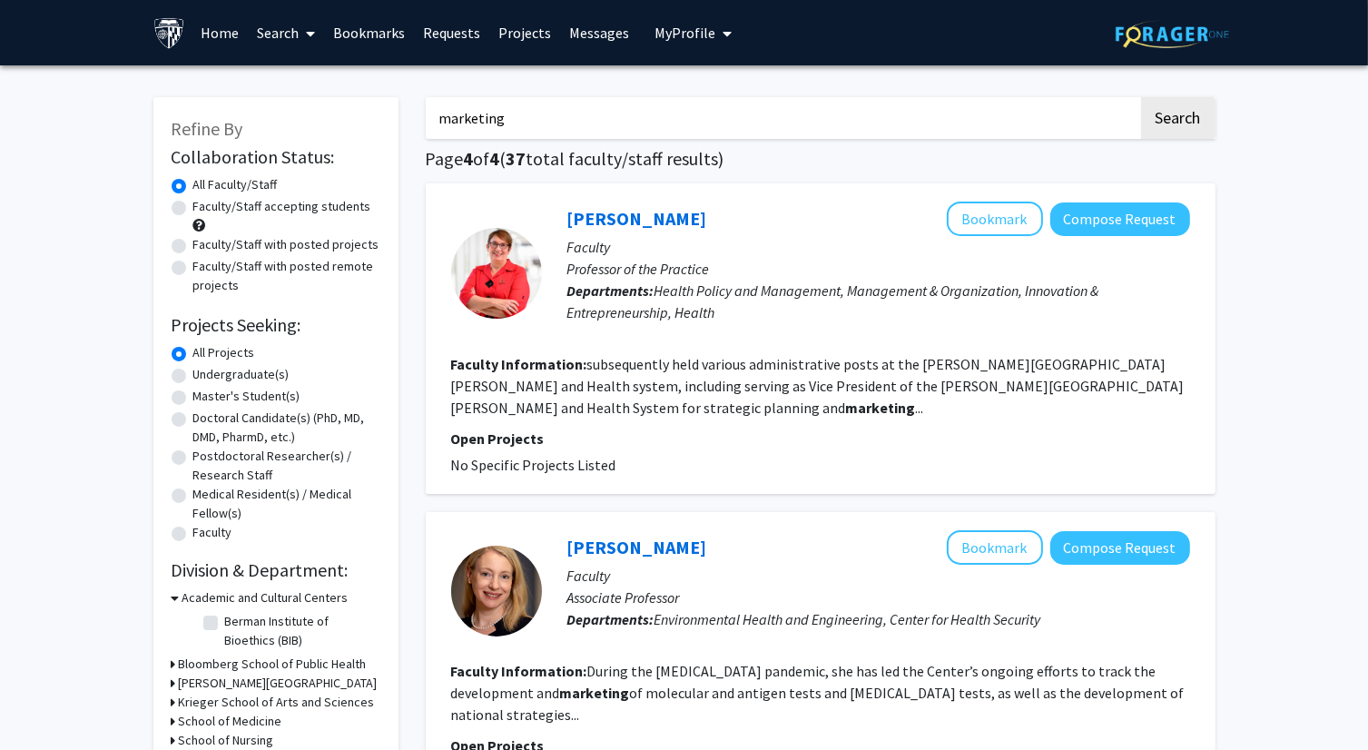
click at [240, 248] on label "Faculty/Staff with posted projects" at bounding box center [286, 244] width 186 height 19
click at [205, 247] on input "Faculty/Staff with posted projects" at bounding box center [199, 241] width 12 height 12
radio input "true"
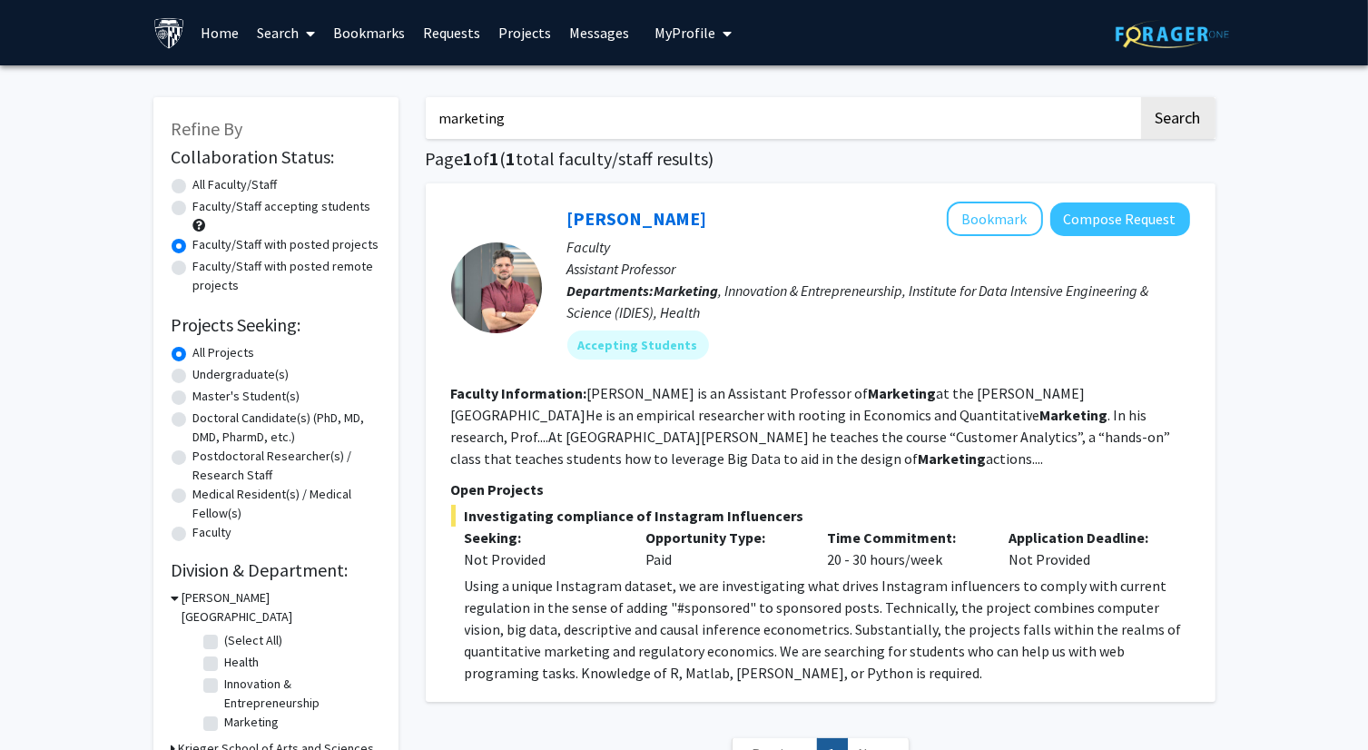
click at [530, 123] on input "marketing" at bounding box center [782, 118] width 713 height 42
click at [1222, 137] on div "Search Page 1 of 1 ( 1 total faculty/staff results) Manuel Hermosilla Bookmark …" at bounding box center [820, 443] width 817 height 728
click at [1180, 117] on button "Search" at bounding box center [1178, 118] width 74 height 42
radio input "true"
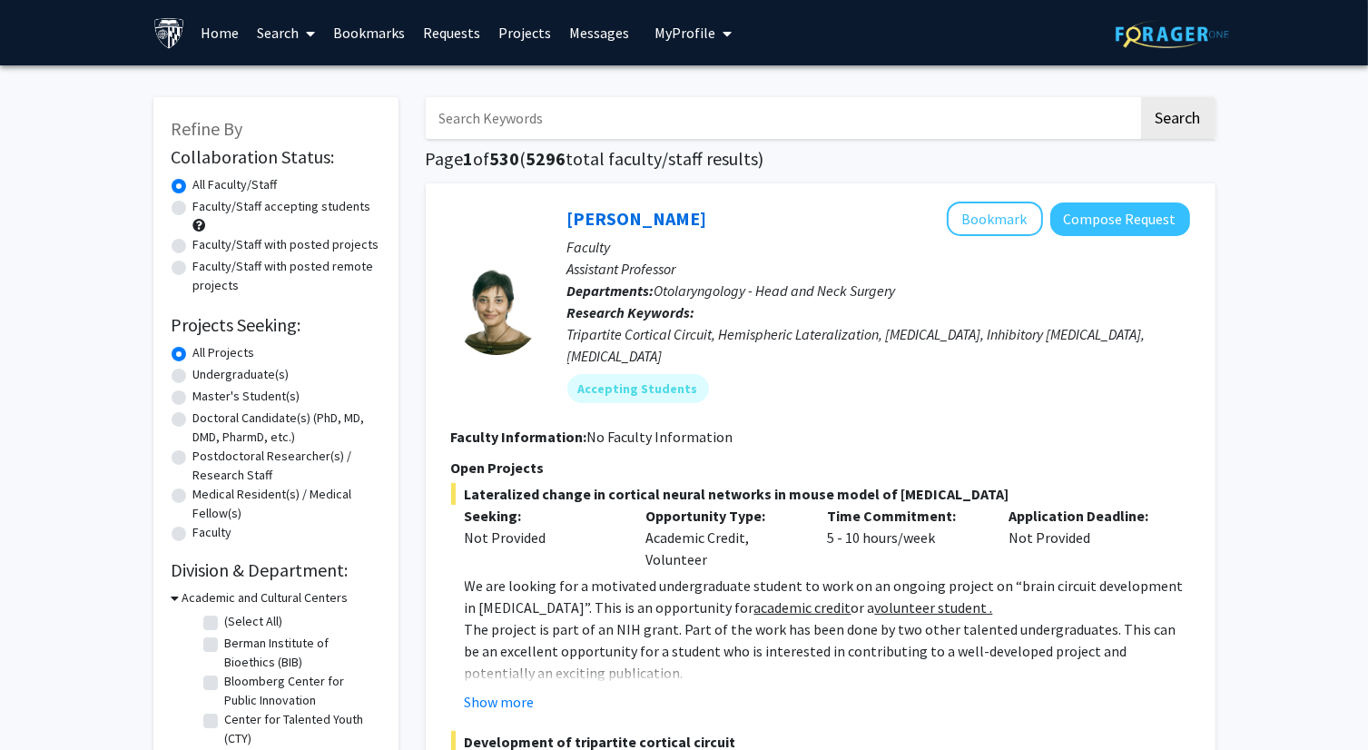
click at [527, 108] on input "Search Keywords" at bounding box center [782, 118] width 713 height 42
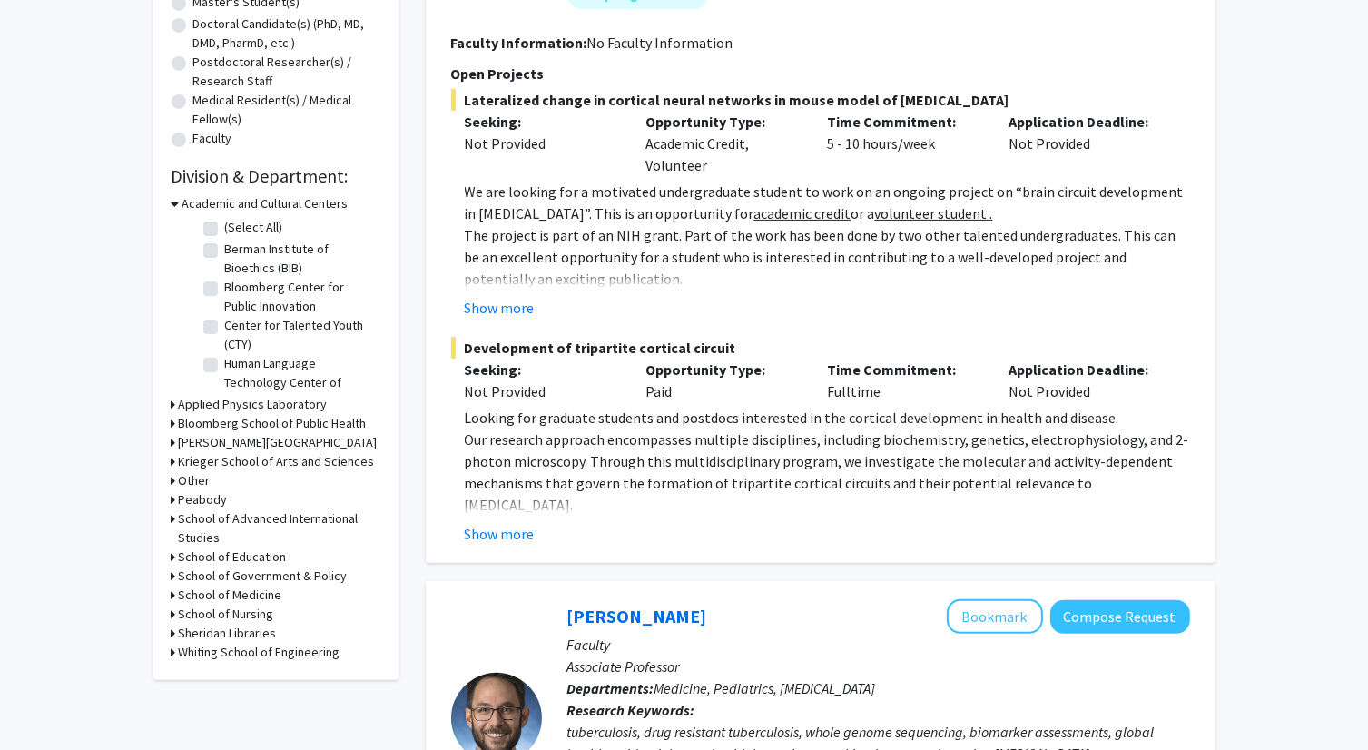
scroll to position [545, 0]
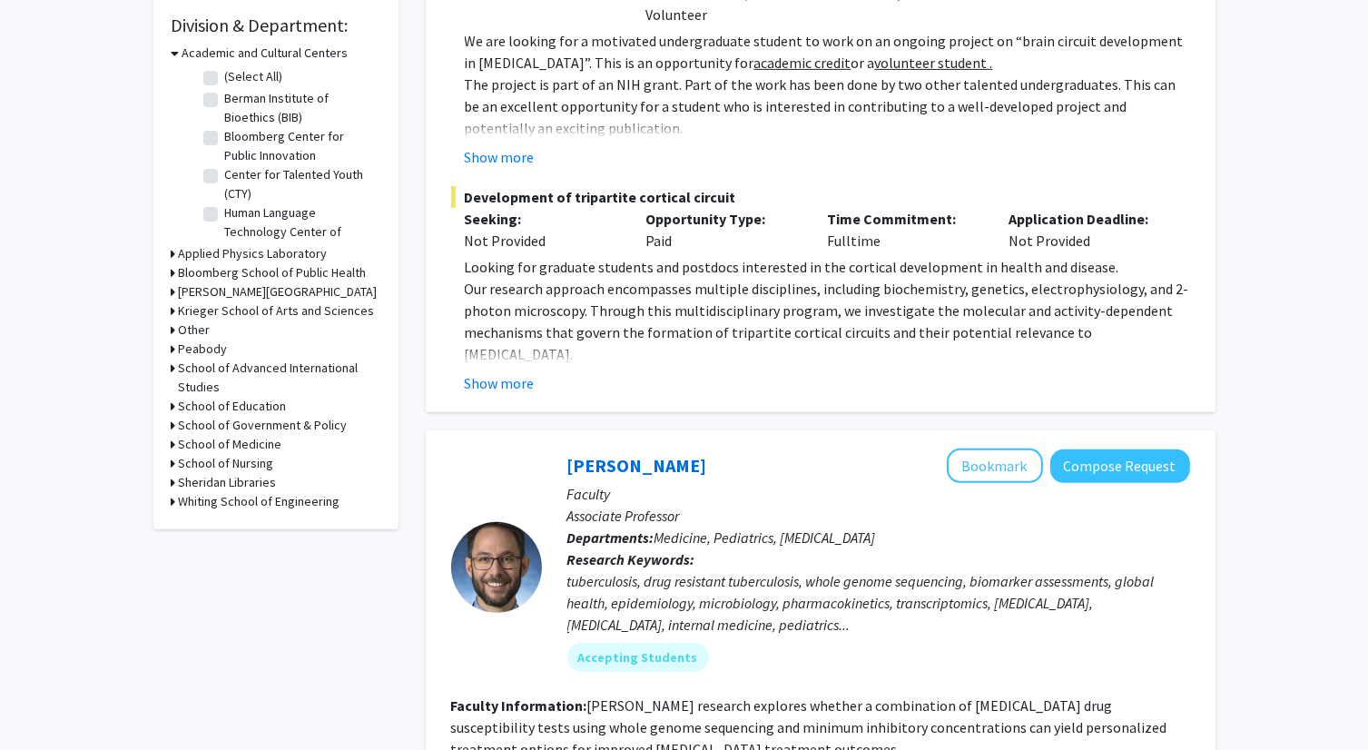
click at [259, 271] on h3 "Bloomberg School of Public Health" at bounding box center [273, 272] width 188 height 19
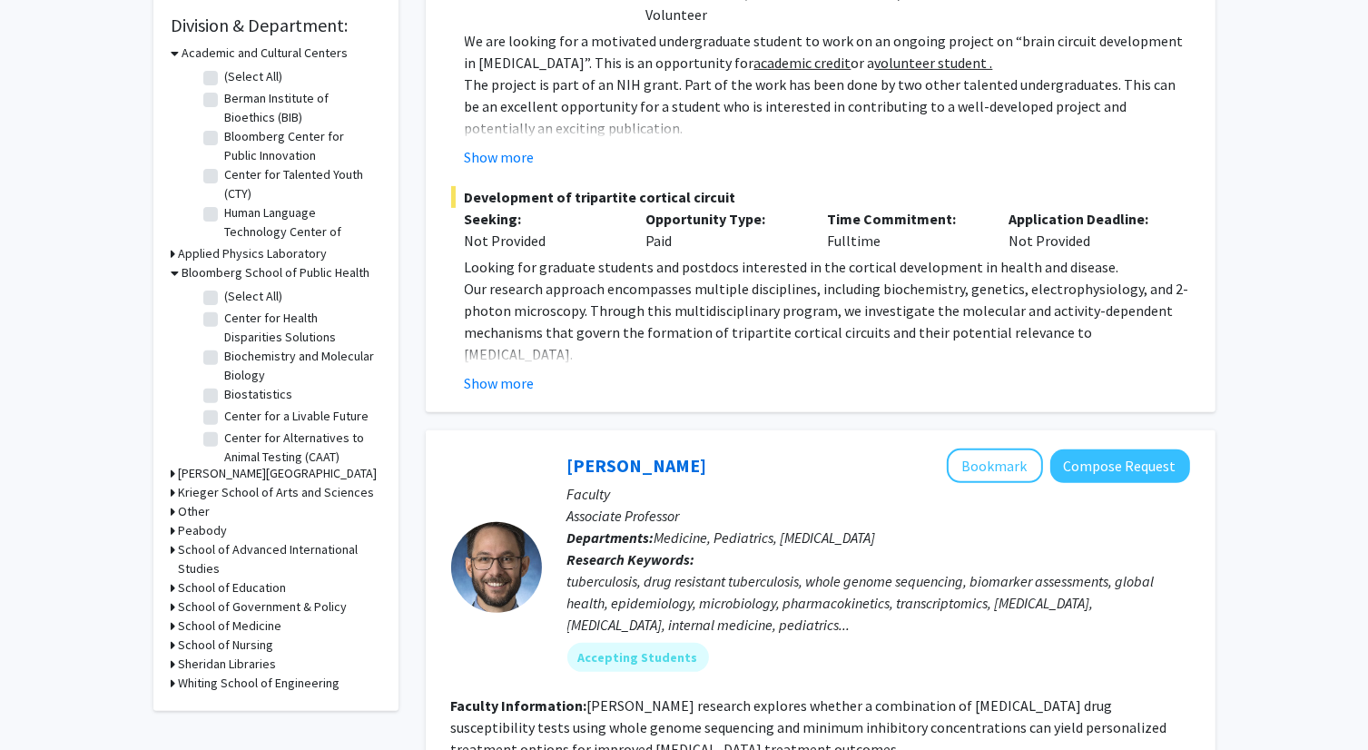
click at [259, 271] on h3 "Bloomberg School of Public Health" at bounding box center [276, 272] width 188 height 19
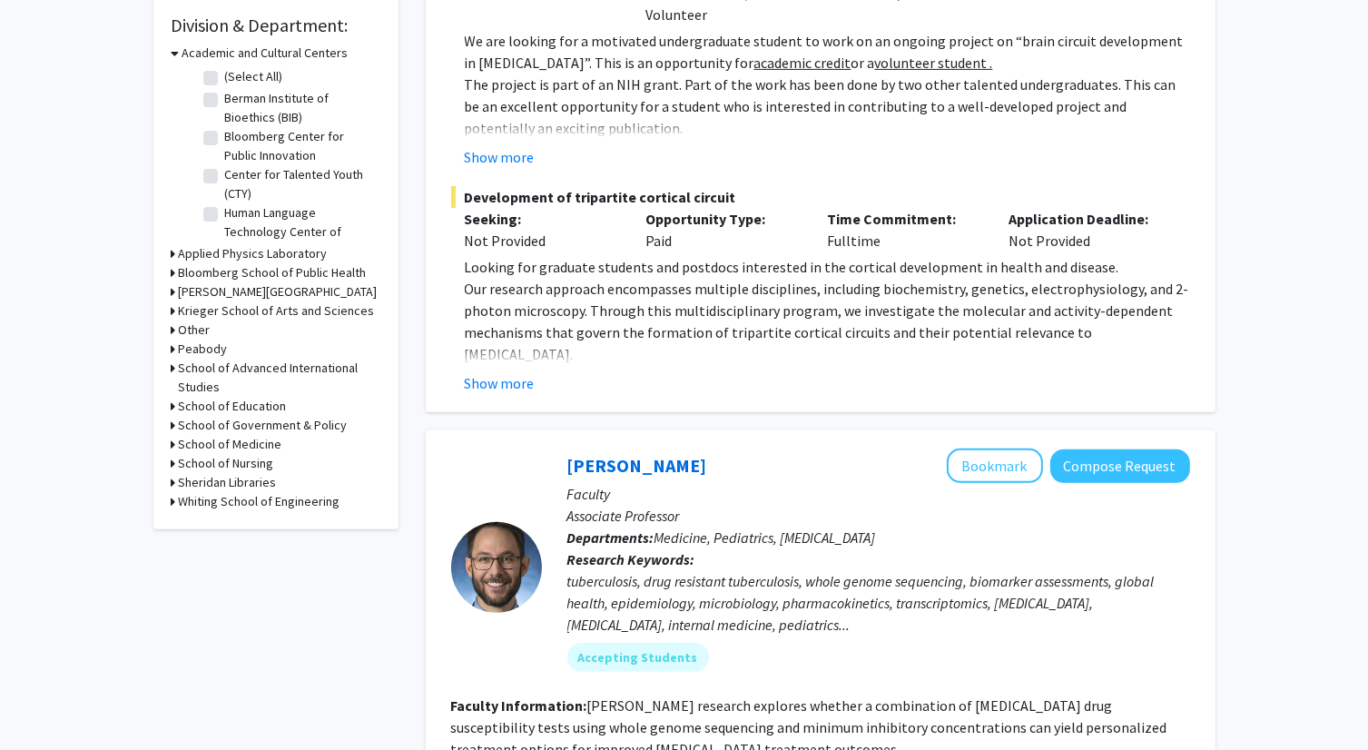
click at [250, 293] on h3 "Carey Business School" at bounding box center [278, 291] width 199 height 19
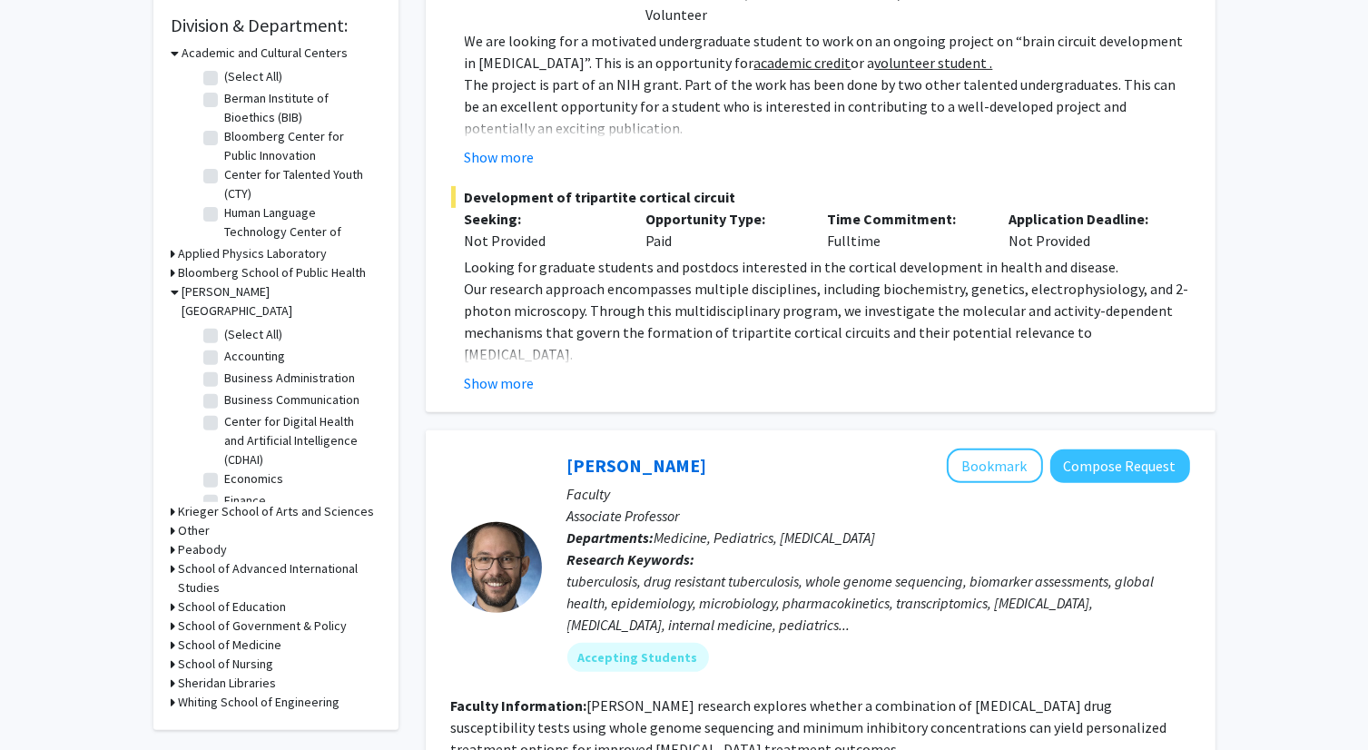
click at [247, 325] on label "(Select All)" at bounding box center [254, 334] width 58 height 19
click at [237, 325] on input "(Select All)" at bounding box center [231, 331] width 12 height 12
checkbox input "true"
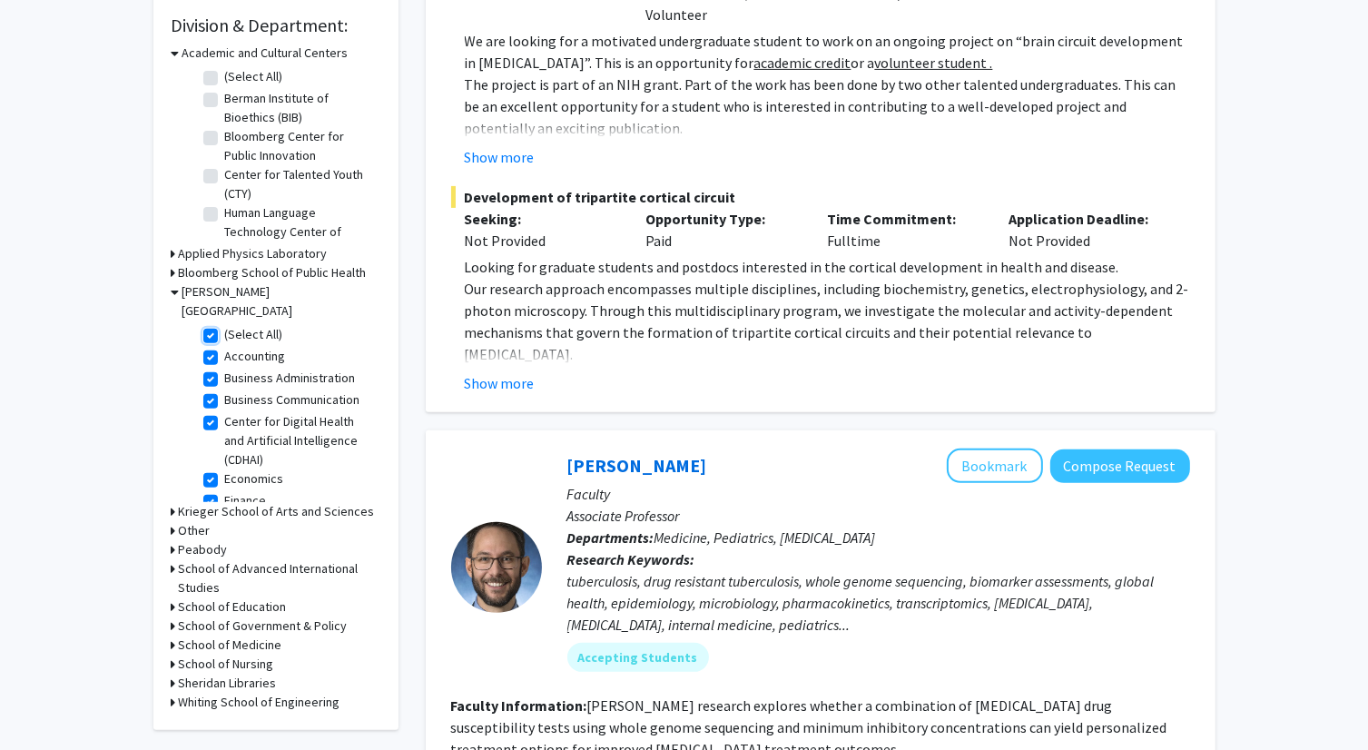
checkbox input "true"
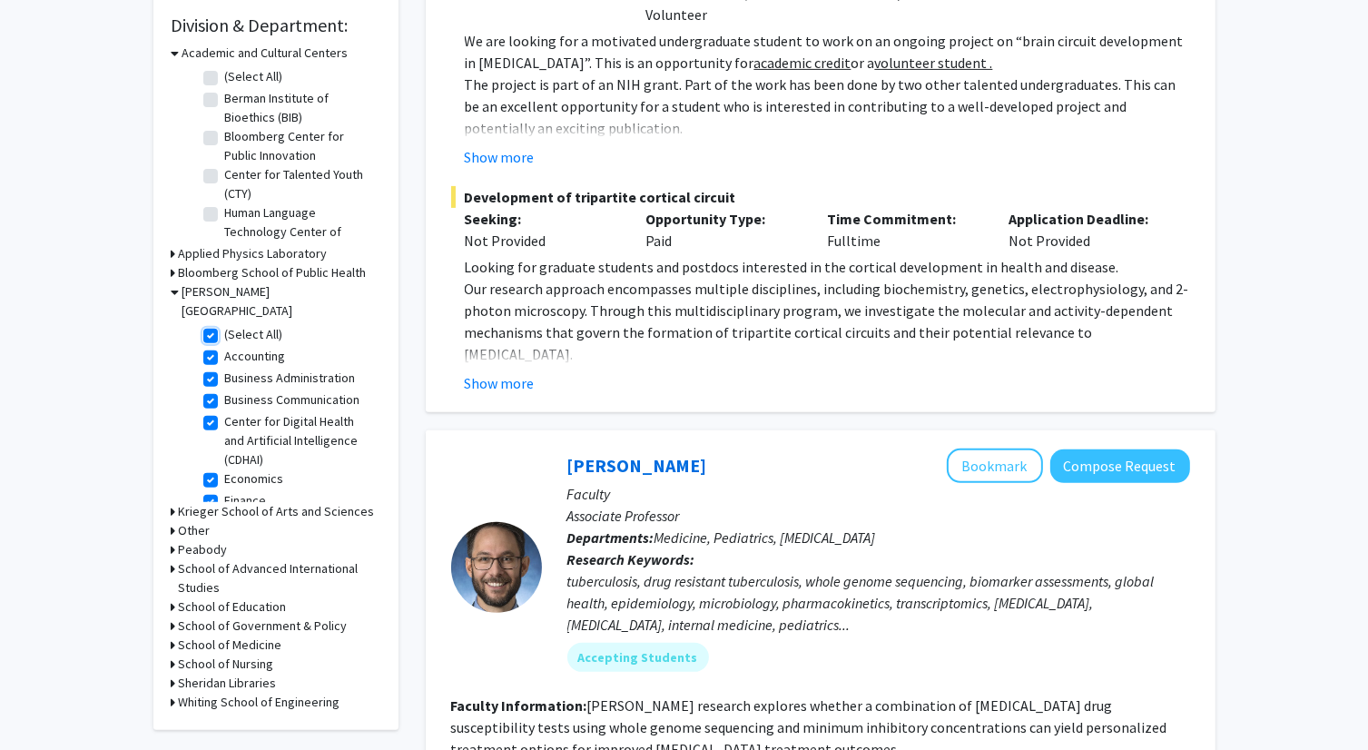
checkbox input "true"
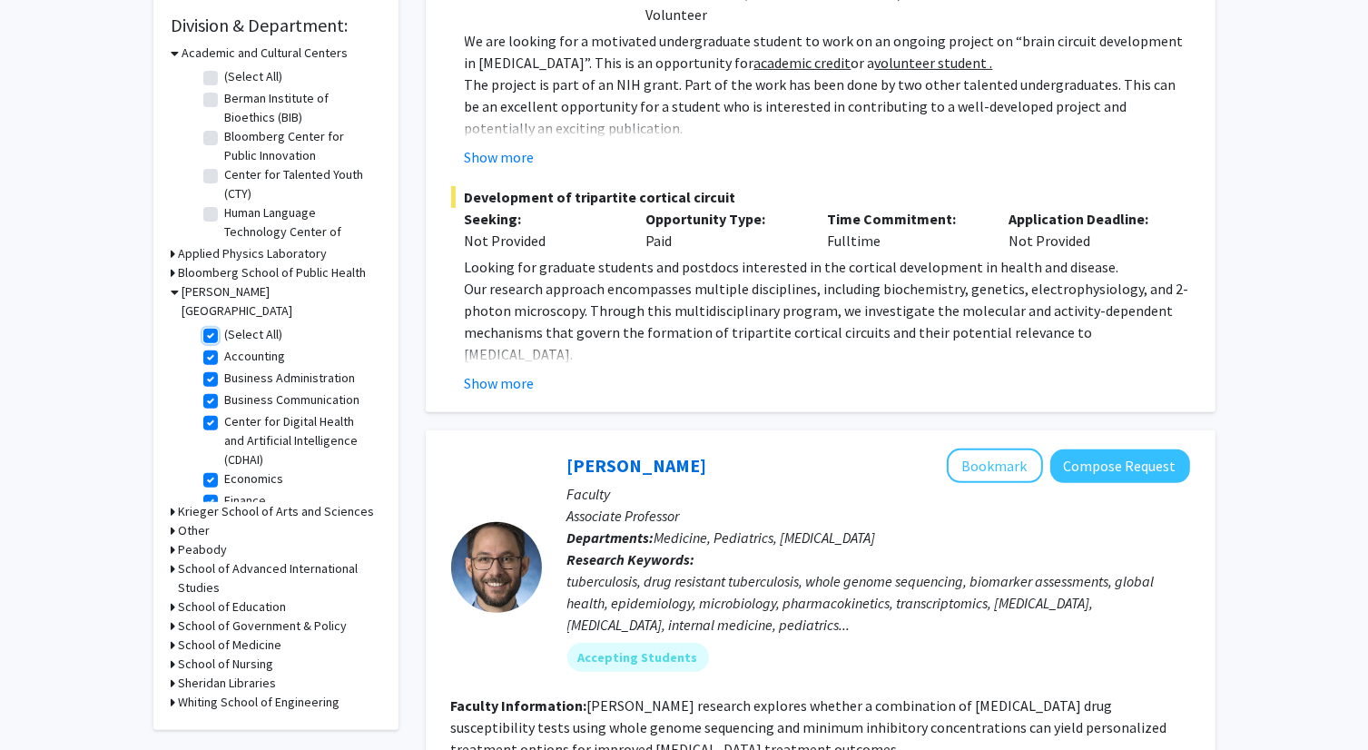
checkbox input "true"
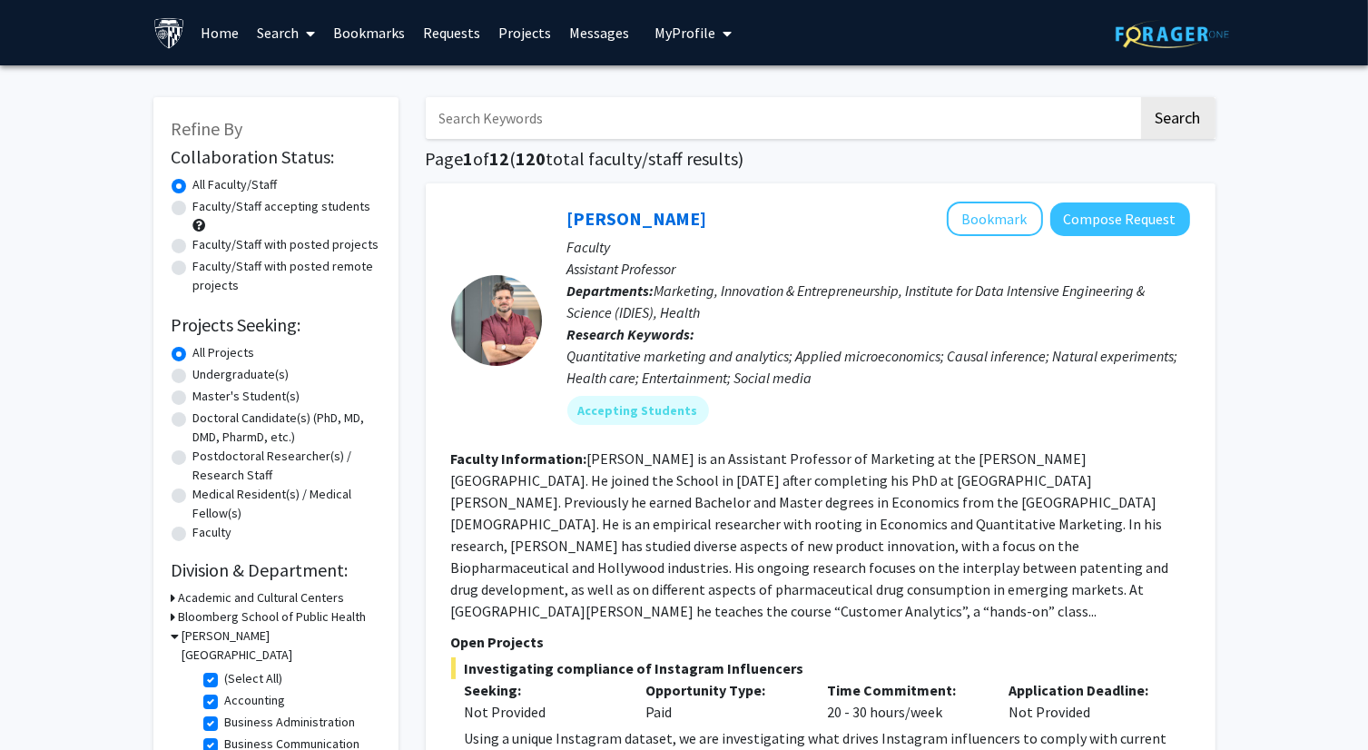
click at [297, 243] on label "Faculty/Staff with posted projects" at bounding box center [286, 244] width 186 height 19
click at [205, 243] on input "Faculty/Staff with posted projects" at bounding box center [199, 241] width 12 height 12
radio input "true"
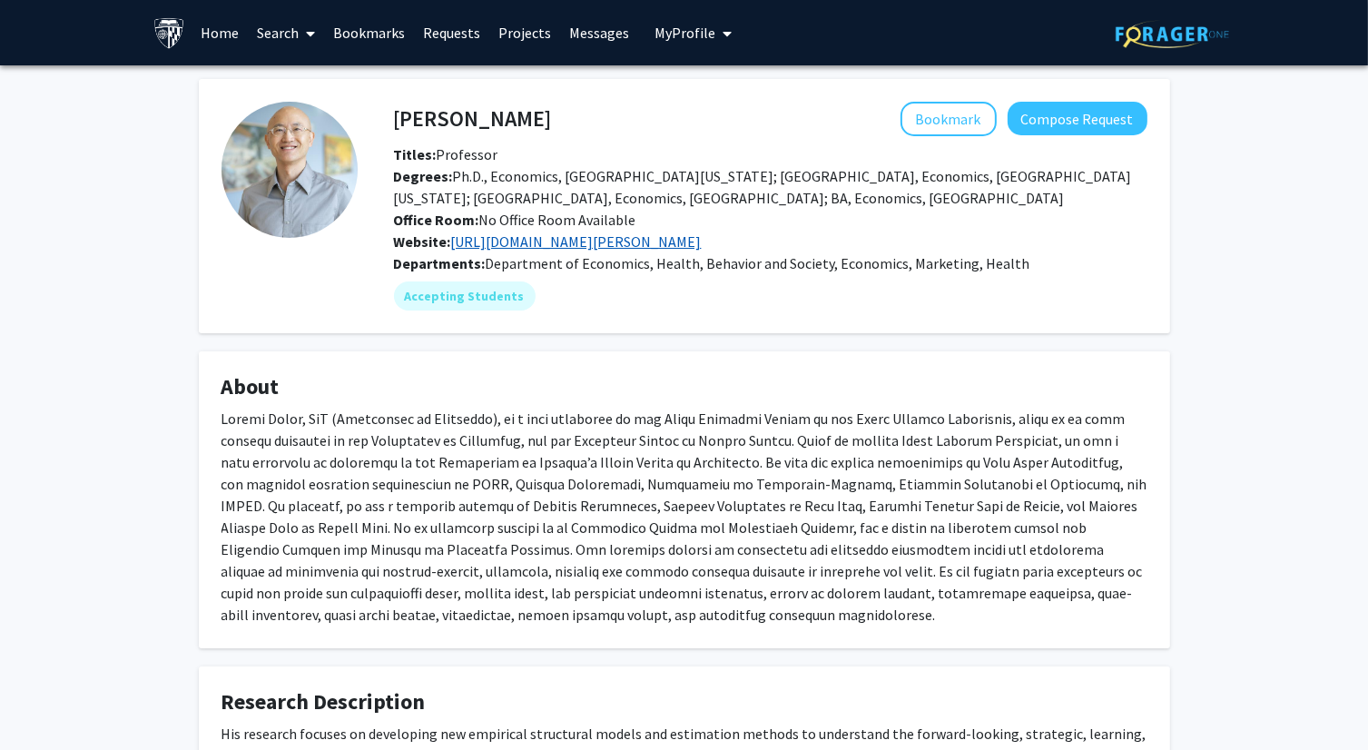
click at [617, 244] on link "[URL][DOMAIN_NAME][PERSON_NAME]" at bounding box center [576, 241] width 251 height 18
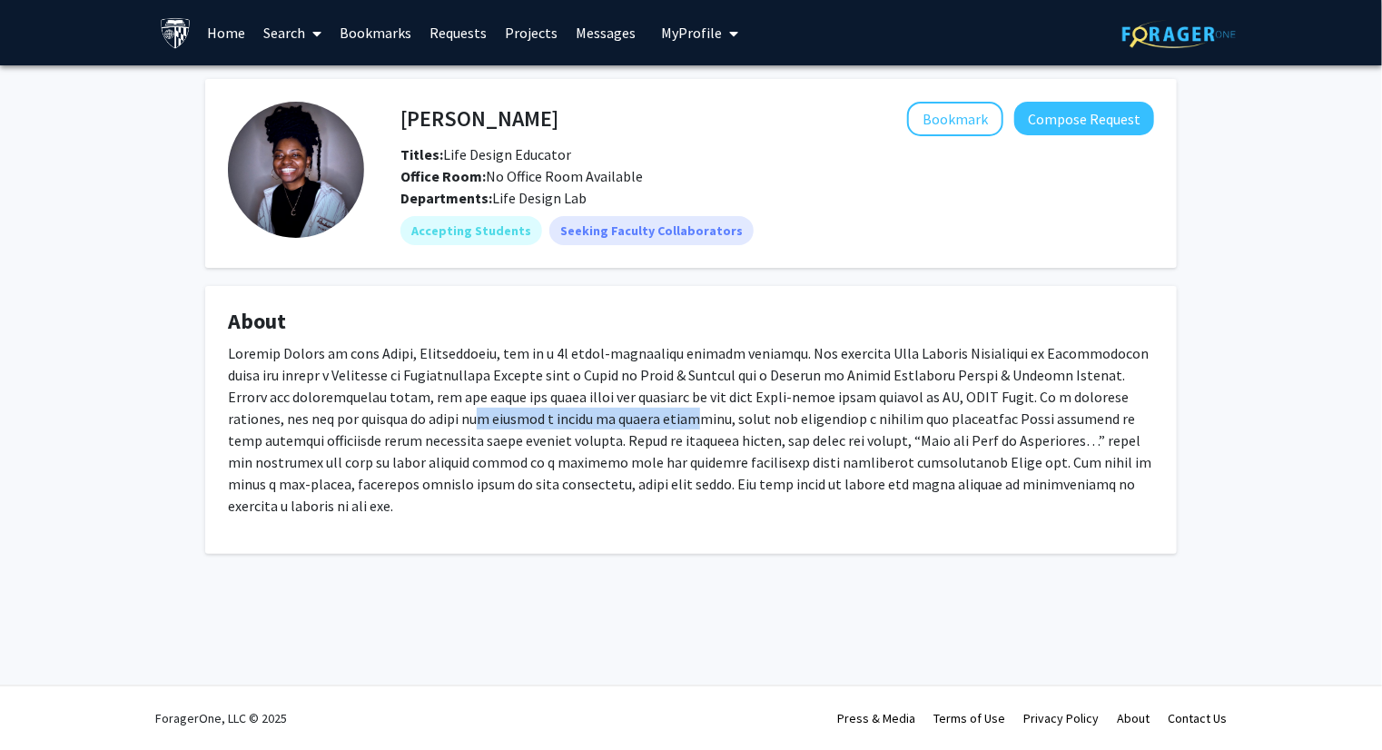
drag, startPoint x: 389, startPoint y: 418, endPoint x: 596, endPoint y: 413, distance: 207.0
click at [596, 413] on p at bounding box center [691, 429] width 926 height 174
